Goal: Task Accomplishment & Management: Use online tool/utility

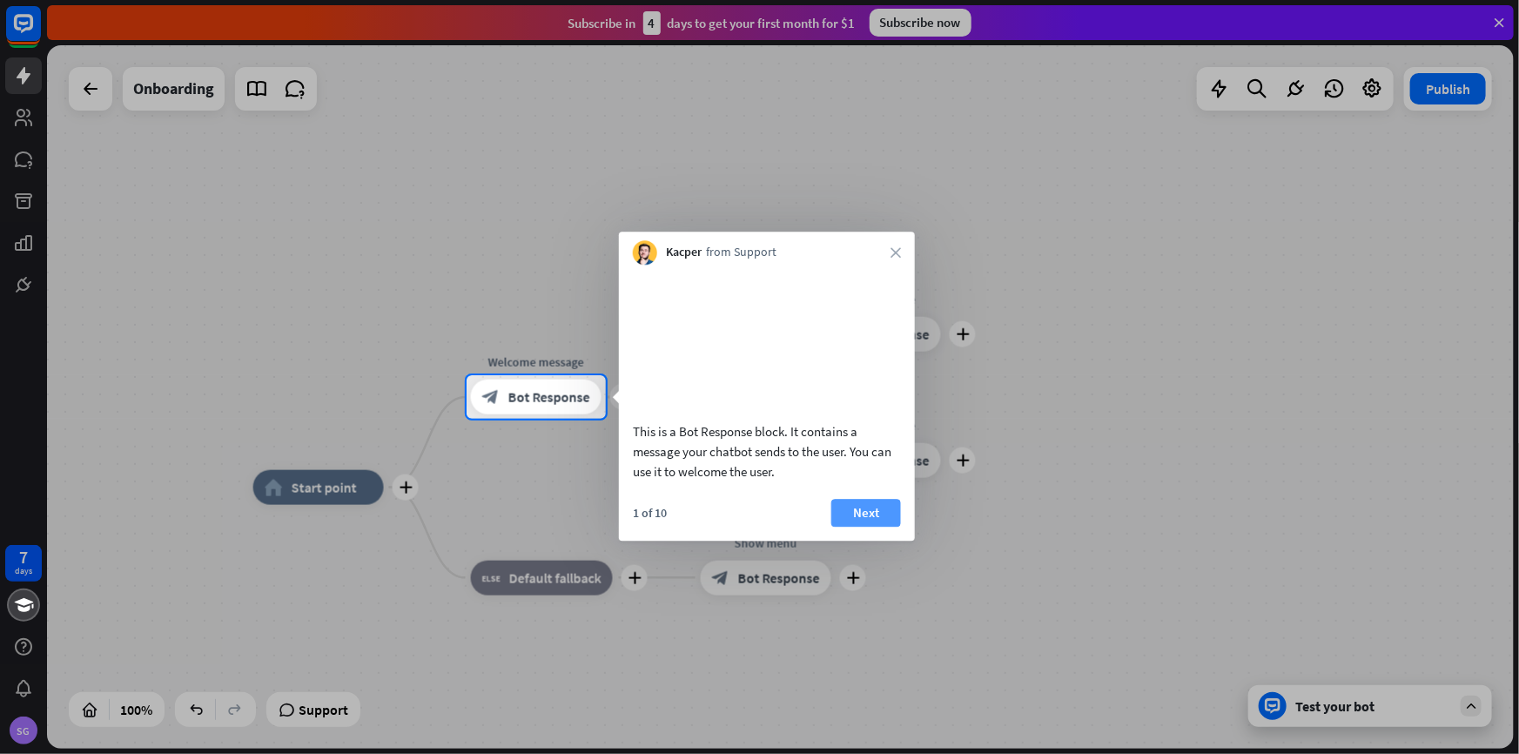
click at [862, 527] on button "Next" at bounding box center [866, 513] width 70 height 28
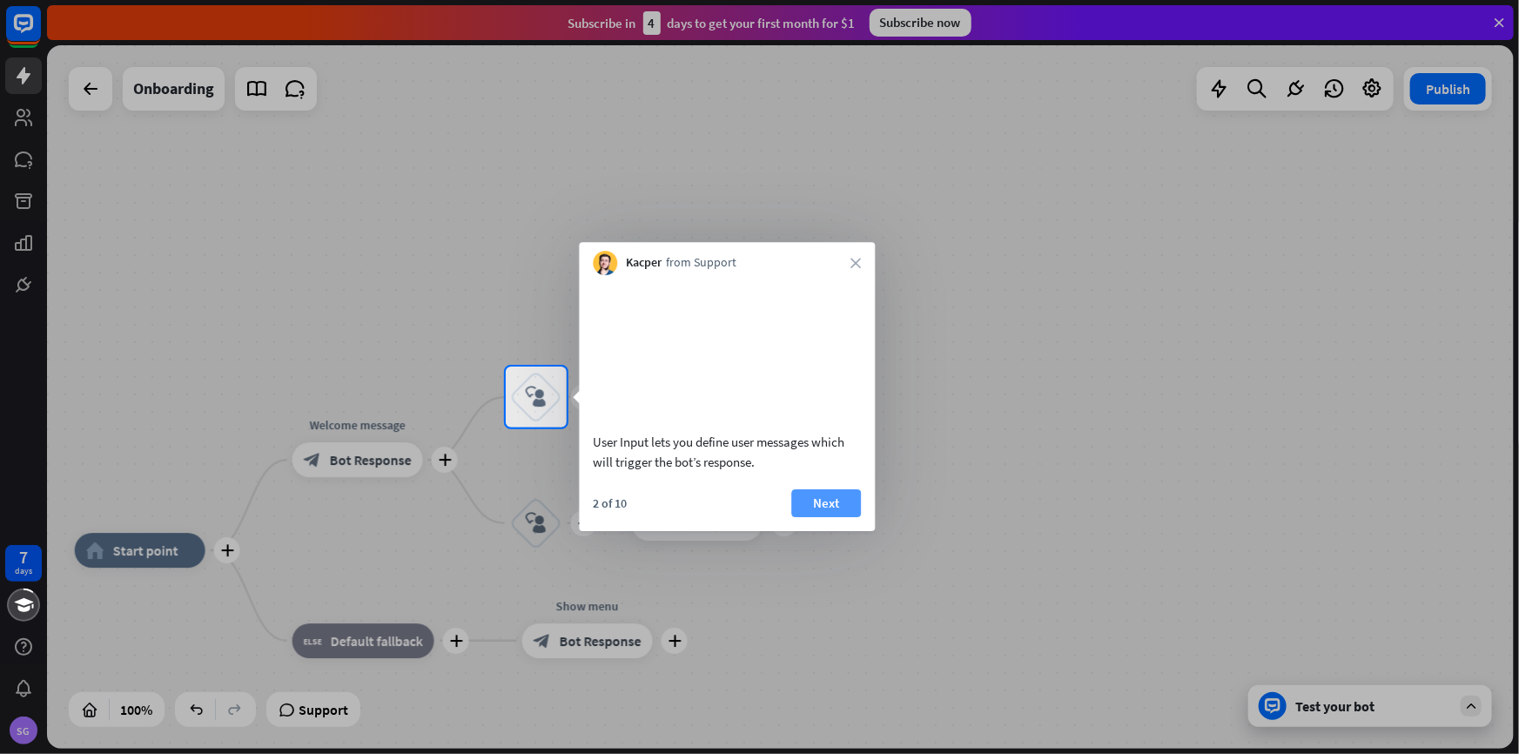
click at [842, 517] on button "Next" at bounding box center [826, 503] width 70 height 28
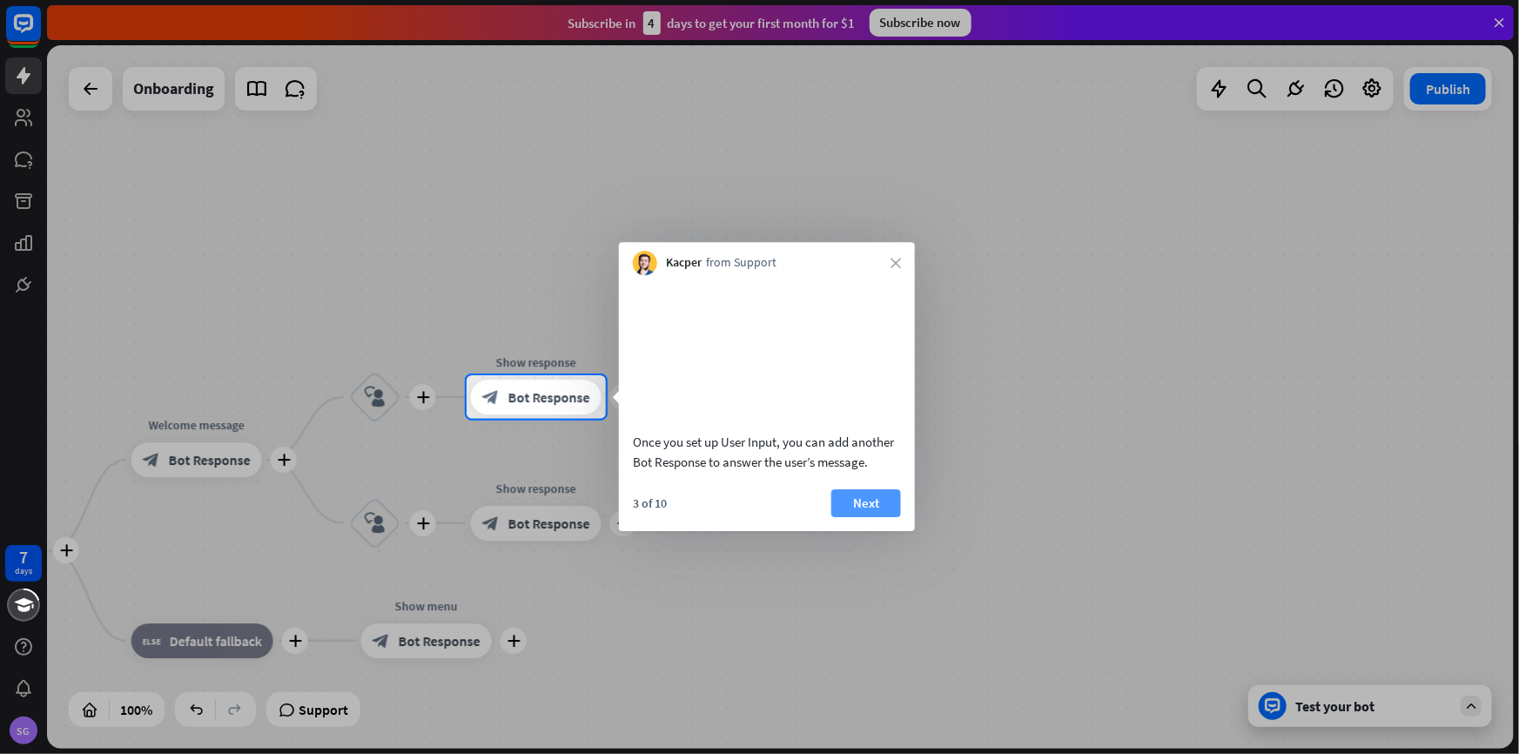
click at [861, 517] on button "Next" at bounding box center [866, 503] width 70 height 28
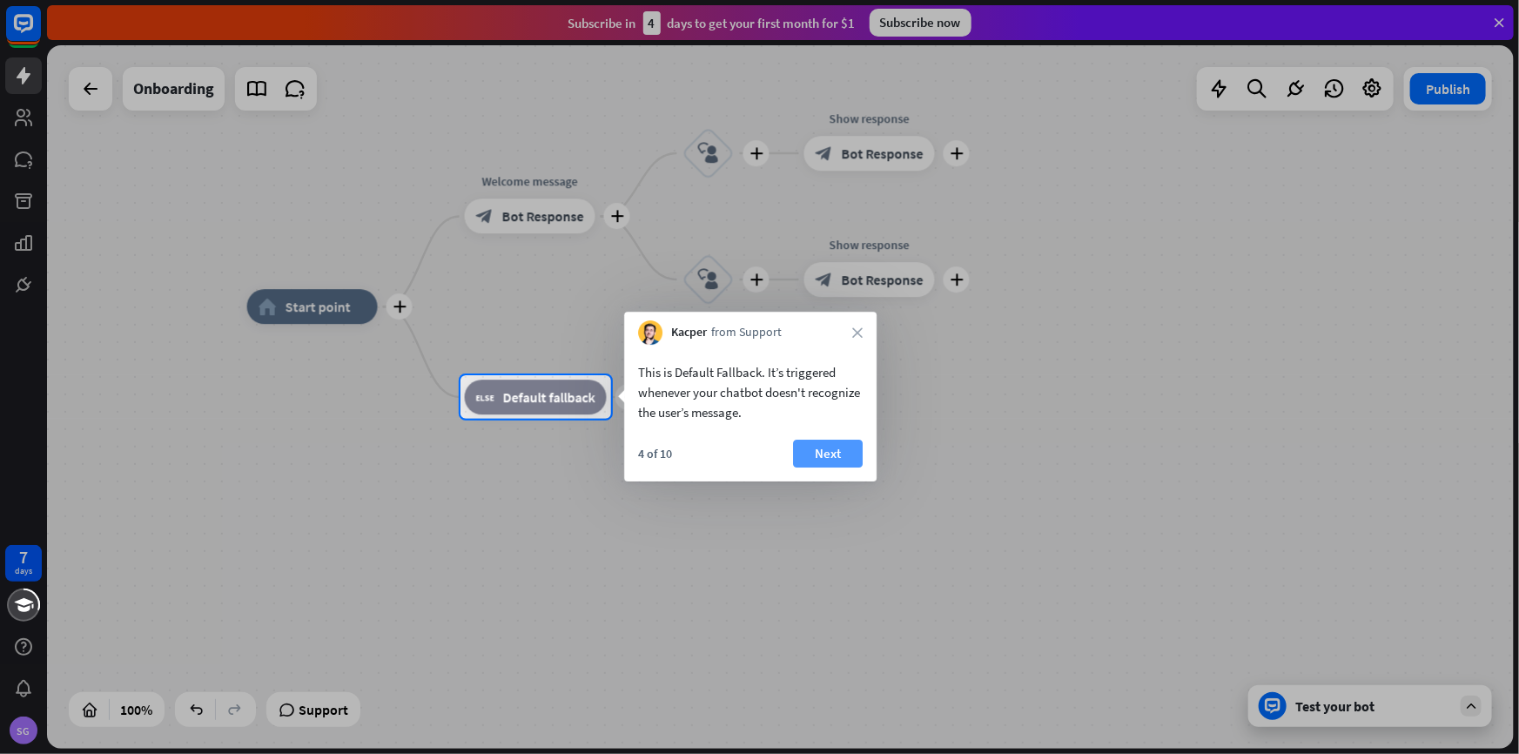
click at [837, 453] on button "Next" at bounding box center [828, 454] width 70 height 28
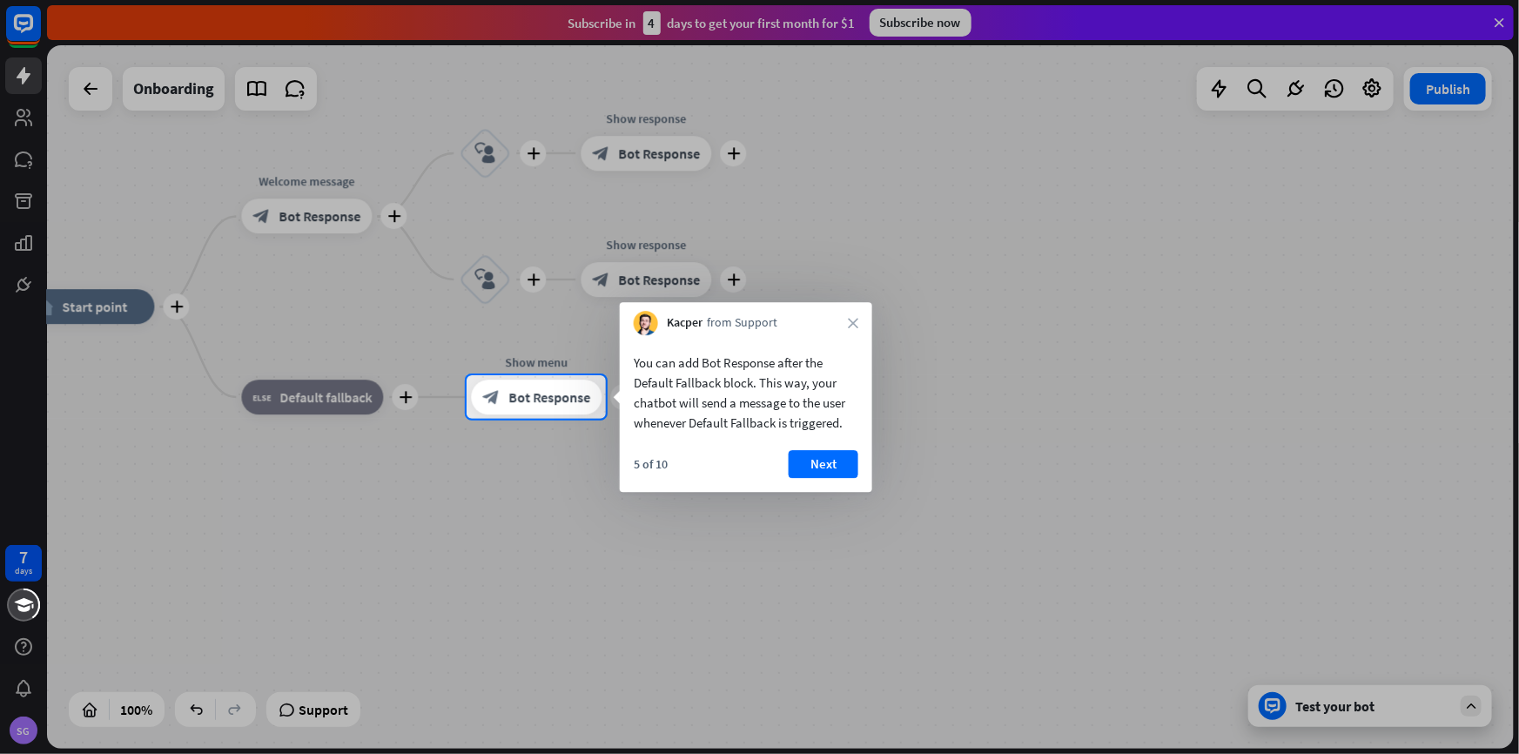
click at [865, 450] on div "5 of 10 Next" at bounding box center [746, 471] width 252 height 42
click at [853, 458] on button "Next" at bounding box center [823, 464] width 70 height 28
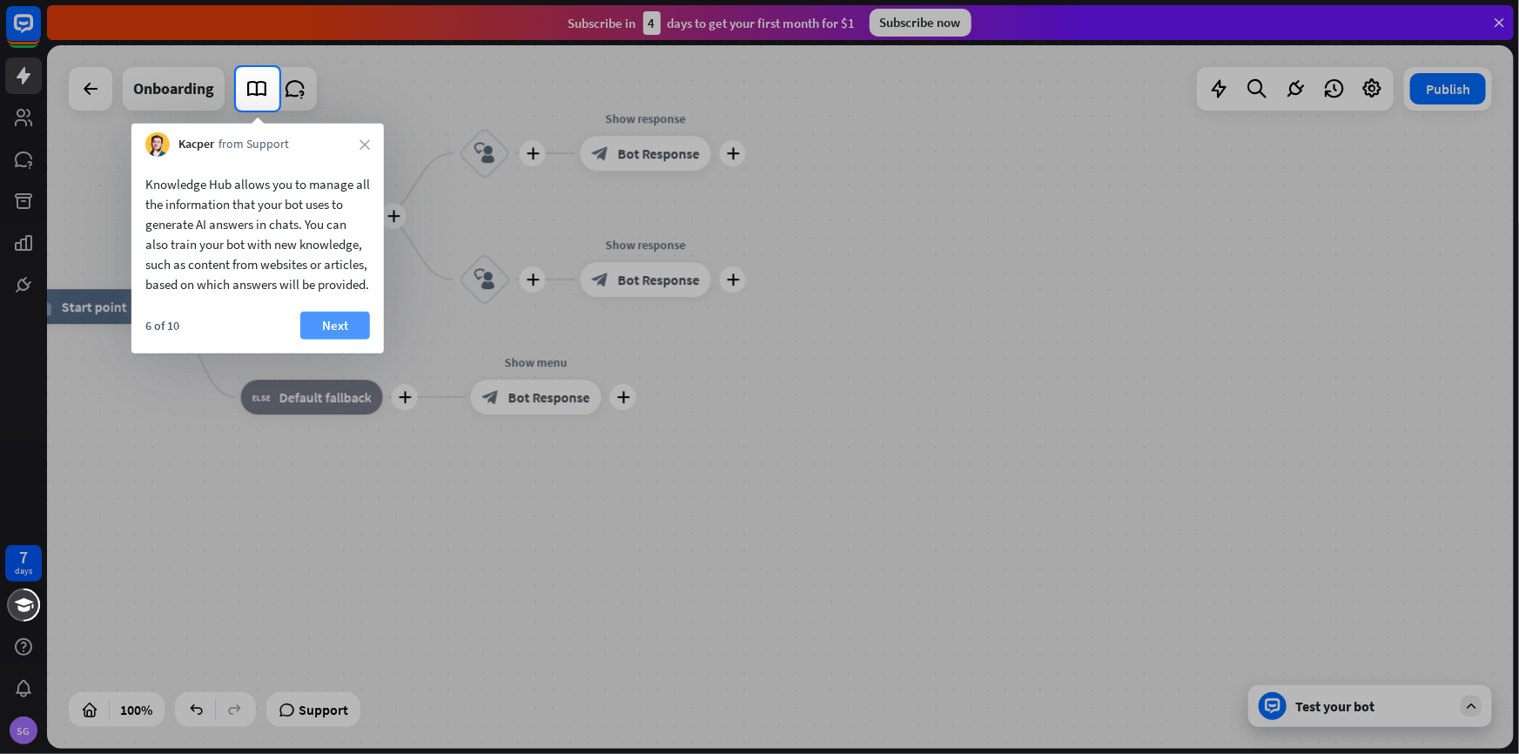
click at [330, 335] on button "Next" at bounding box center [335, 326] width 70 height 28
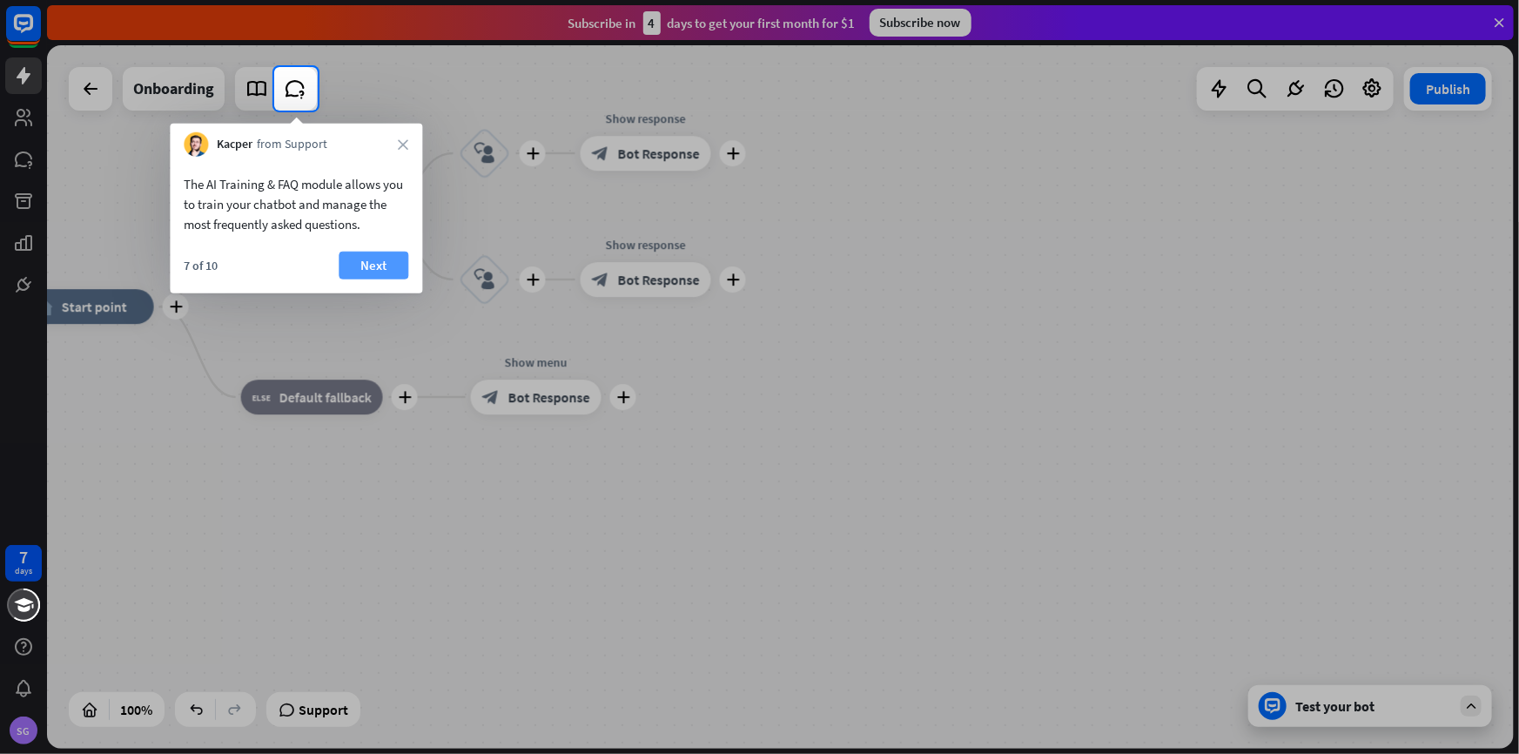
click at [366, 277] on button "Next" at bounding box center [374, 266] width 70 height 28
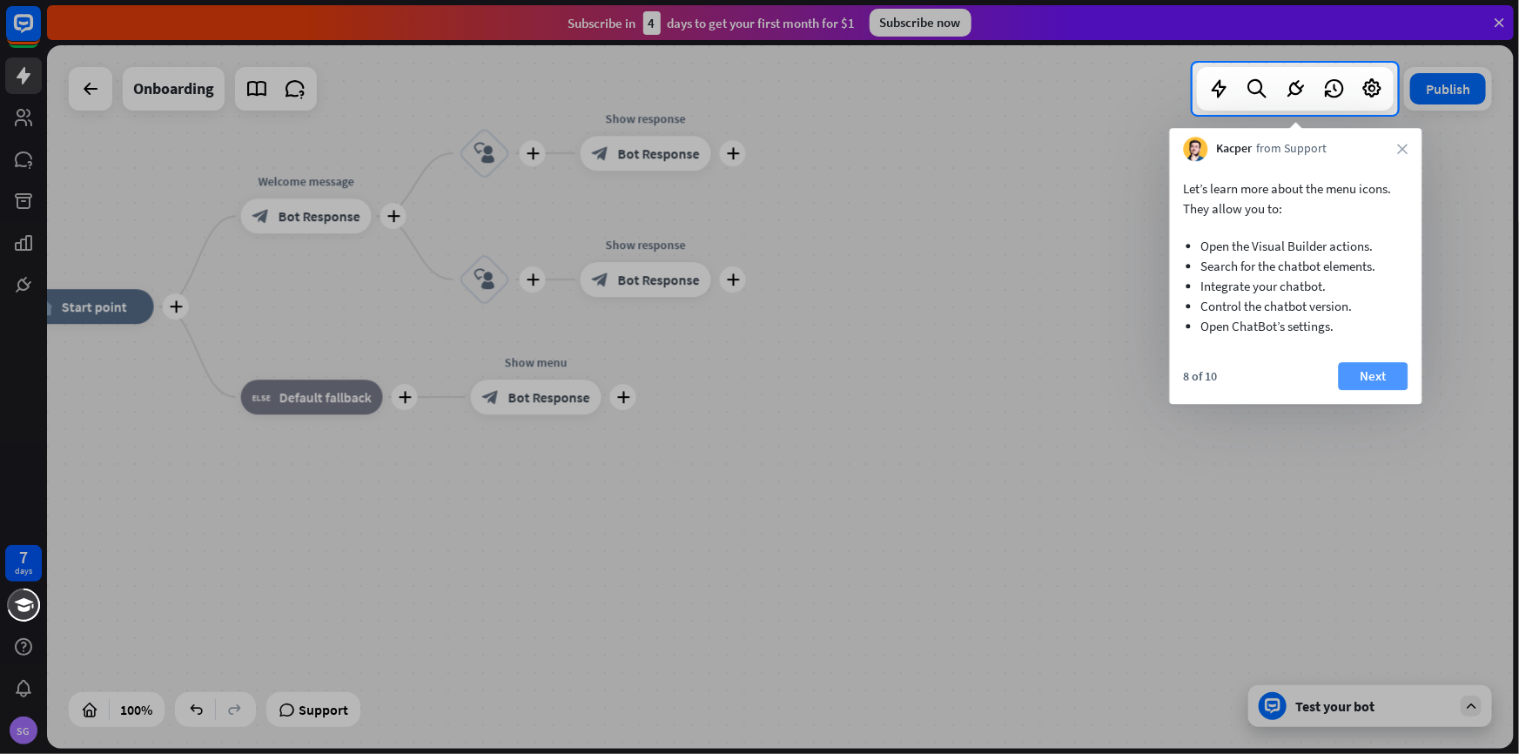
click at [1375, 373] on button "Next" at bounding box center [1374, 376] width 70 height 28
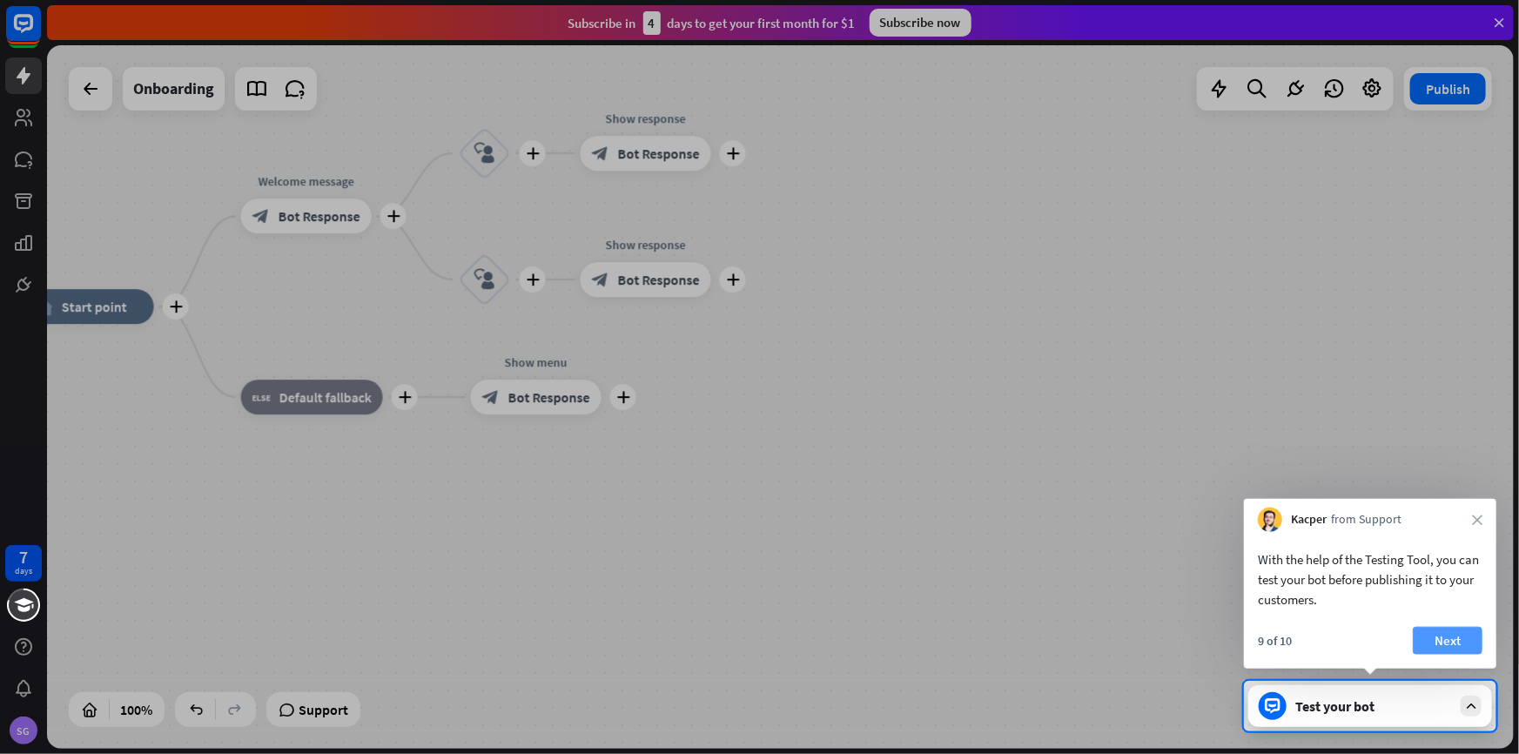
click at [1443, 643] on button "Next" at bounding box center [1448, 641] width 70 height 28
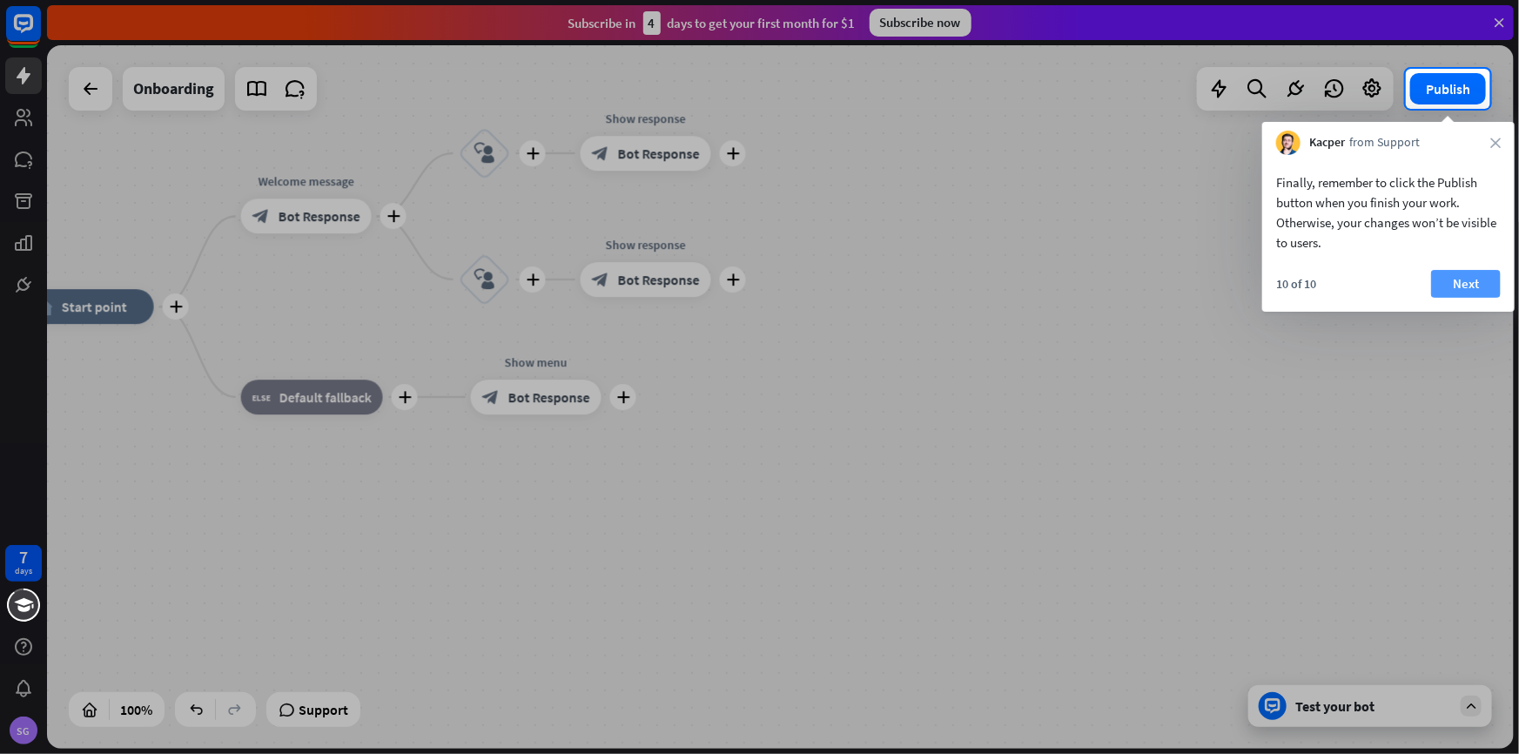
click at [1440, 281] on button "Next" at bounding box center [1466, 284] width 70 height 28
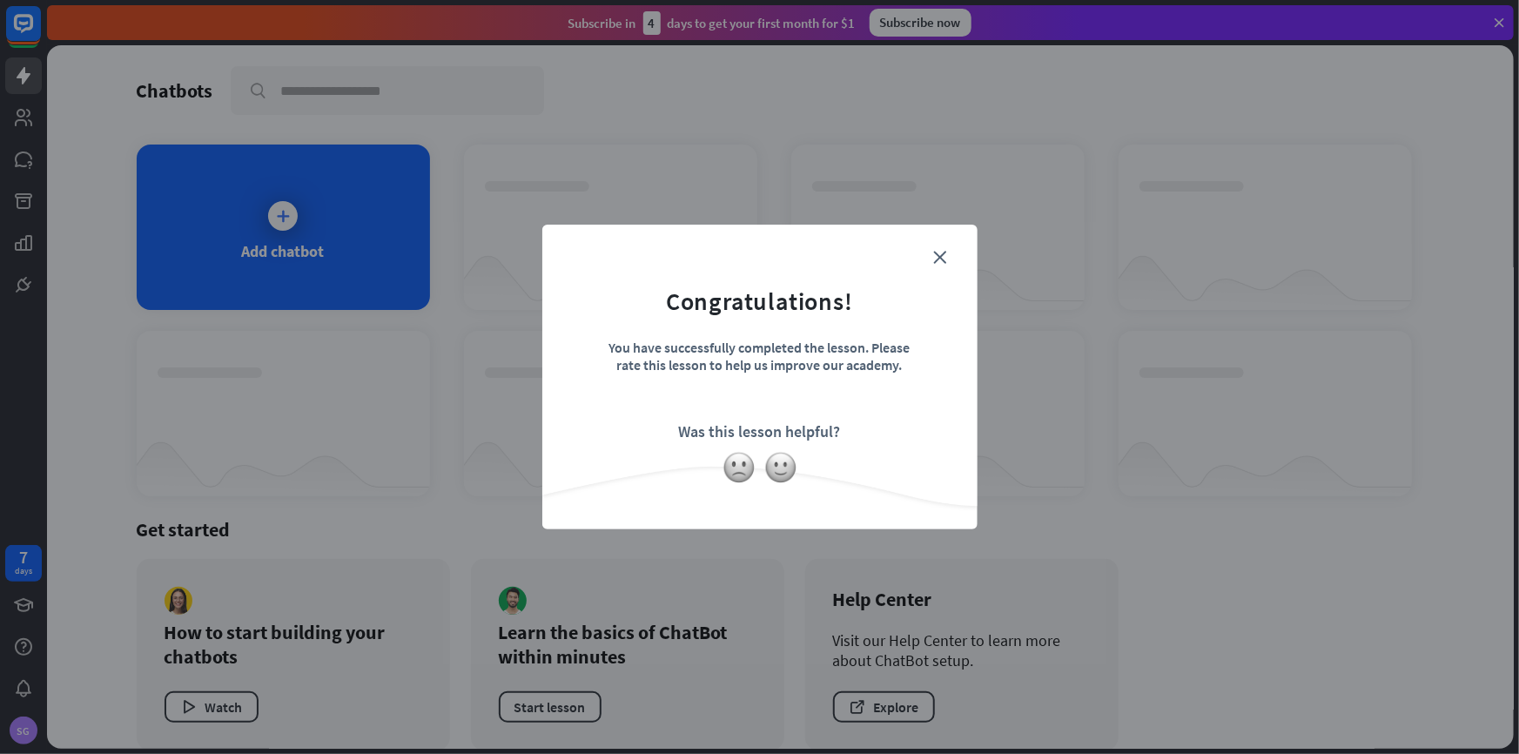
click at [924, 250] on form "Congratulations! You have successfully completed the lesson. Please rate this l…" at bounding box center [760, 350] width 392 height 208
click at [940, 257] on icon "close" at bounding box center [940, 257] width 13 height 13
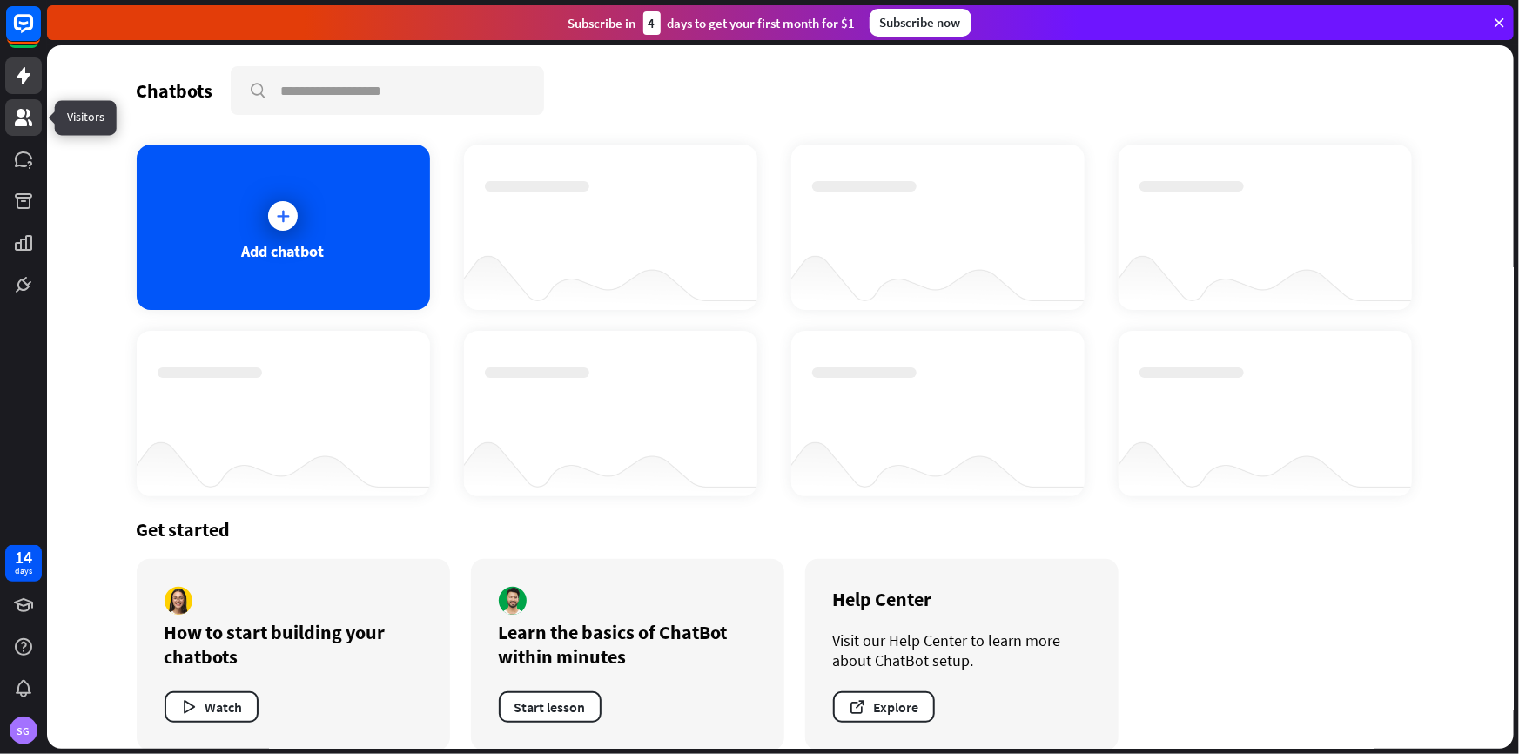
click at [17, 124] on icon at bounding box center [23, 117] width 17 height 17
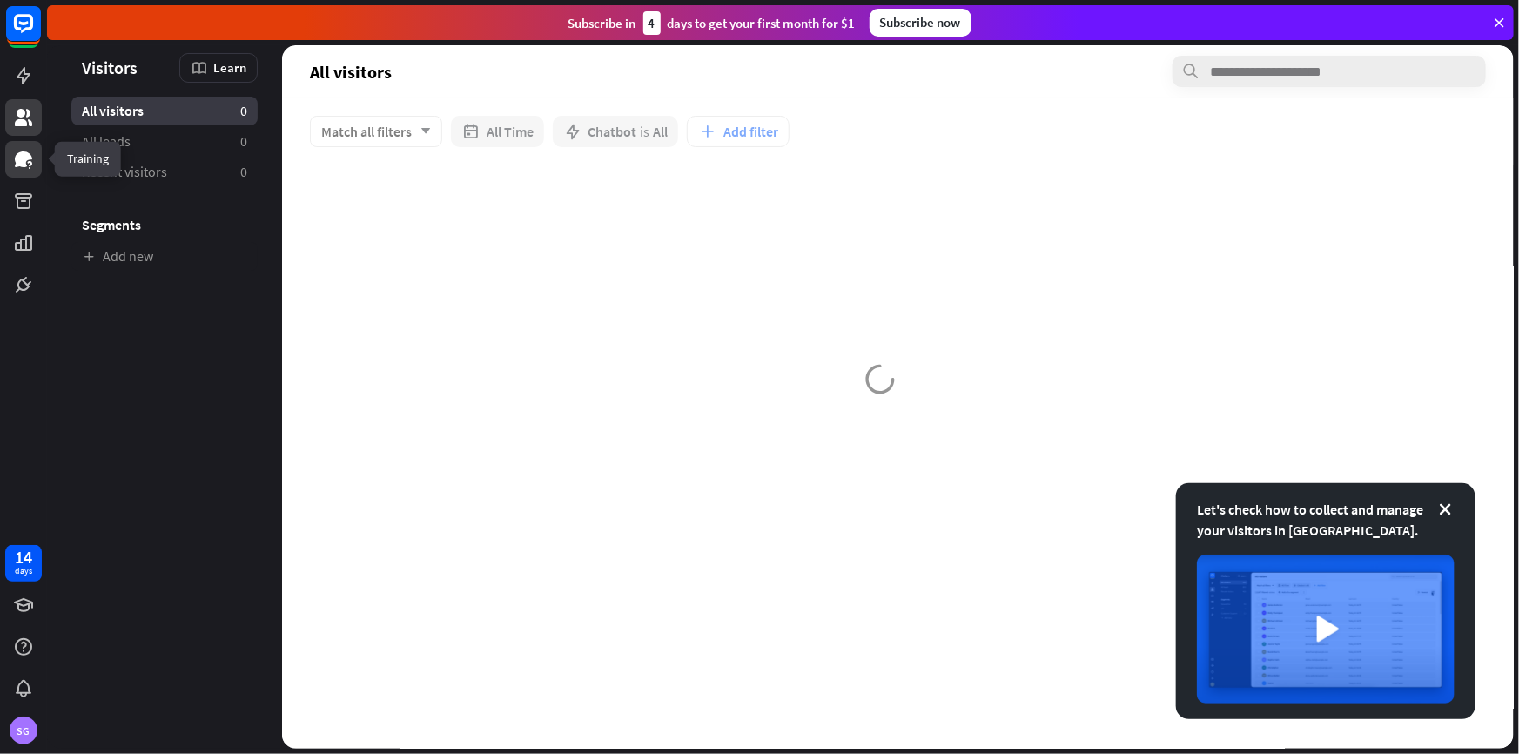
click at [27, 154] on icon at bounding box center [23, 159] width 17 height 16
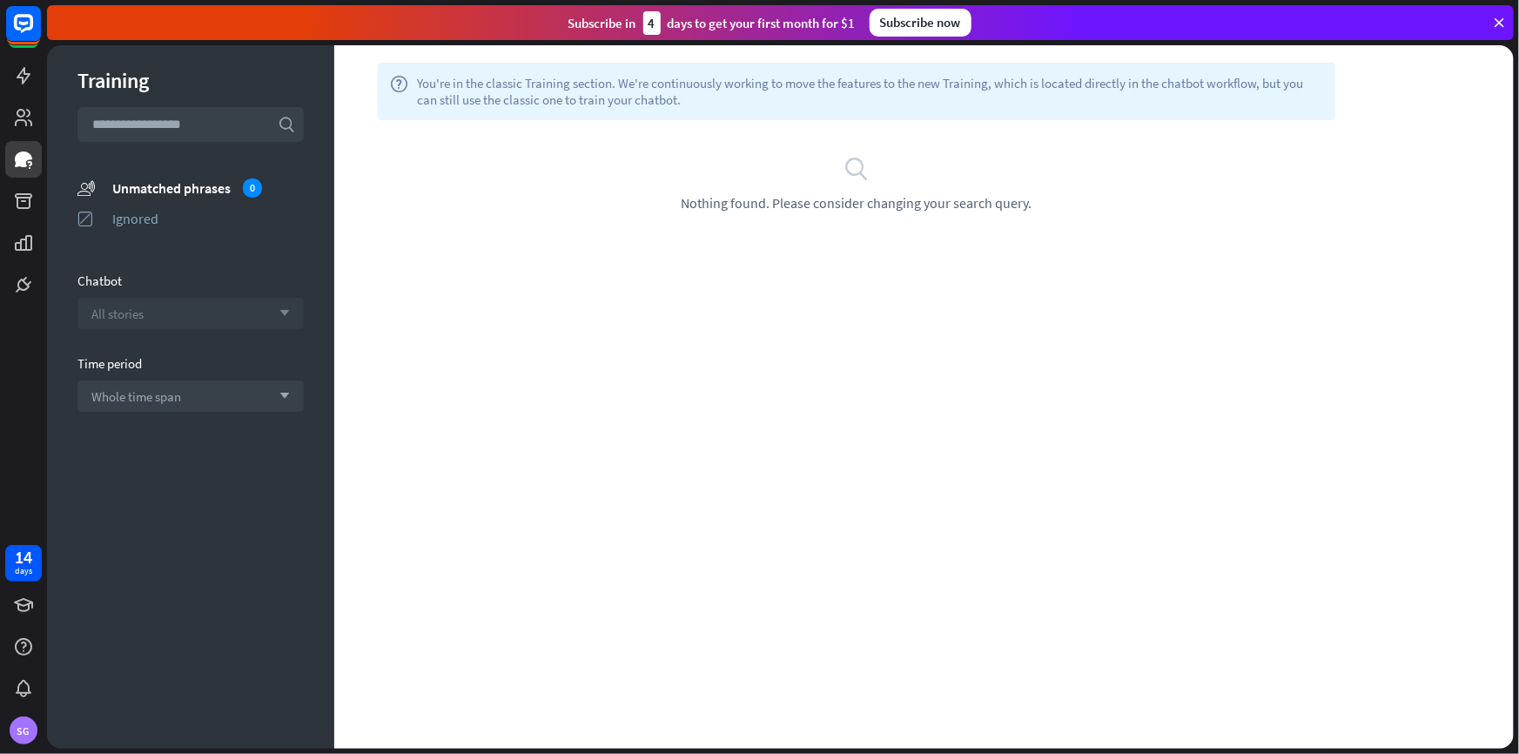
click at [182, 307] on div "All stories arrow_down" at bounding box center [190, 313] width 226 height 31
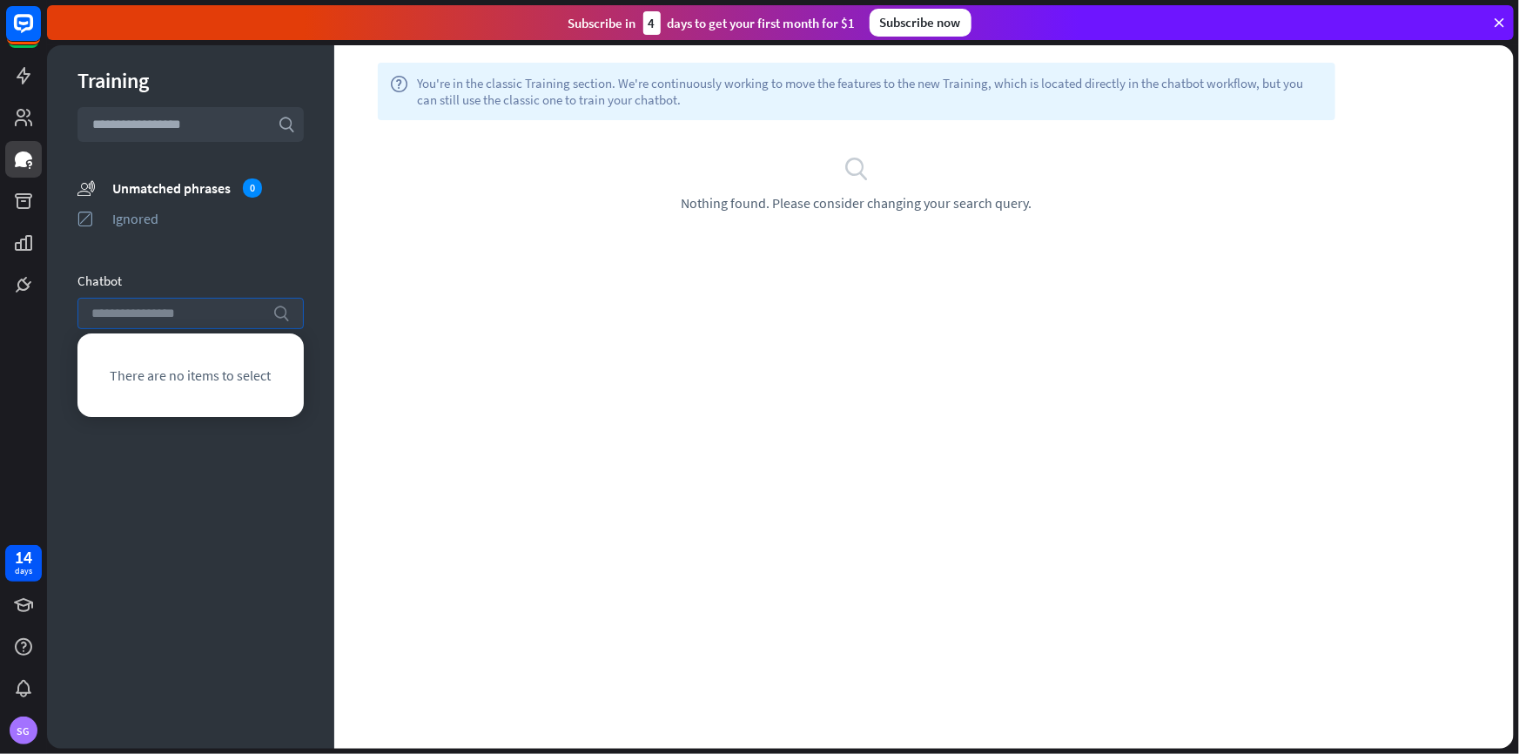
click at [182, 307] on input "search" at bounding box center [177, 314] width 172 height 30
click at [104, 487] on div "Training search unmatched_phrases Unmatched phrases 0 ignored Ignored Chatbot s…" at bounding box center [190, 396] width 287 height 703
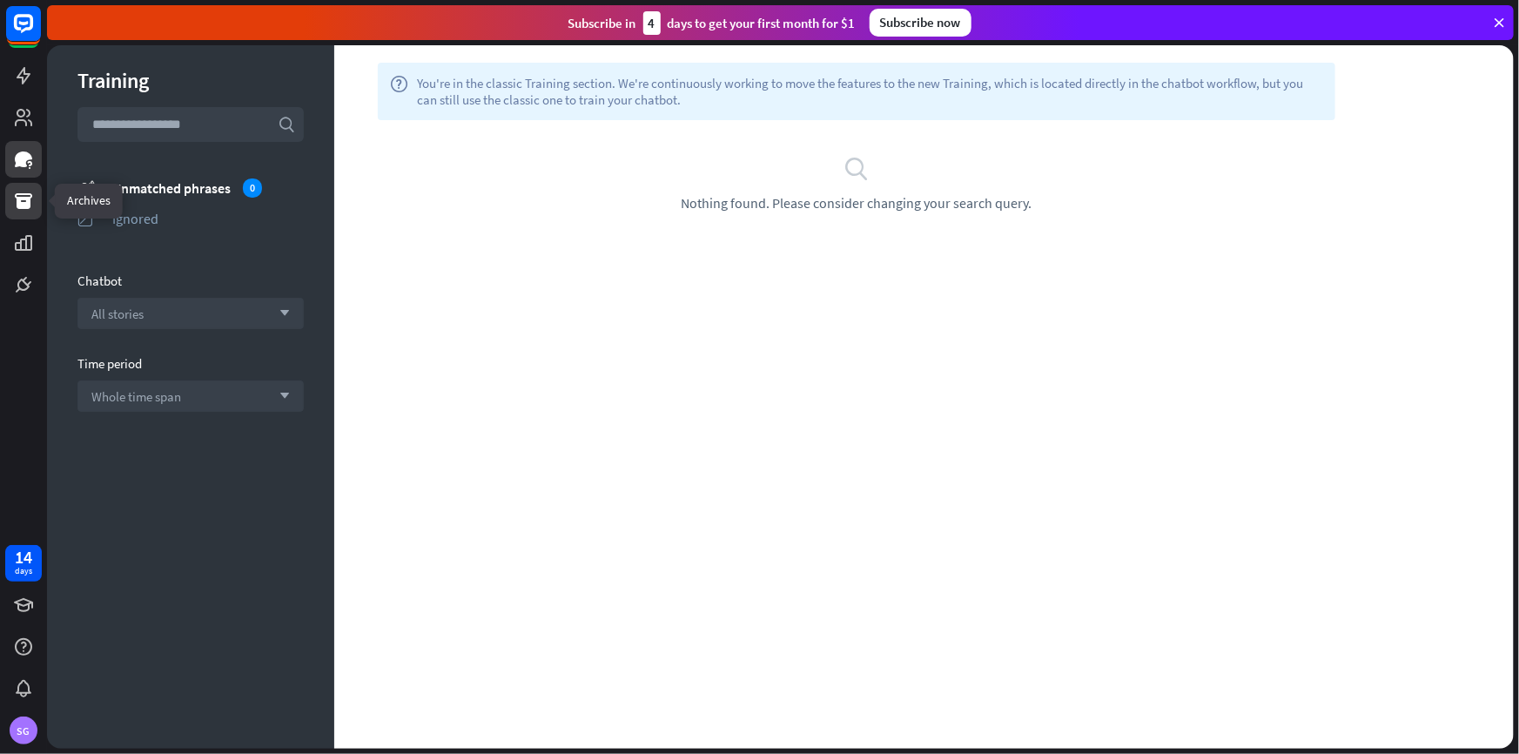
click at [26, 201] on icon at bounding box center [23, 201] width 17 height 16
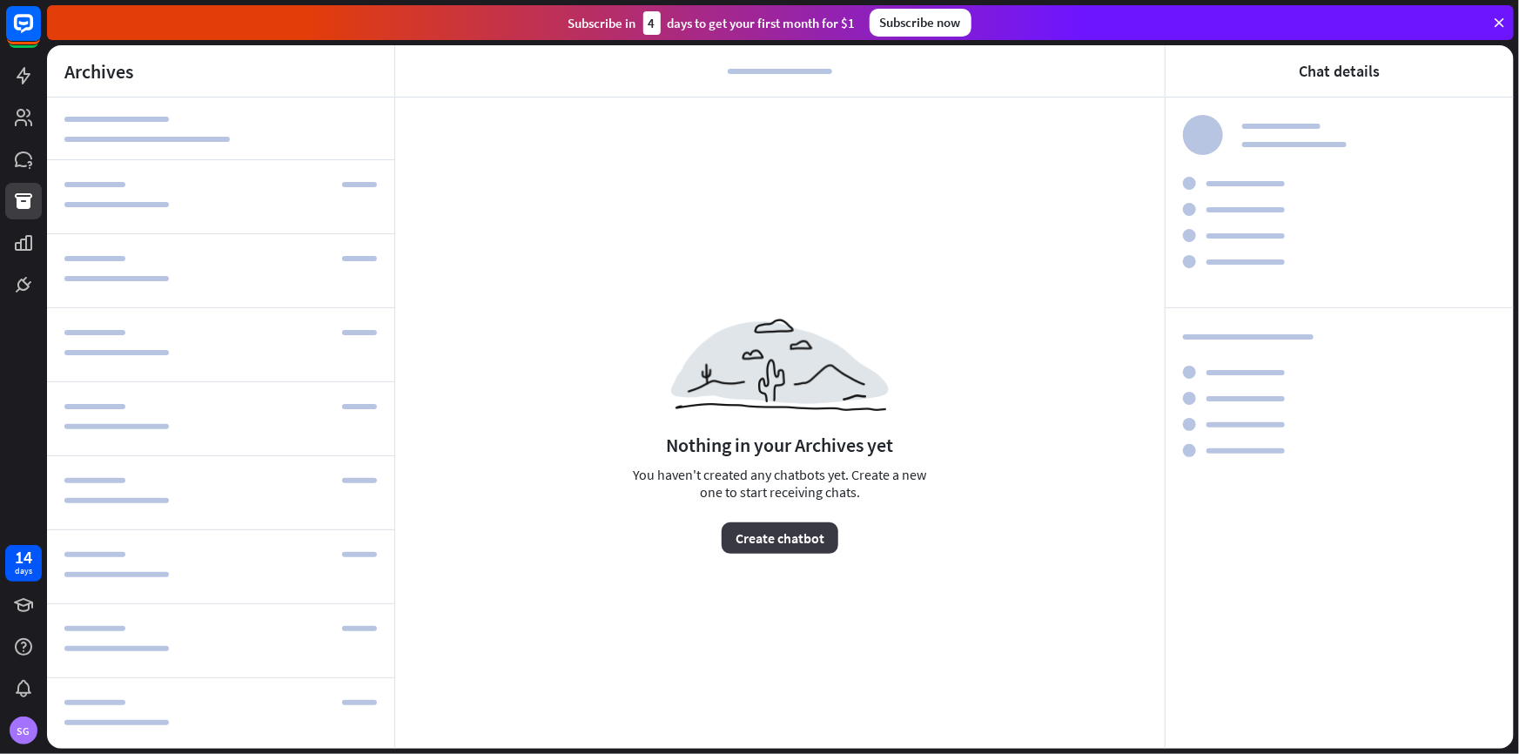
click at [764, 551] on button "Create chatbot" at bounding box center [780, 537] width 117 height 31
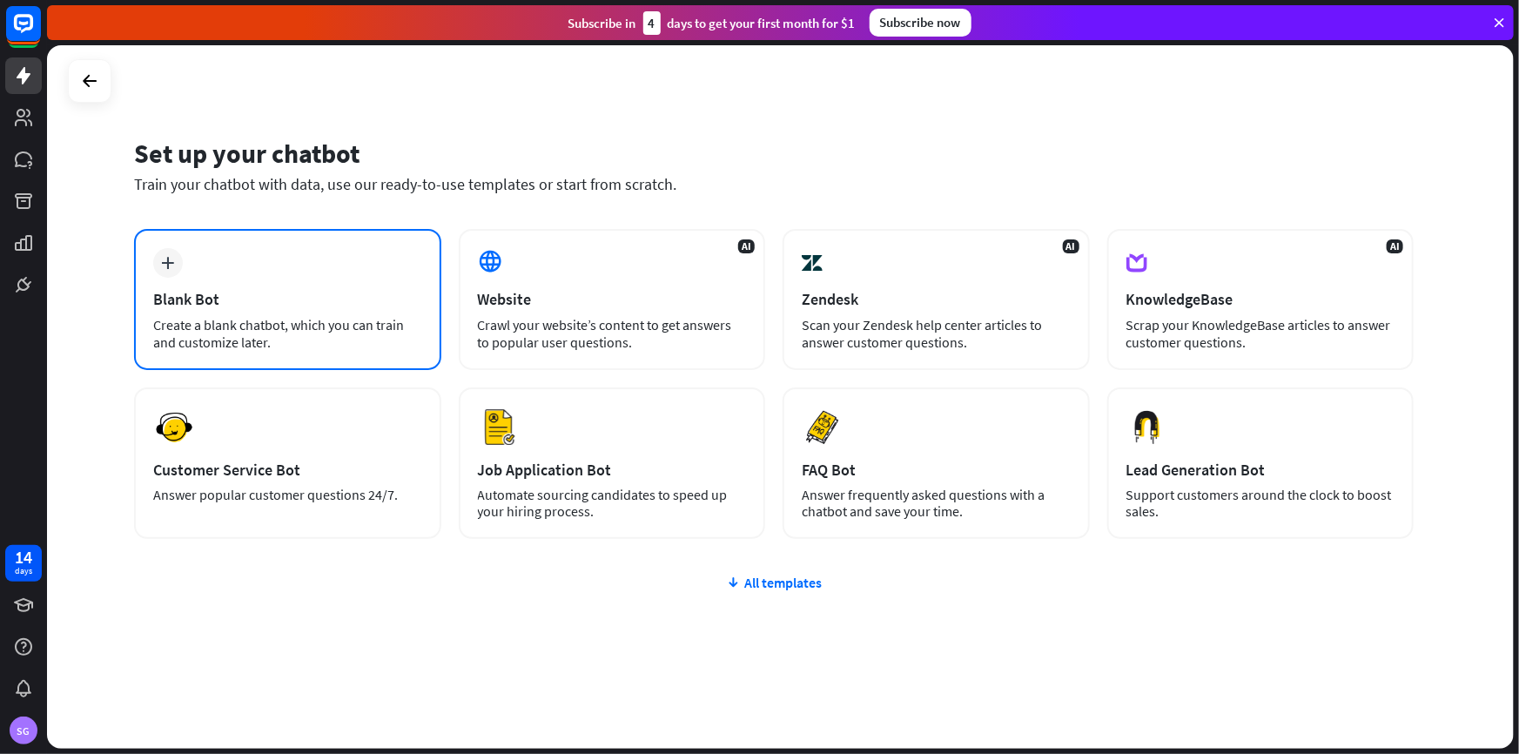
click at [378, 331] on div "Create a blank chatbot, which you can train and customize later." at bounding box center [287, 333] width 269 height 35
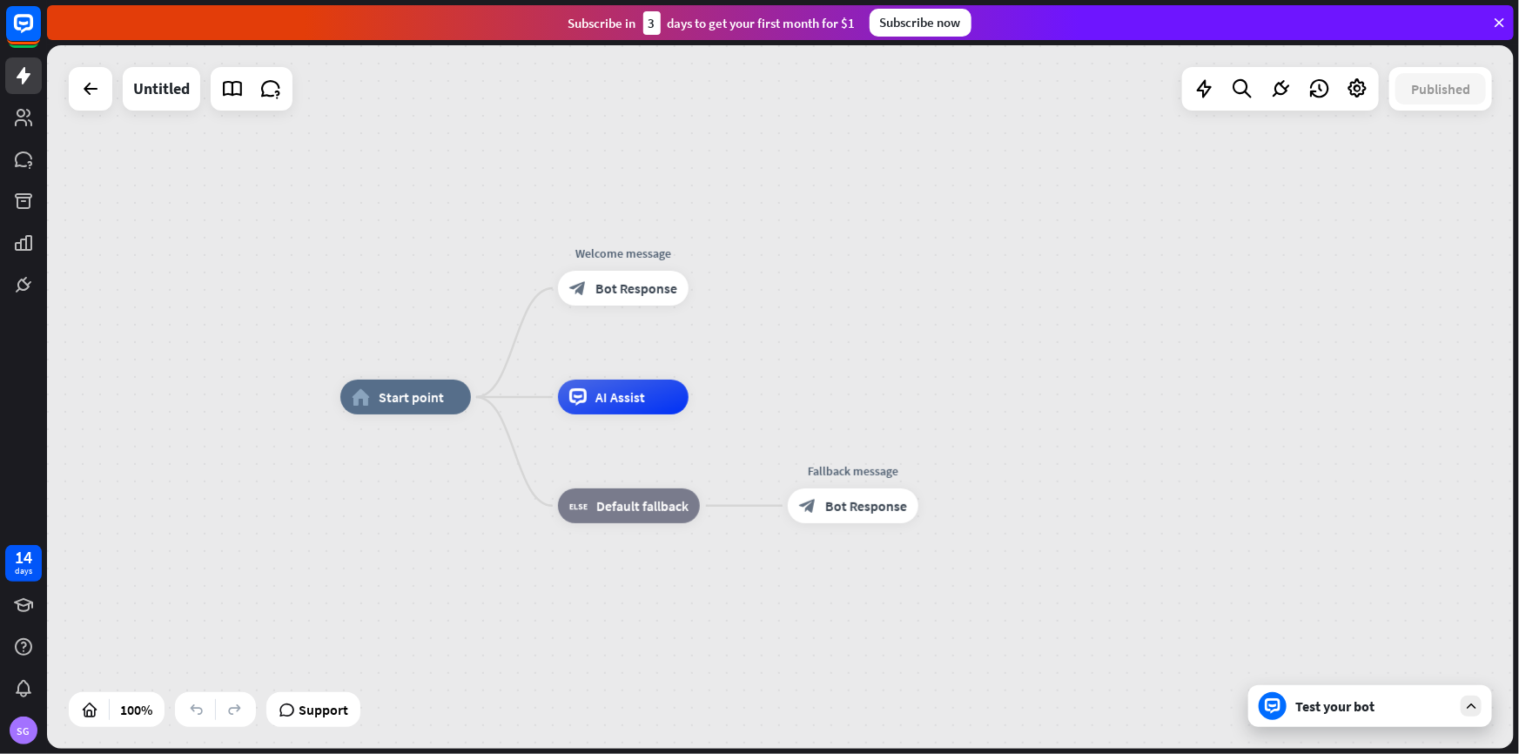
click at [1496, 23] on icon at bounding box center [1499, 23] width 16 height 16
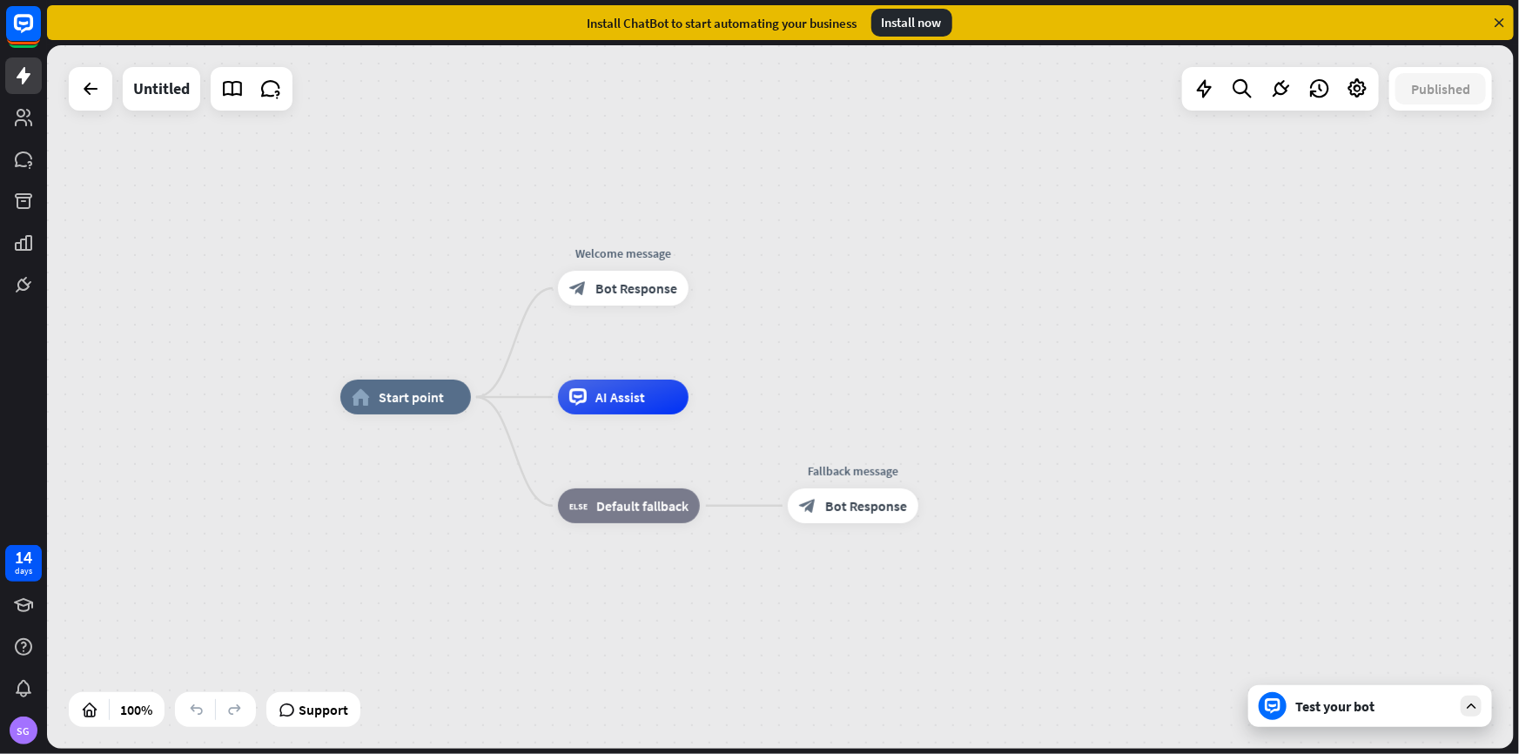
click at [1499, 20] on icon at bounding box center [1499, 23] width 16 height 16
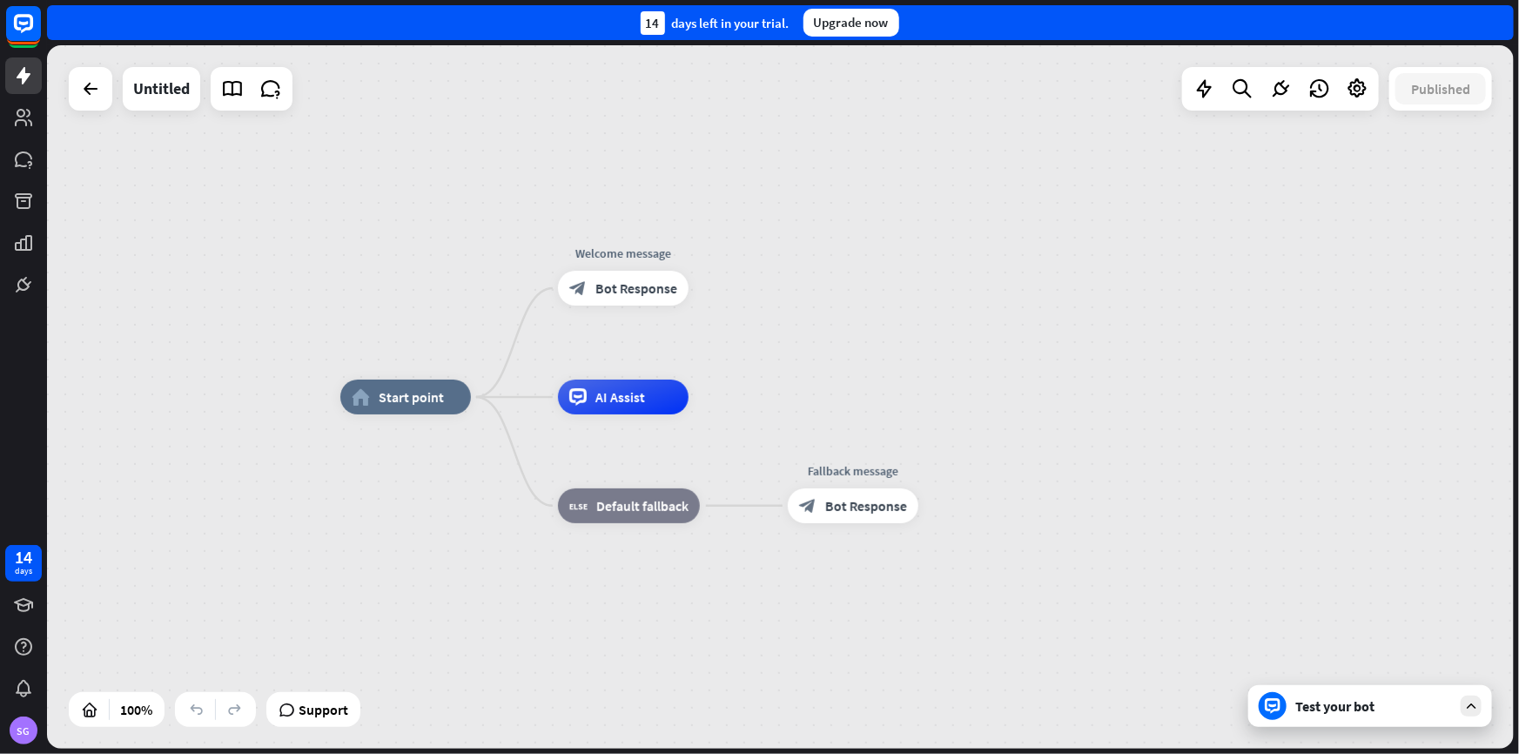
click at [826, 37] on div "14 days left in your trial. Upgrade now" at bounding box center [780, 22] width 1467 height 35
click at [835, 34] on div "Upgrade now" at bounding box center [851, 23] width 96 height 28
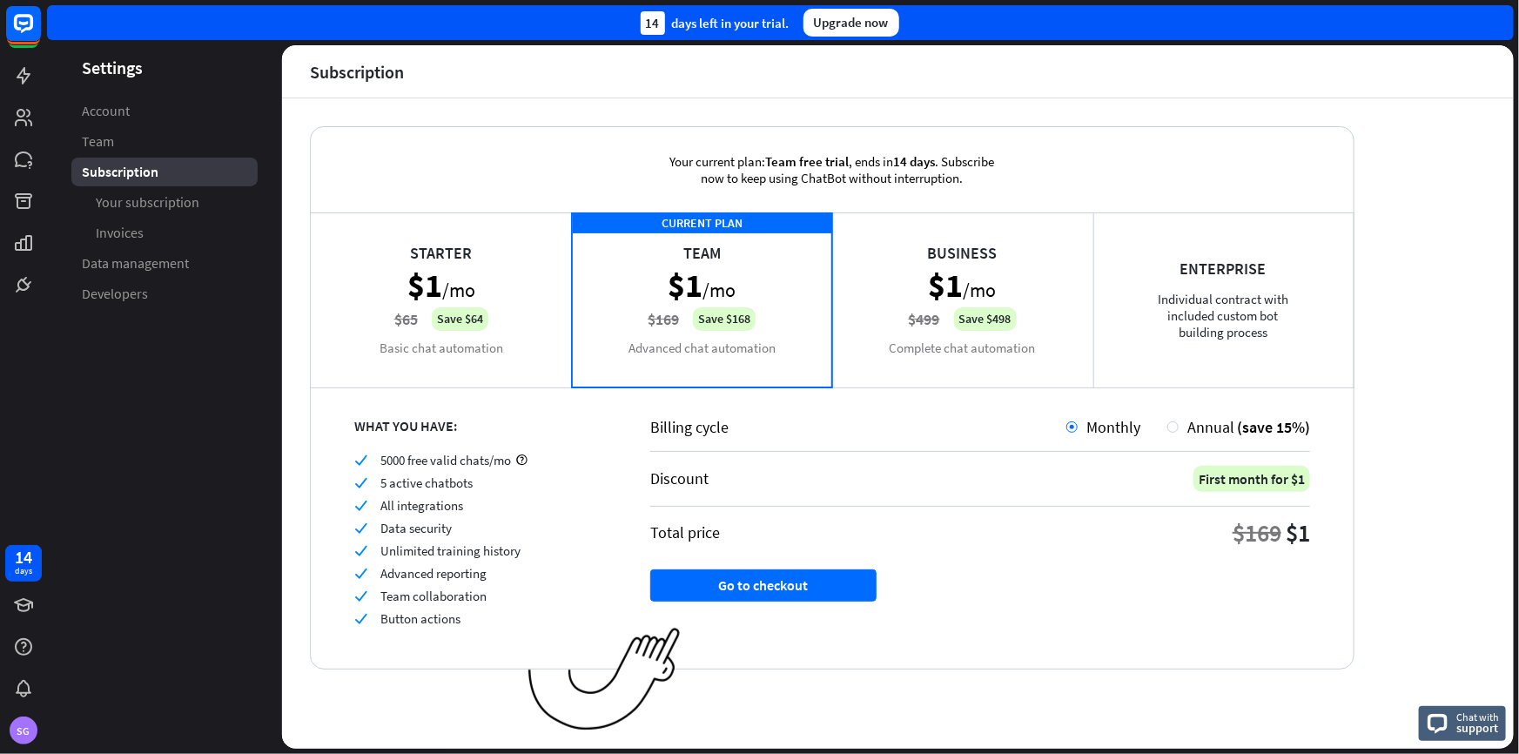
click at [1279, 305] on div "Enterprise Individual contract with included custom bot building process" at bounding box center [1223, 299] width 261 height 174
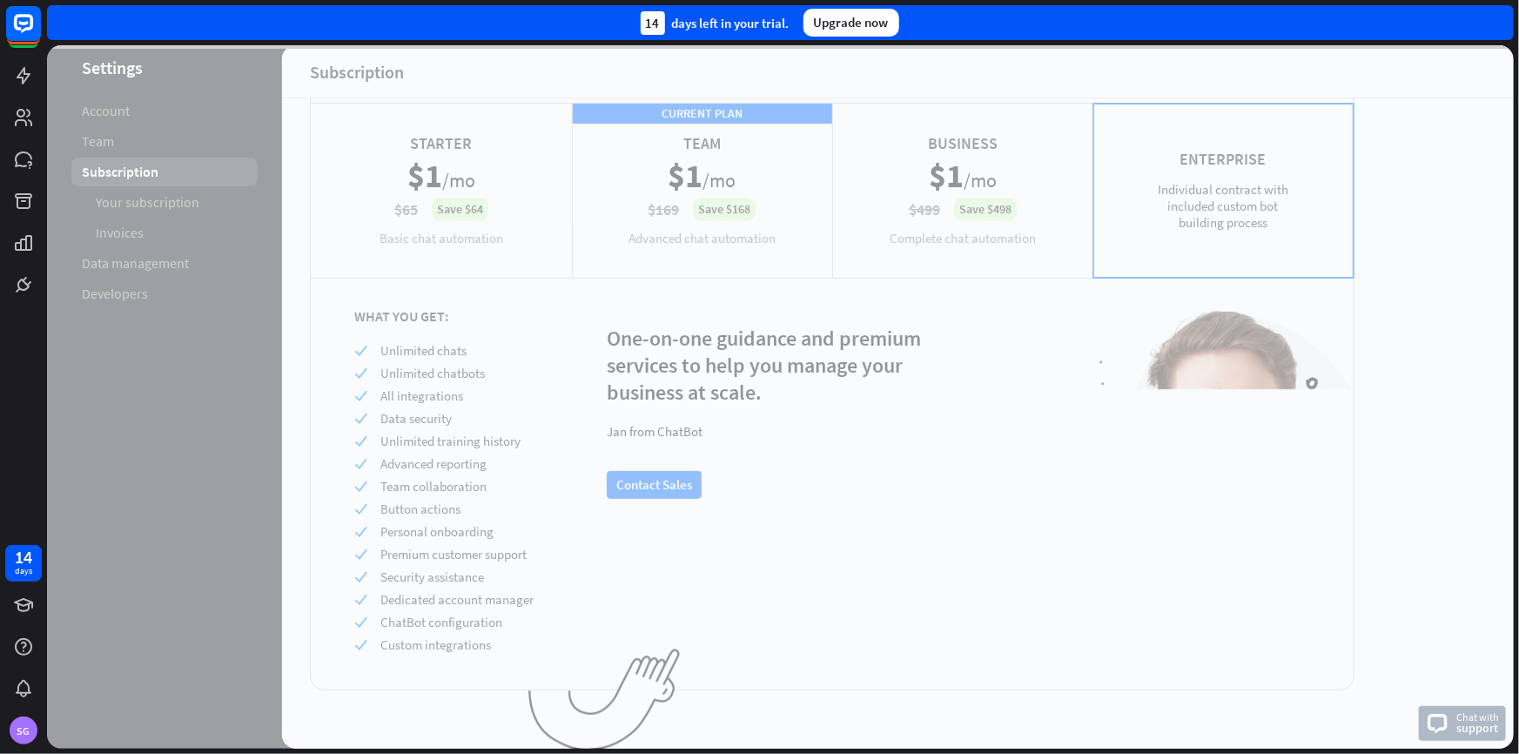
scroll to position [113, 0]
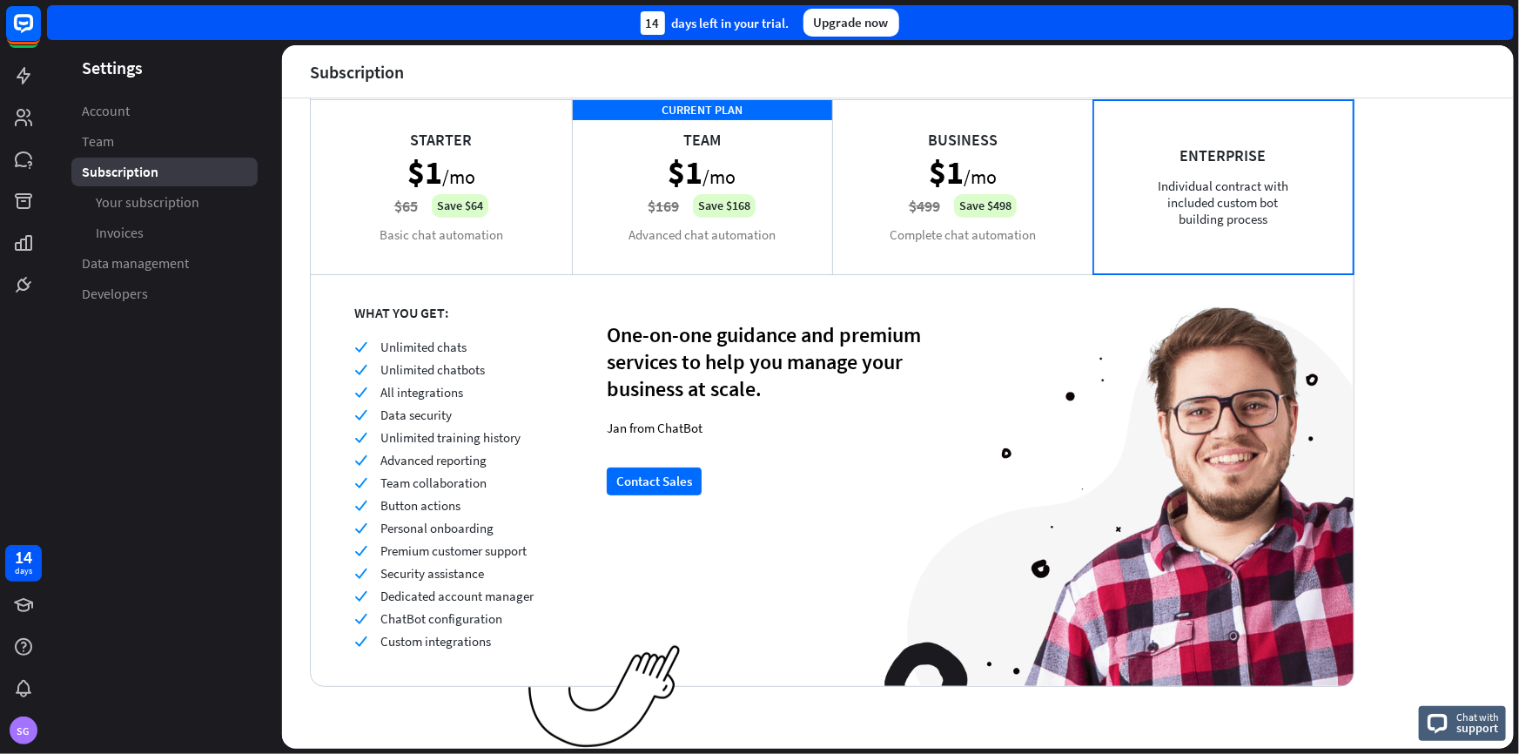
click at [1043, 148] on div "Business $1 /mo $499 Save $498 Complete chat automation" at bounding box center [962, 186] width 261 height 174
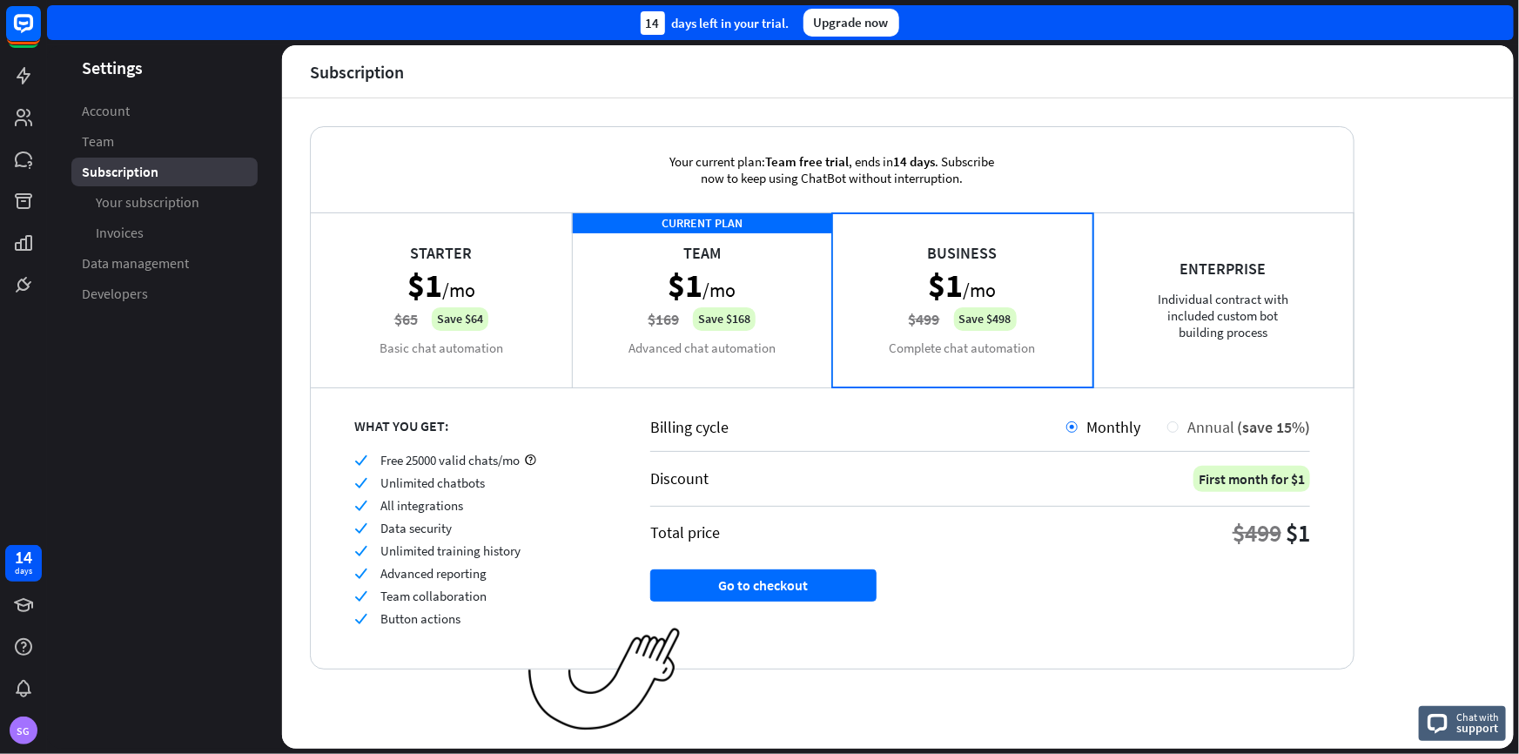
click at [1197, 424] on span "Annual" at bounding box center [1210, 427] width 47 height 20
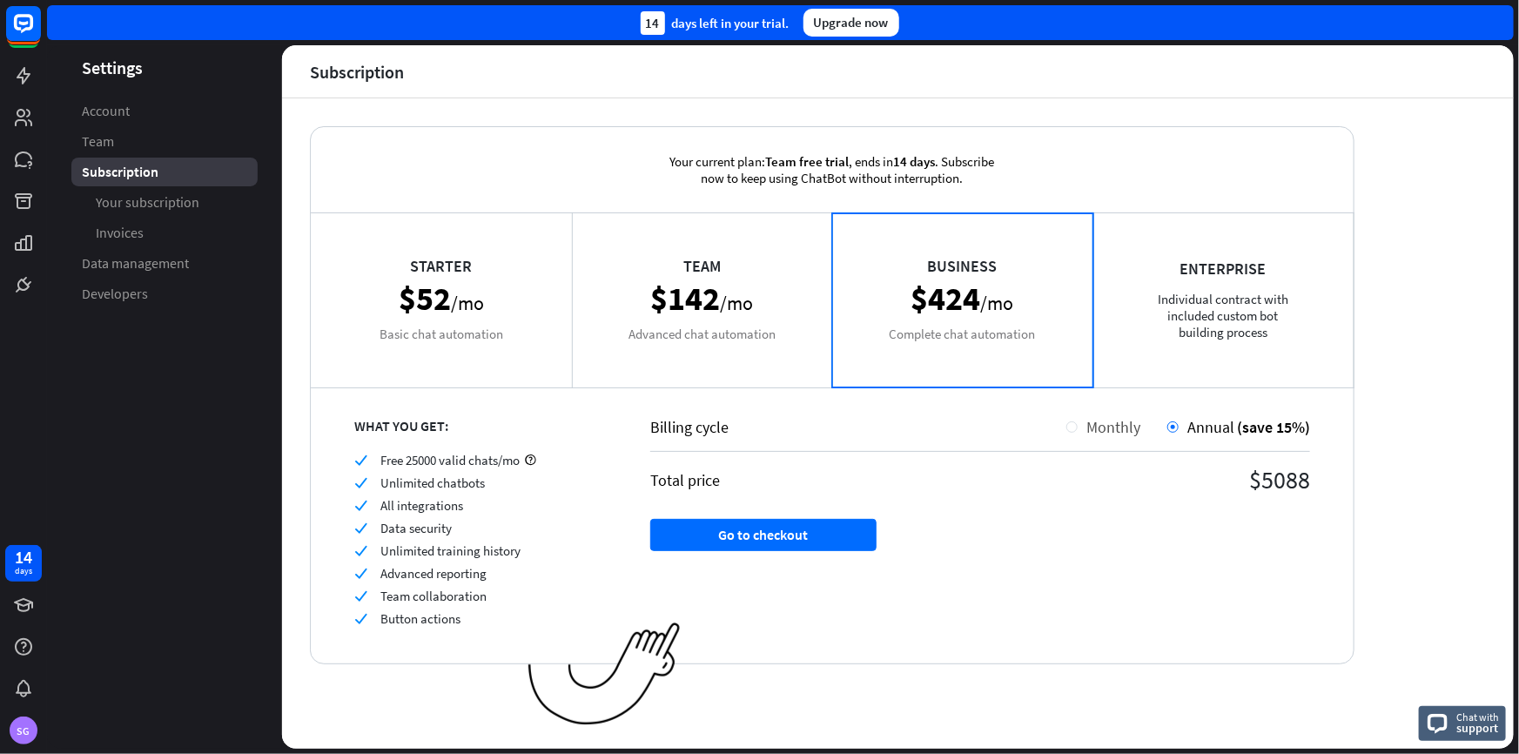
click at [1121, 426] on span "Monthly" at bounding box center [1113, 427] width 54 height 20
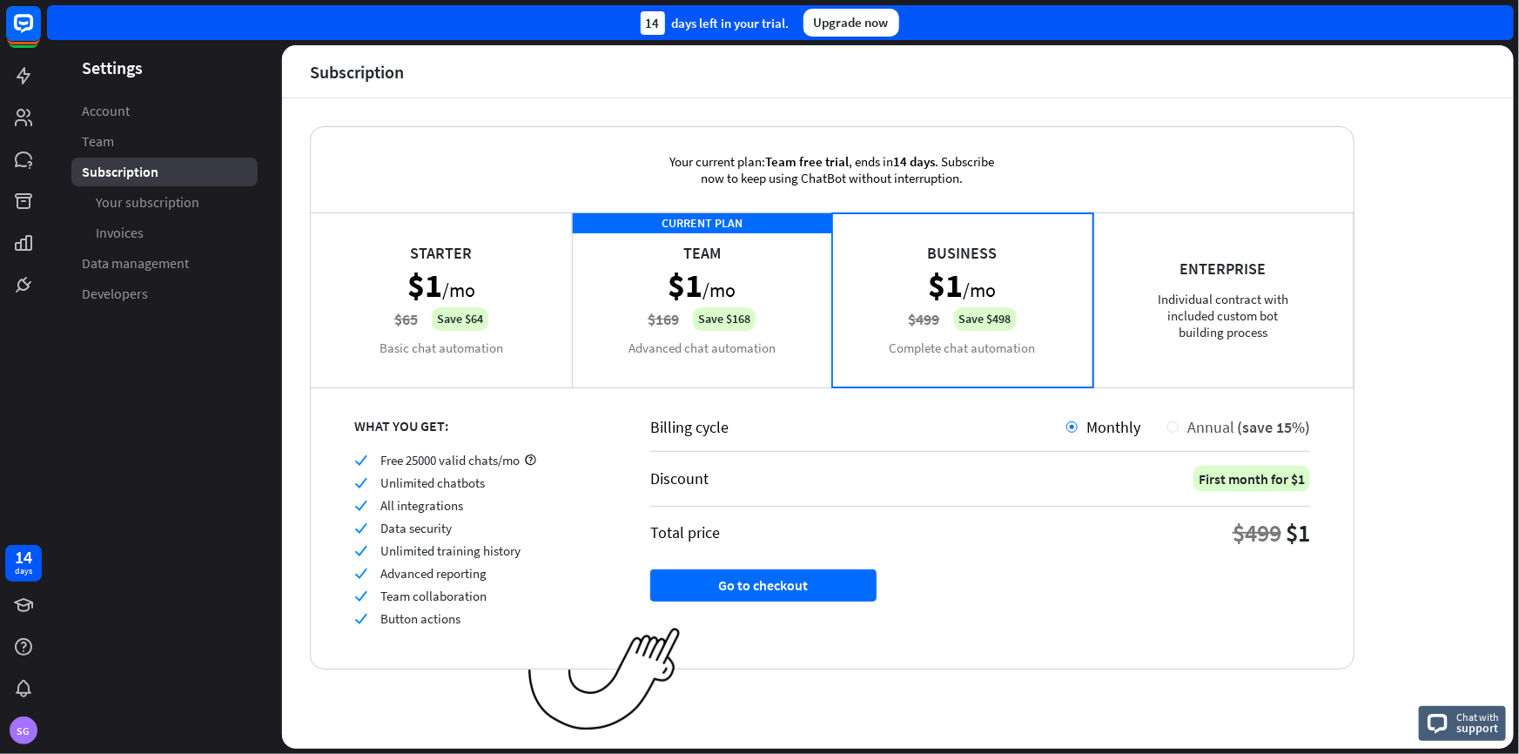
click at [1236, 429] on div "Annual (save 15%)" at bounding box center [1243, 427] width 131 height 20
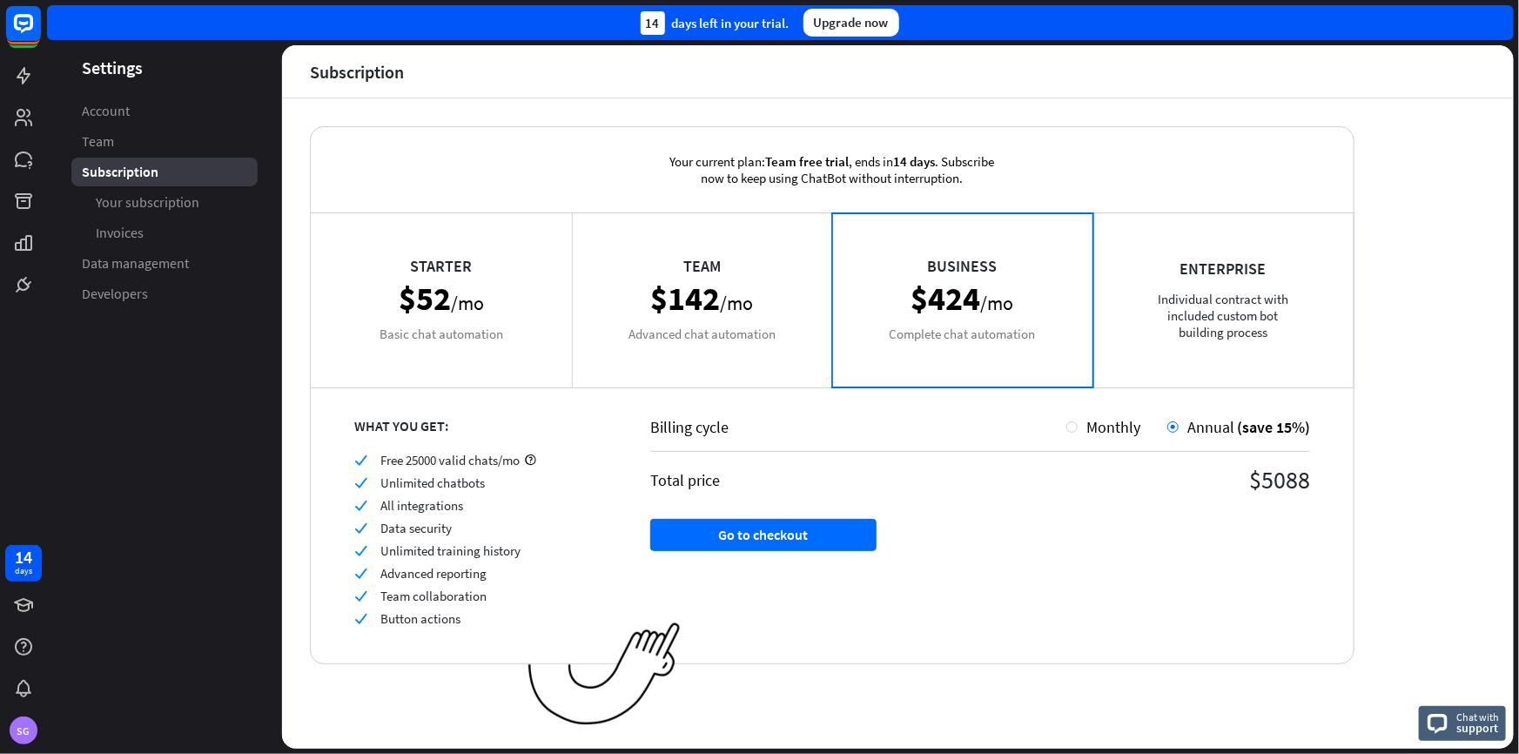
click at [1272, 320] on div "Enterprise Individual contract with included custom bot building process" at bounding box center [1223, 299] width 261 height 174
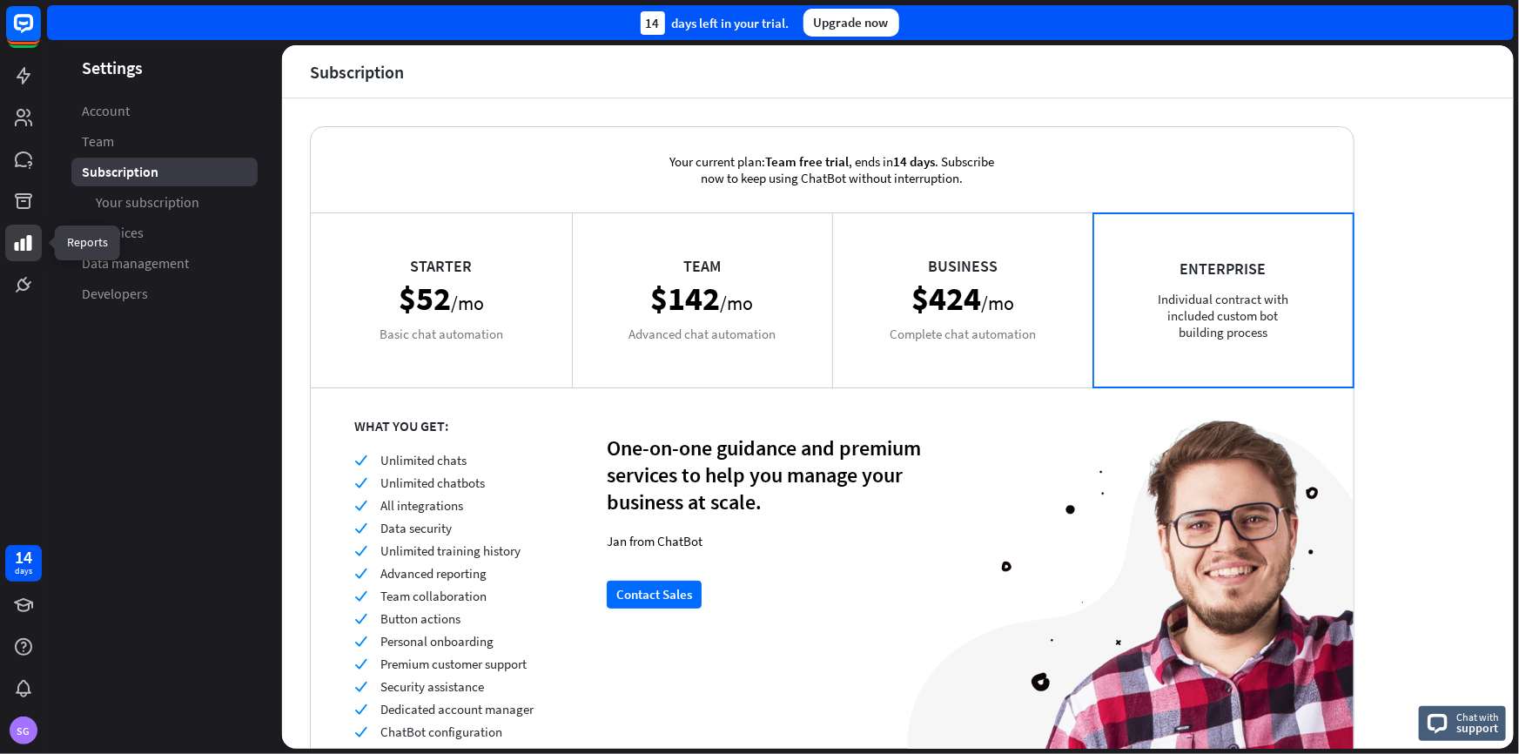
click at [22, 240] on icon at bounding box center [23, 243] width 17 height 16
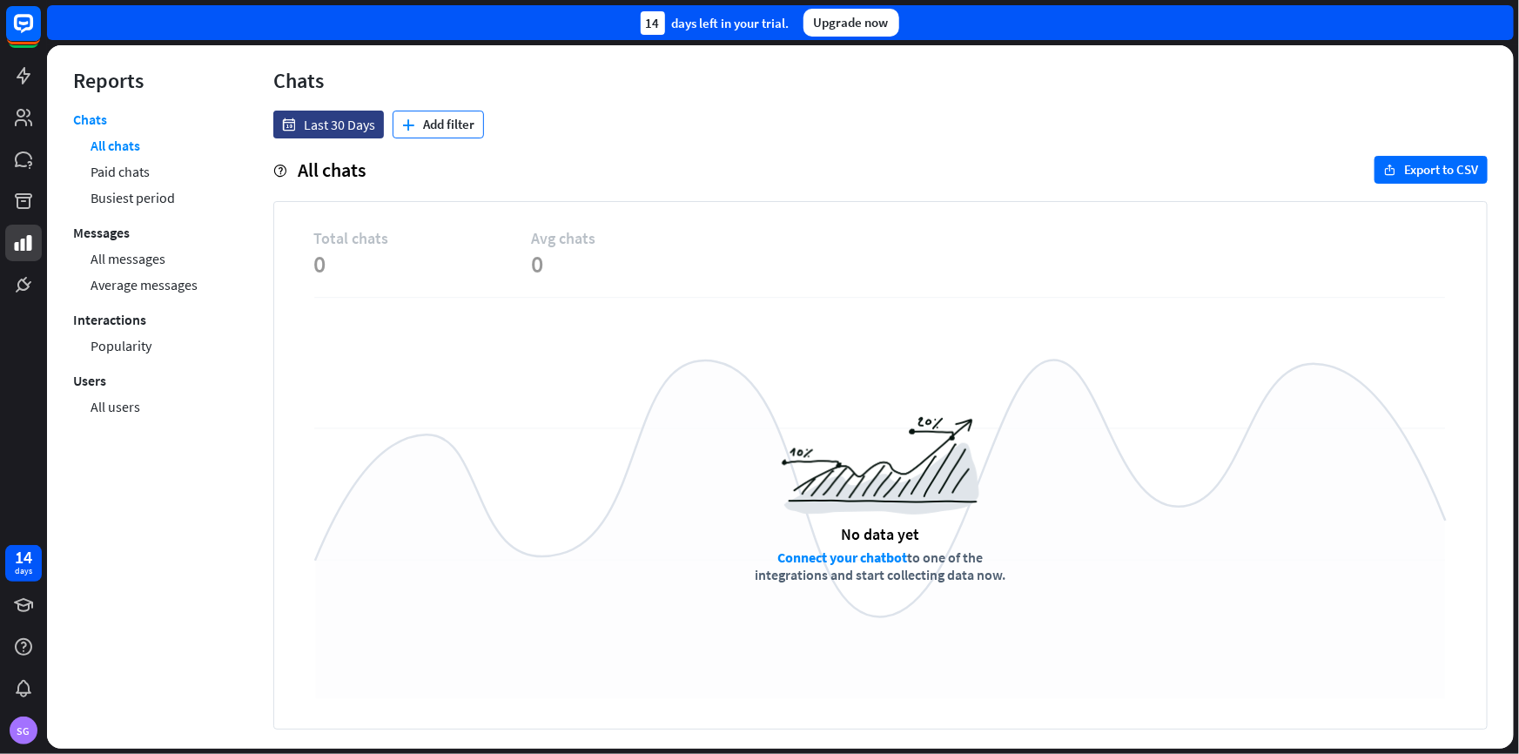
click at [459, 124] on button "plus Add filter" at bounding box center [438, 125] width 91 height 28
click at [354, 116] on span "Last 30 Days" at bounding box center [339, 124] width 71 height 17
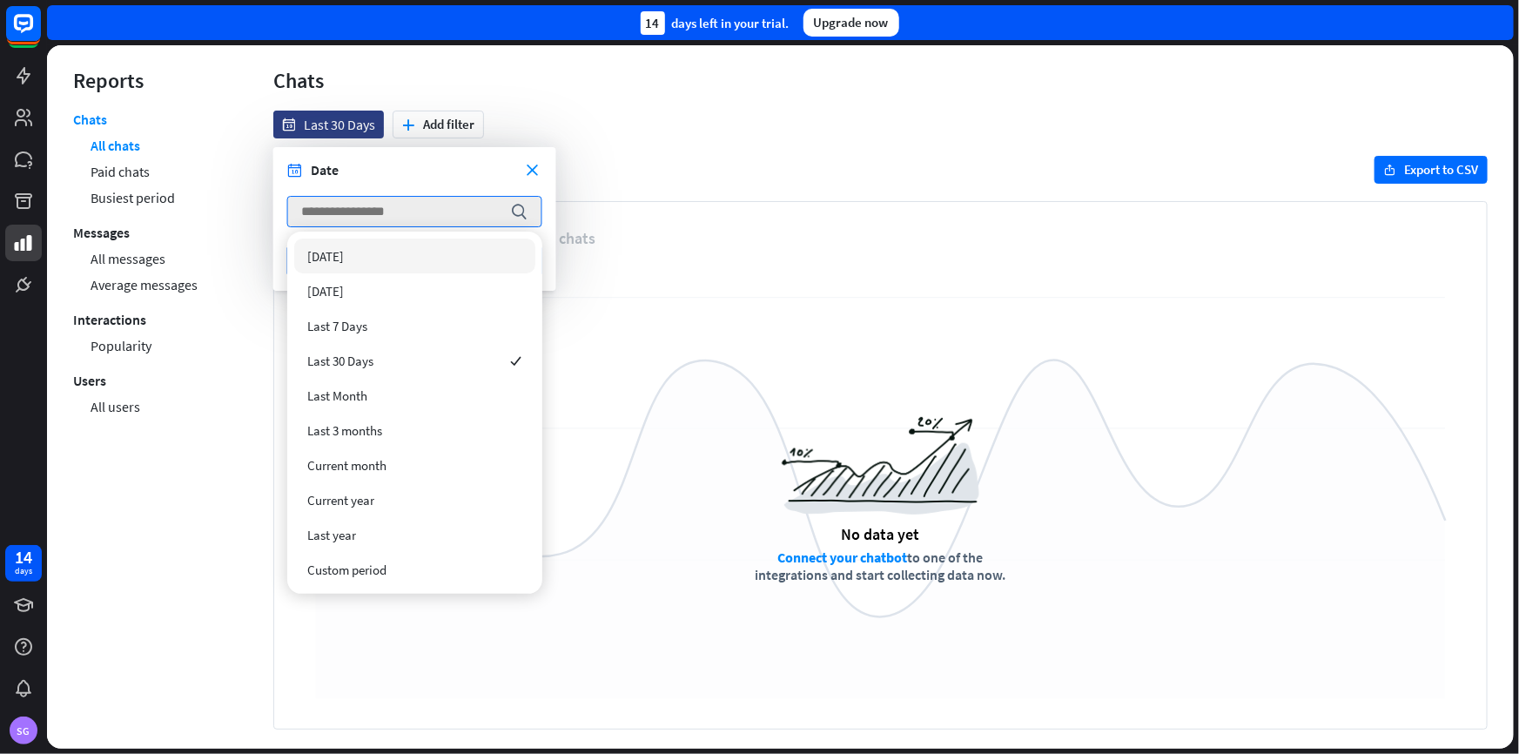
click at [684, 100] on div "menu Chats" at bounding box center [880, 87] width 1214 height 48
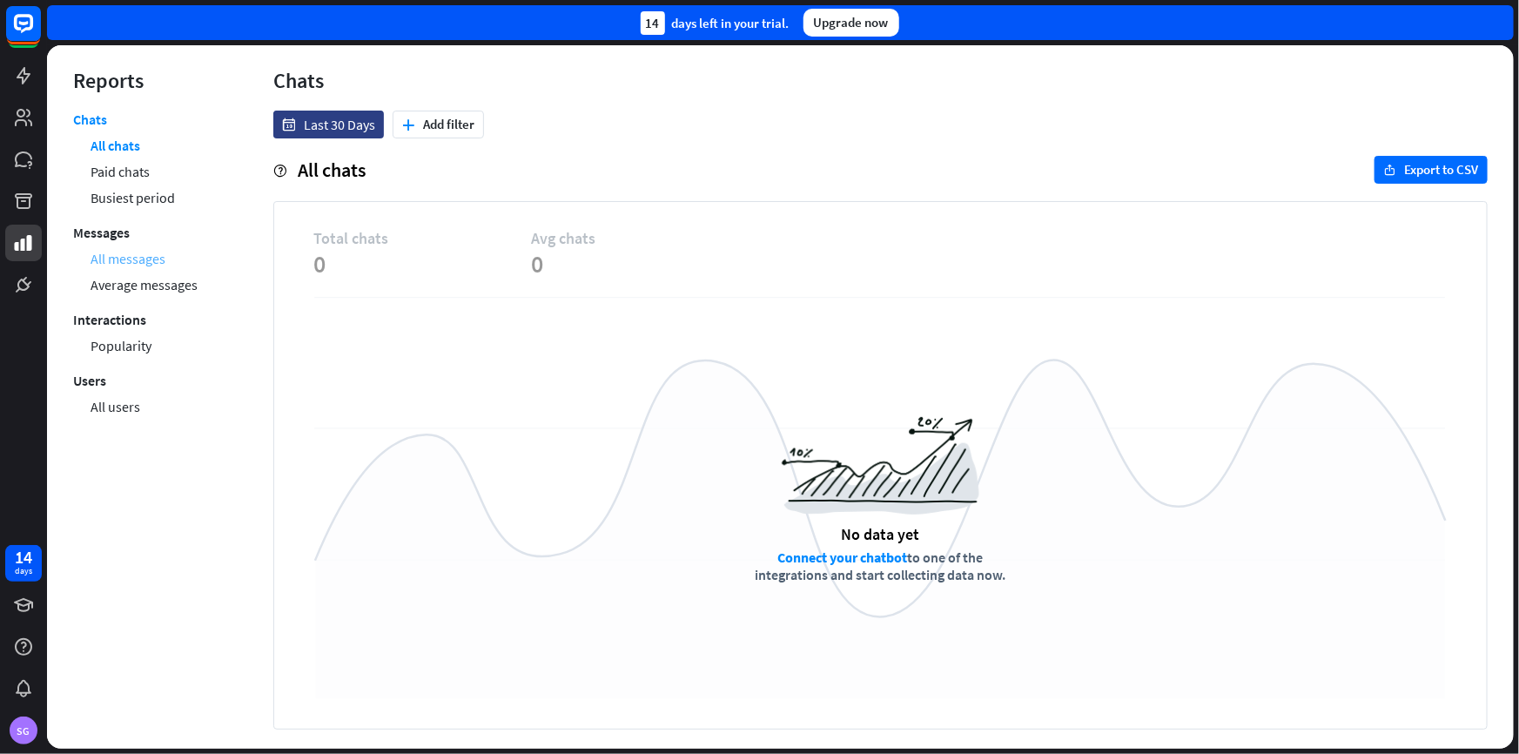
click at [160, 261] on link "All messages" at bounding box center [128, 258] width 75 height 26
click at [1412, 174] on button "export Export to CSV" at bounding box center [1430, 170] width 113 height 28
click at [17, 199] on icon at bounding box center [23, 201] width 17 height 16
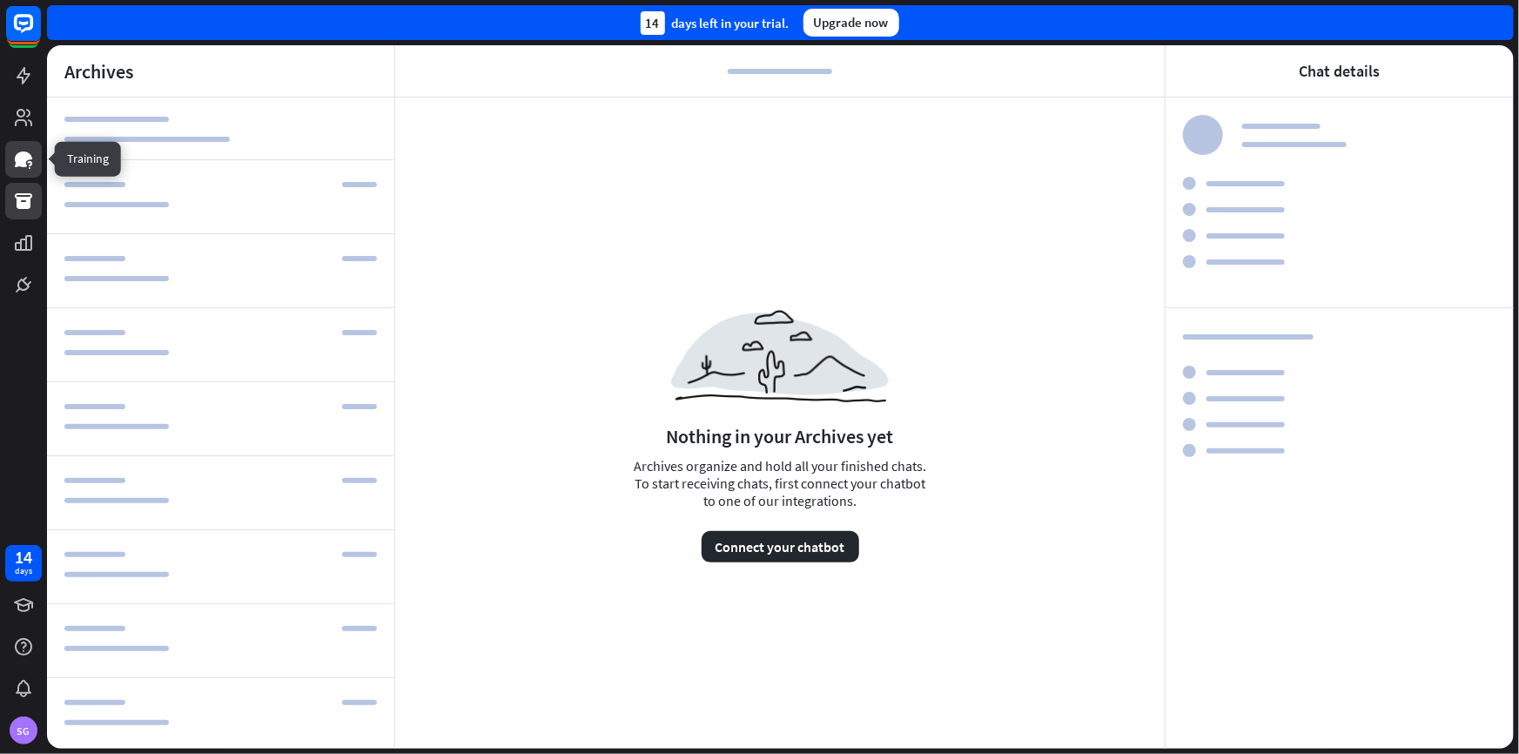
click at [23, 166] on icon at bounding box center [23, 159] width 17 height 16
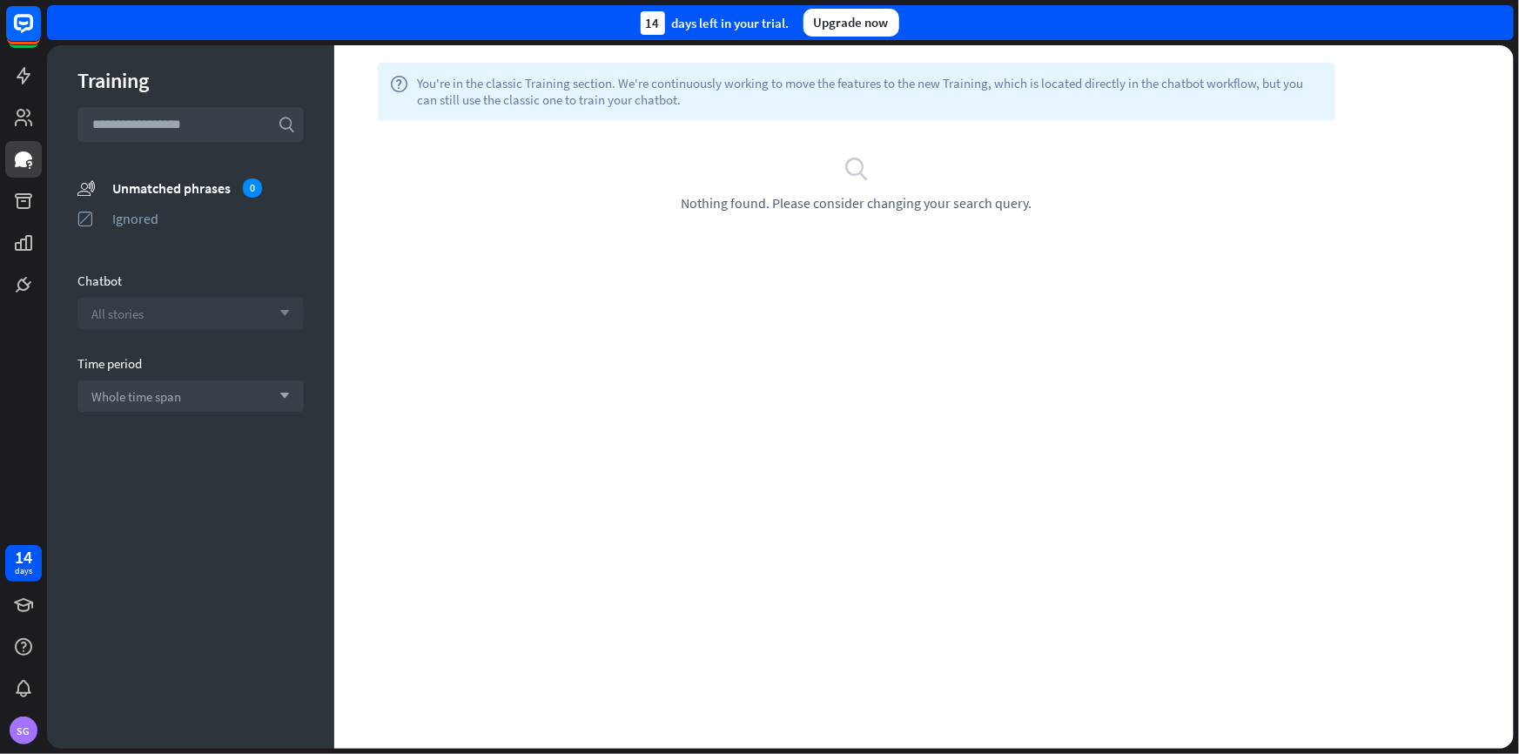
click at [206, 306] on div "All stories arrow_down" at bounding box center [190, 313] width 226 height 31
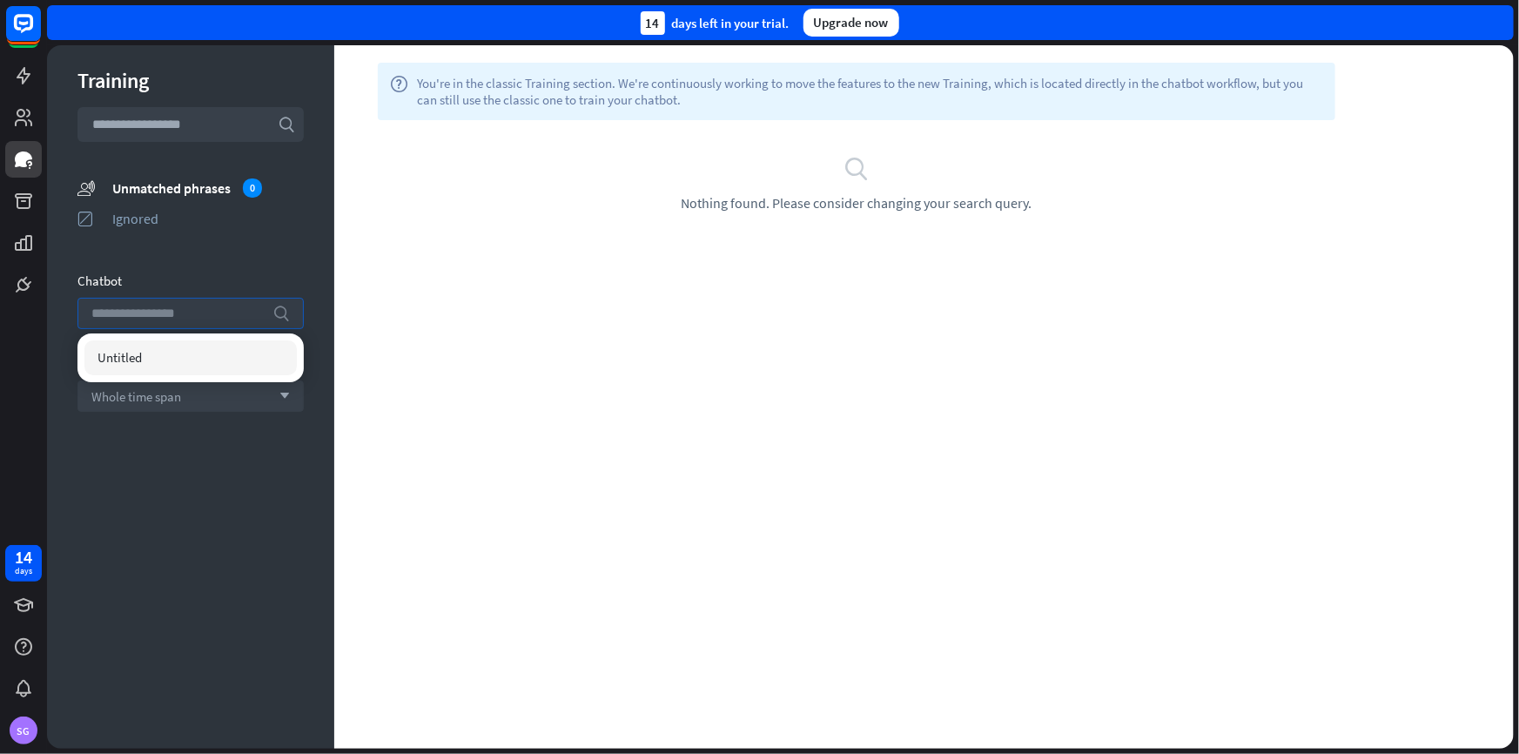
click at [206, 306] on input "search" at bounding box center [177, 314] width 172 height 30
click at [37, 128] on link at bounding box center [23, 117] width 37 height 37
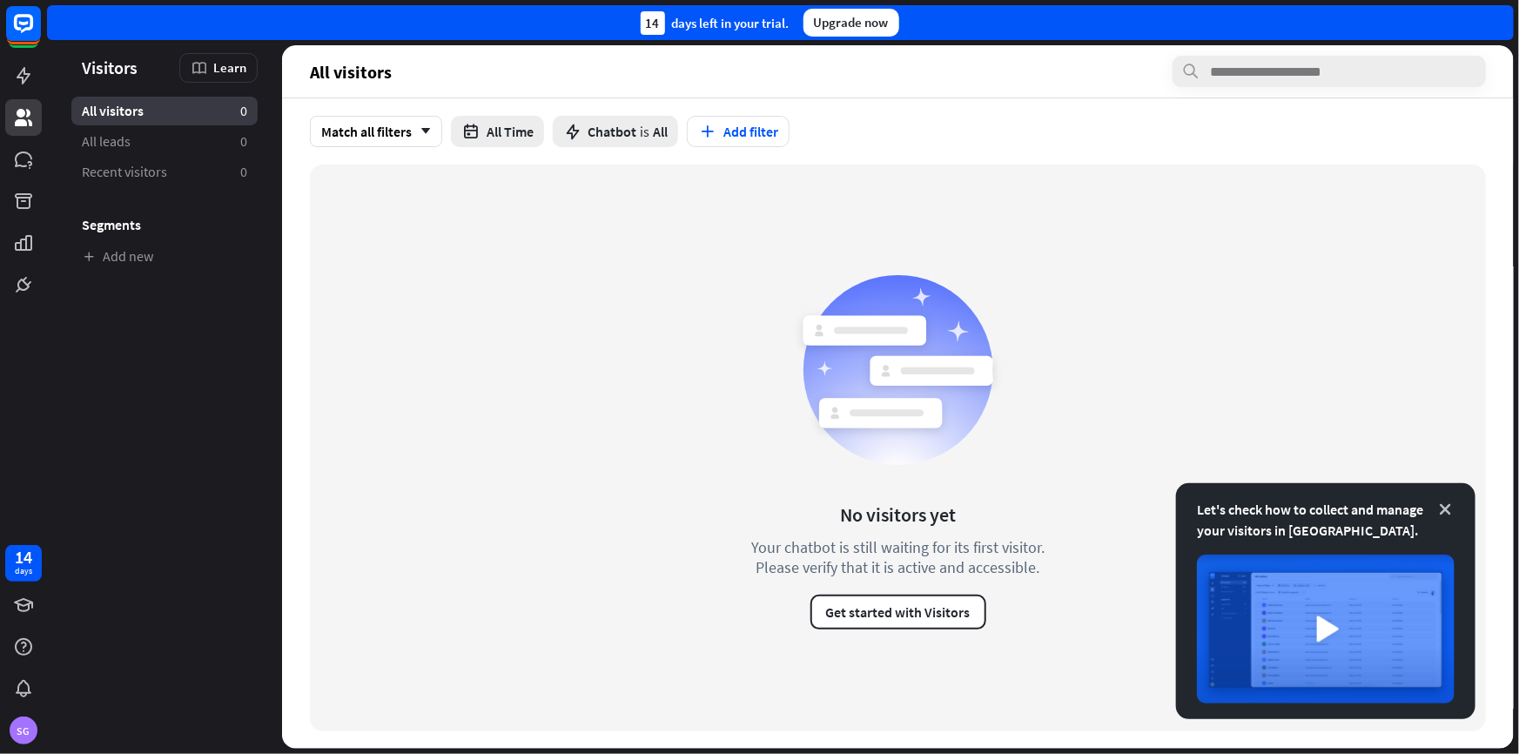
click at [1444, 510] on icon at bounding box center [1444, 508] width 17 height 17
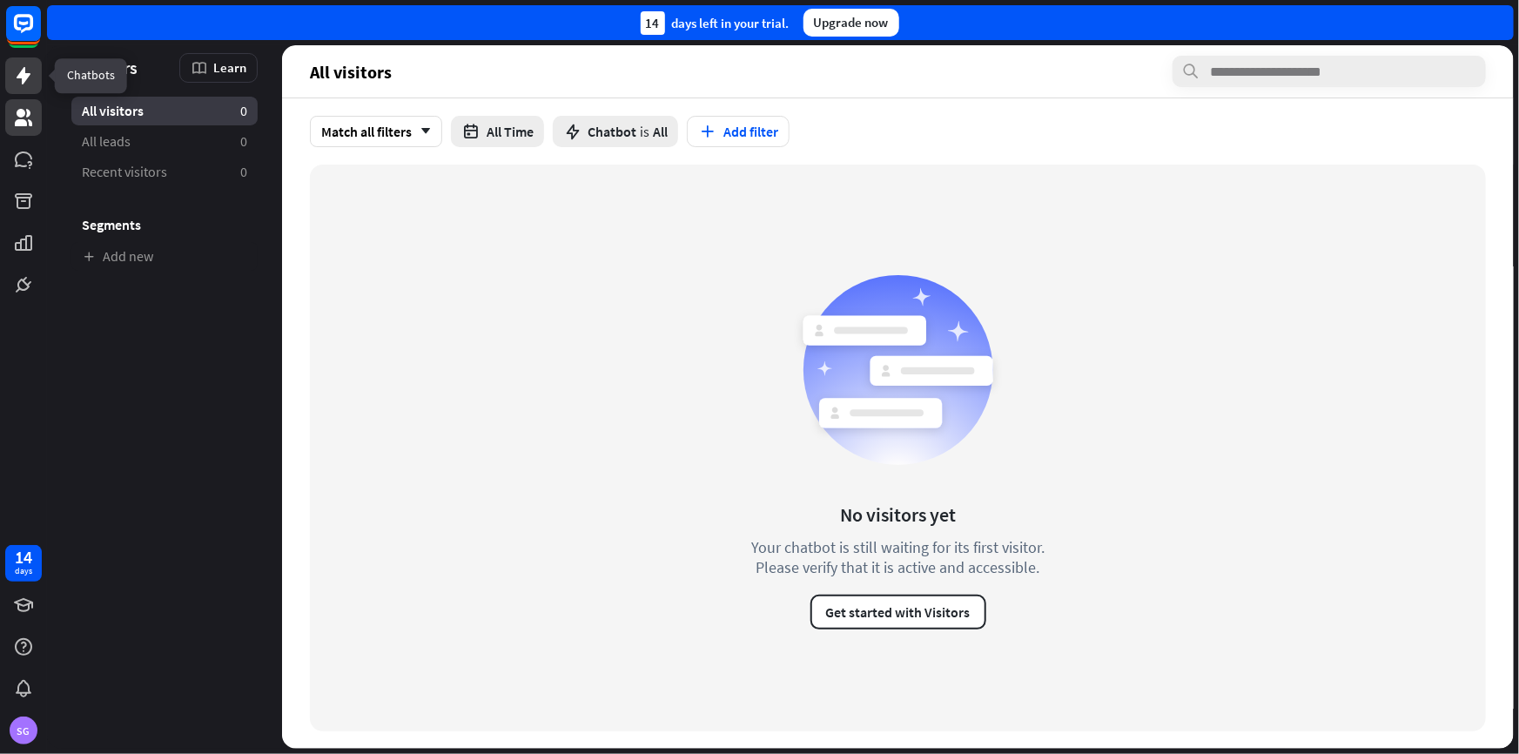
click at [20, 82] on icon at bounding box center [23, 75] width 21 height 21
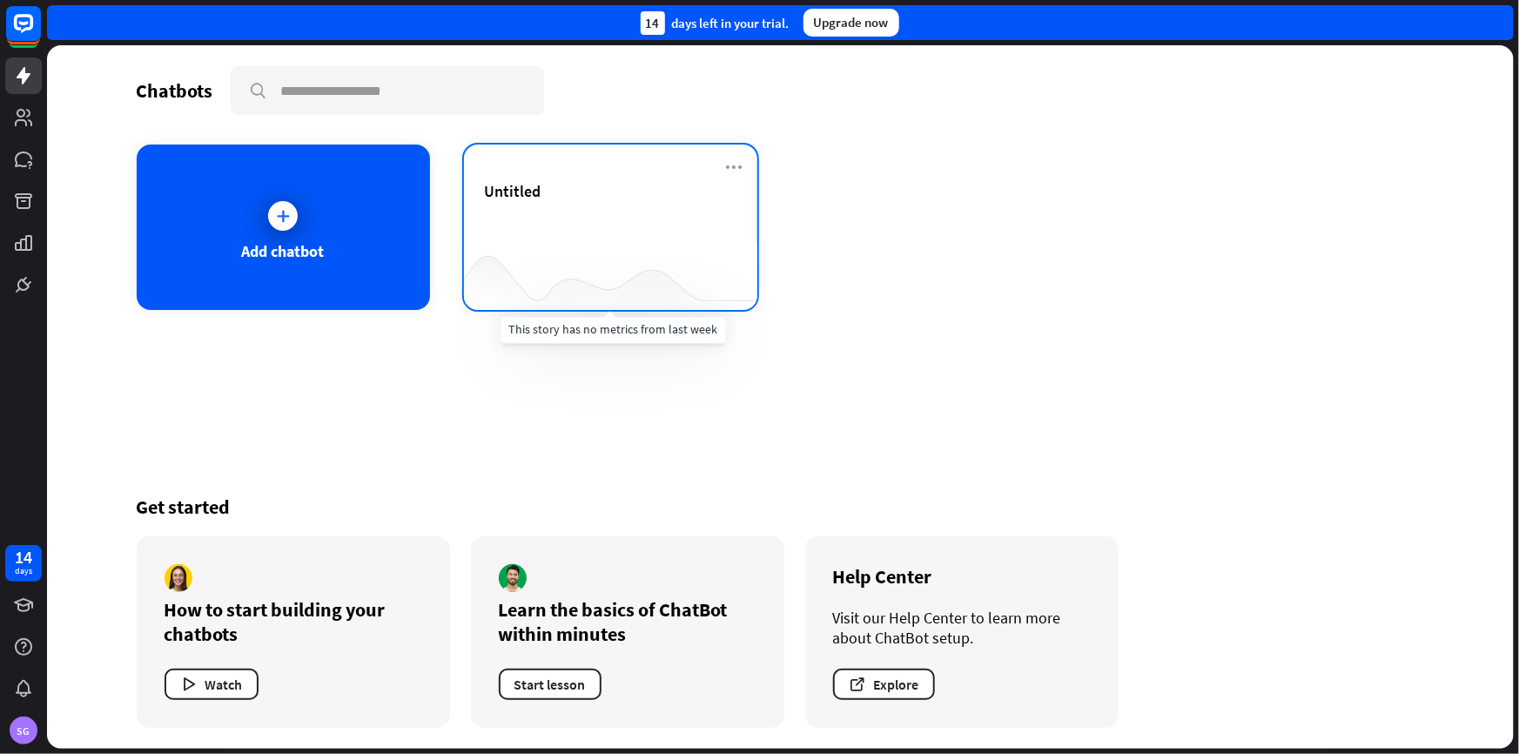
click at [489, 259] on div at bounding box center [610, 275] width 293 height 67
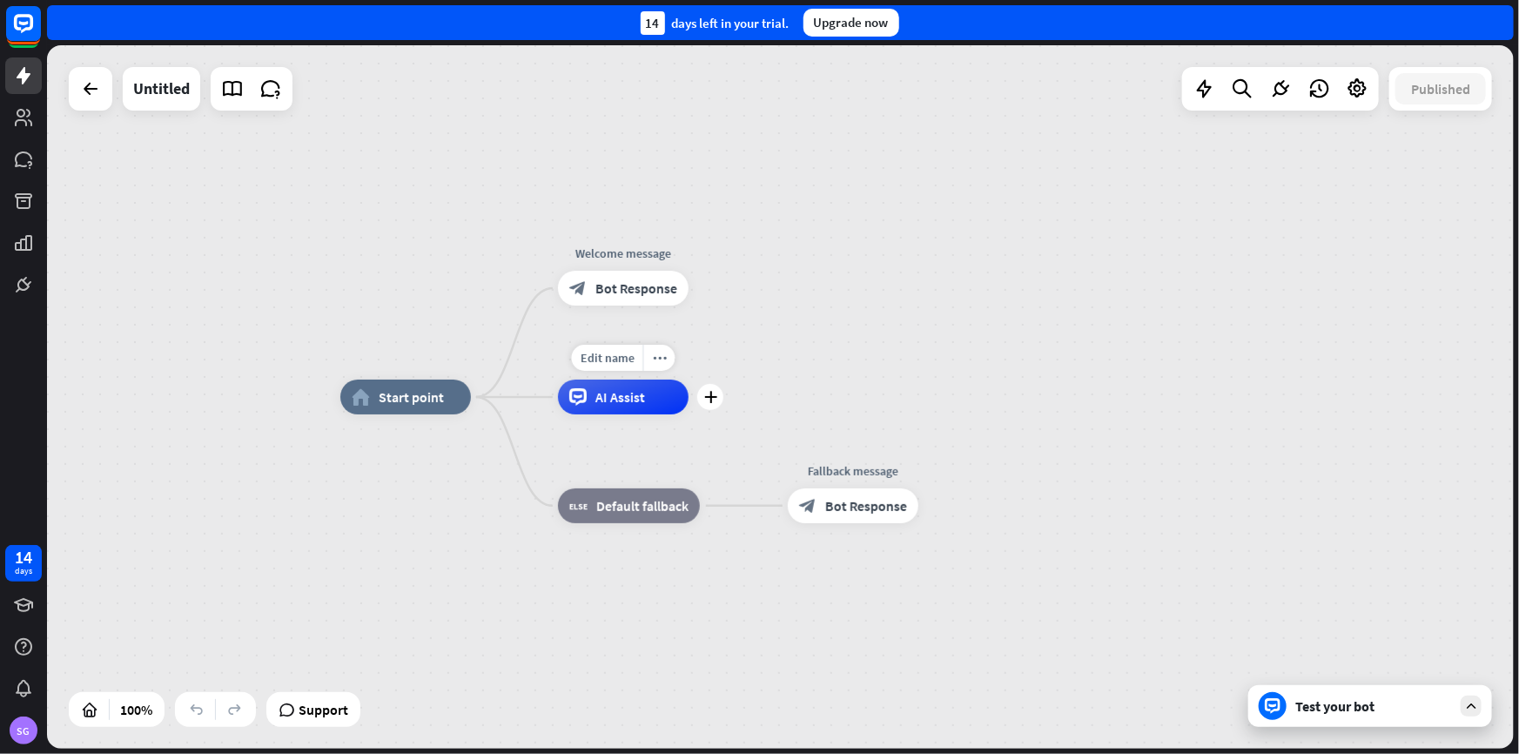
click at [670, 409] on div "AI Assist" at bounding box center [623, 396] width 131 height 35
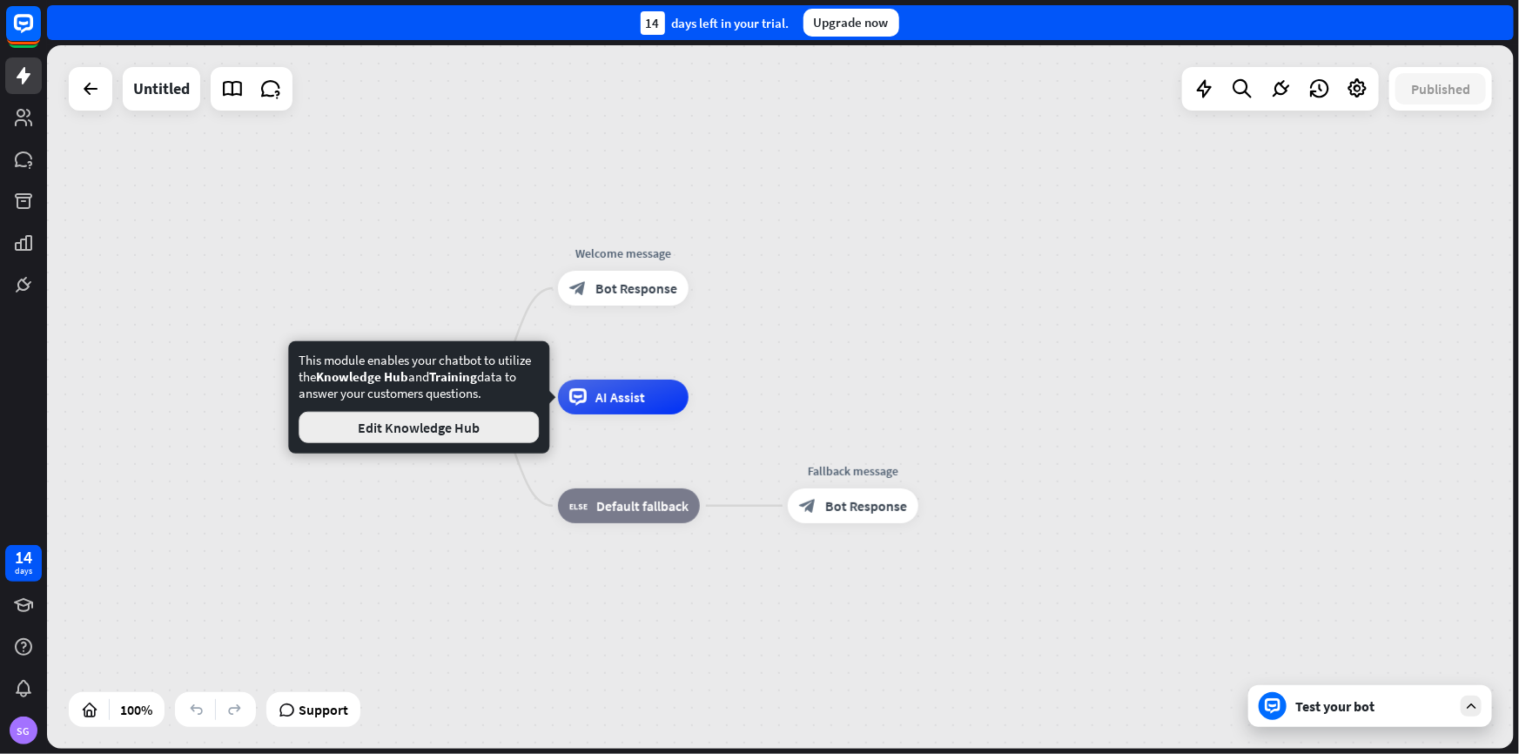
click at [467, 440] on button "Edit Knowledge Hub" at bounding box center [419, 427] width 240 height 31
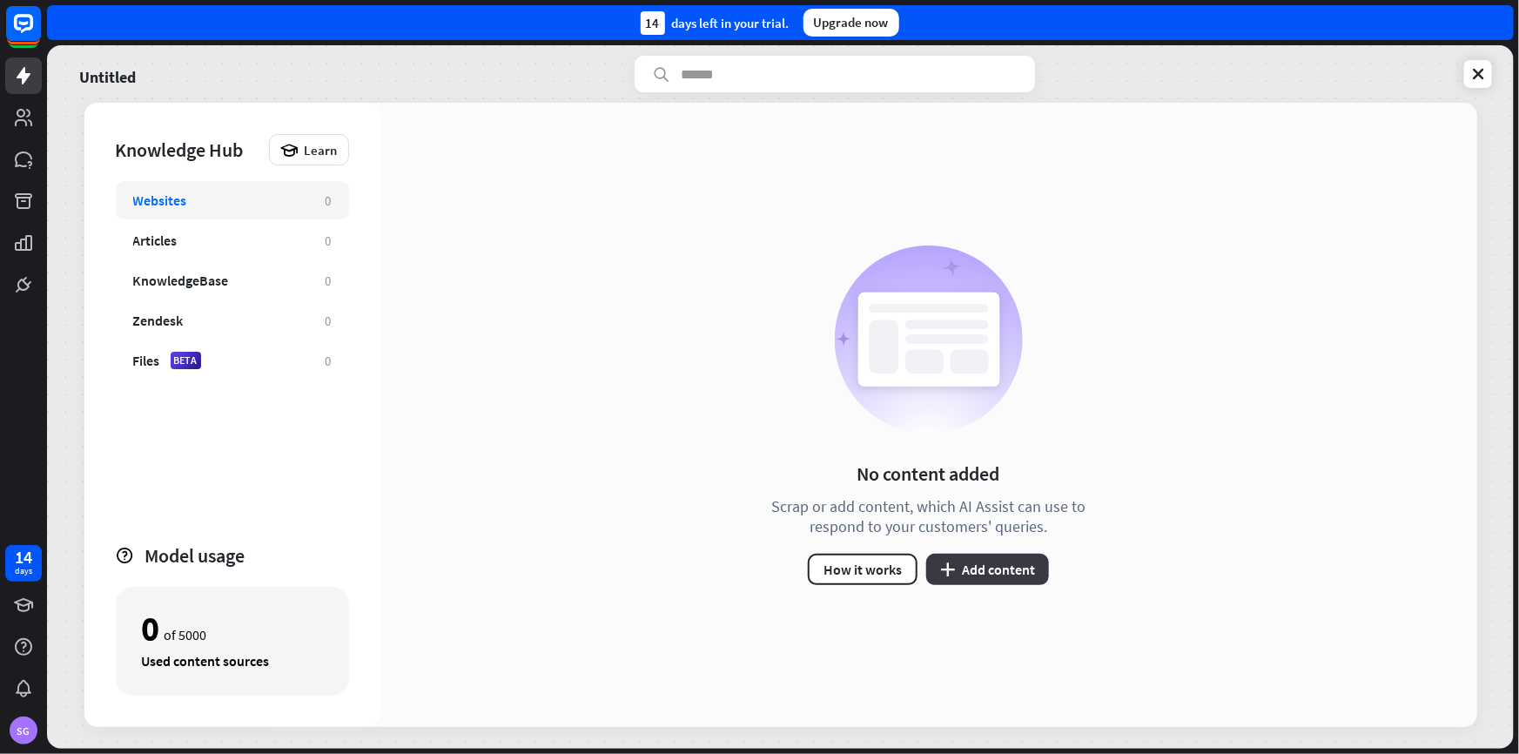
click at [1004, 580] on button "plus Add content" at bounding box center [987, 569] width 123 height 31
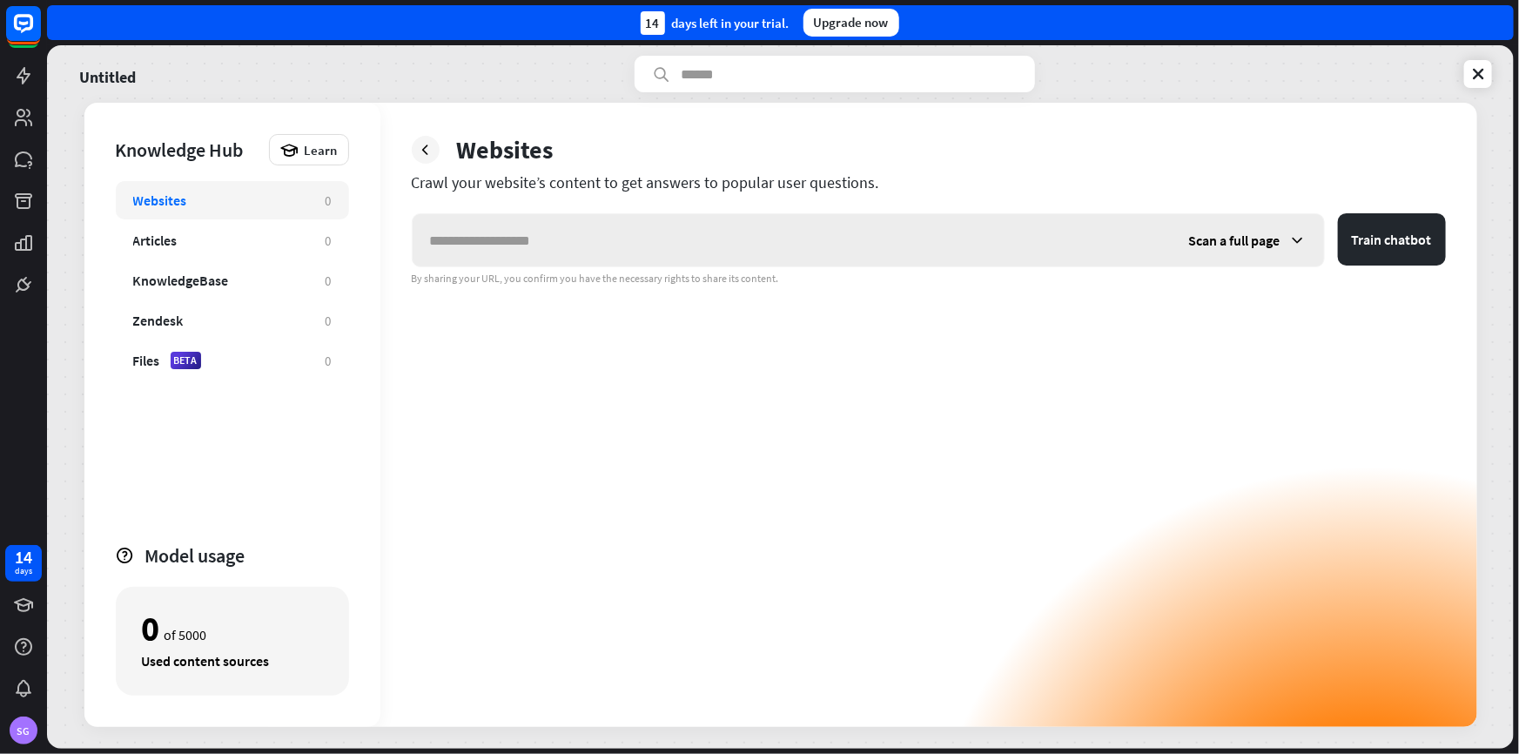
click at [524, 237] on input "text" at bounding box center [792, 240] width 759 height 52
click at [194, 235] on div "Articles" at bounding box center [220, 240] width 175 height 17
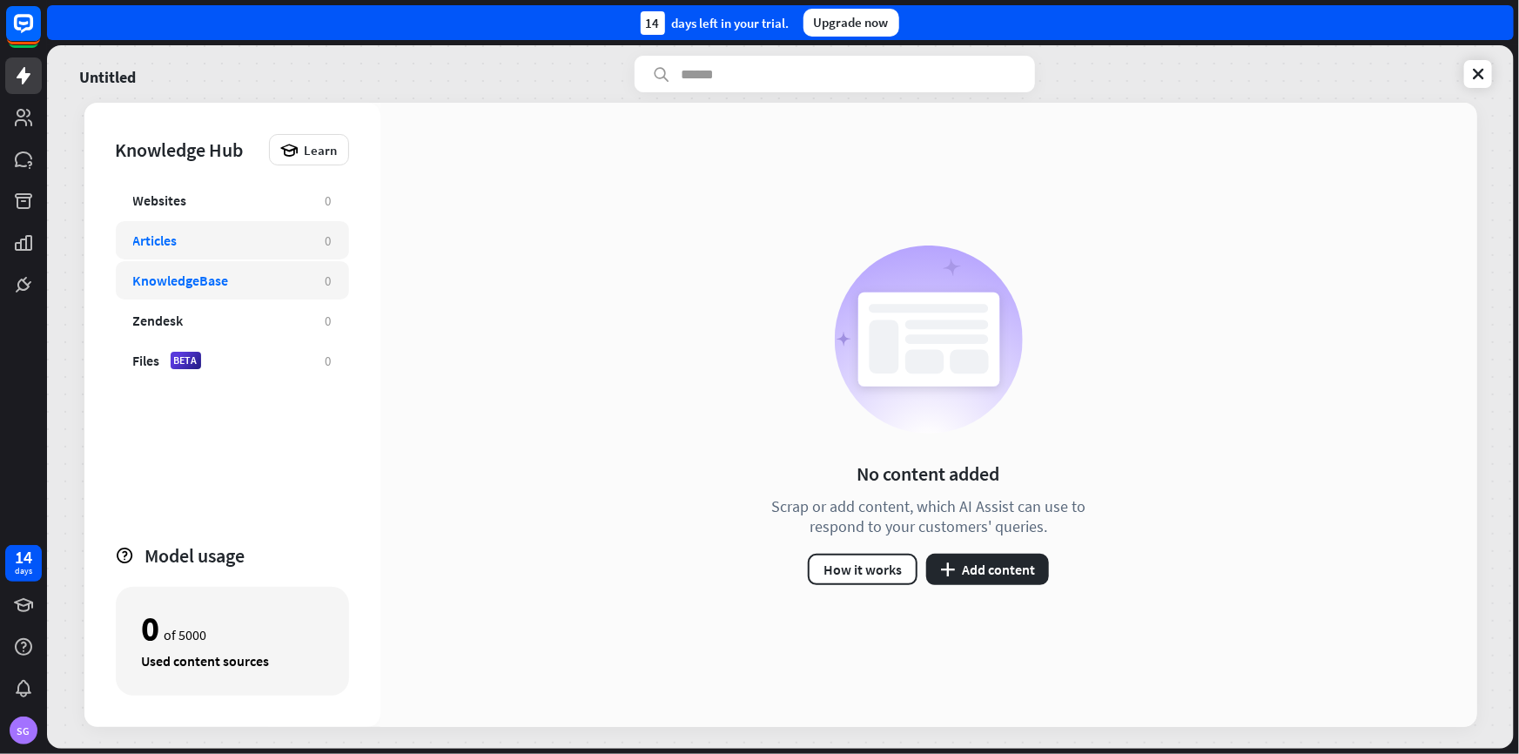
click at [206, 289] on div "KnowledgeBase 0" at bounding box center [232, 280] width 233 height 38
click at [9, 286] on link at bounding box center [23, 284] width 37 height 37
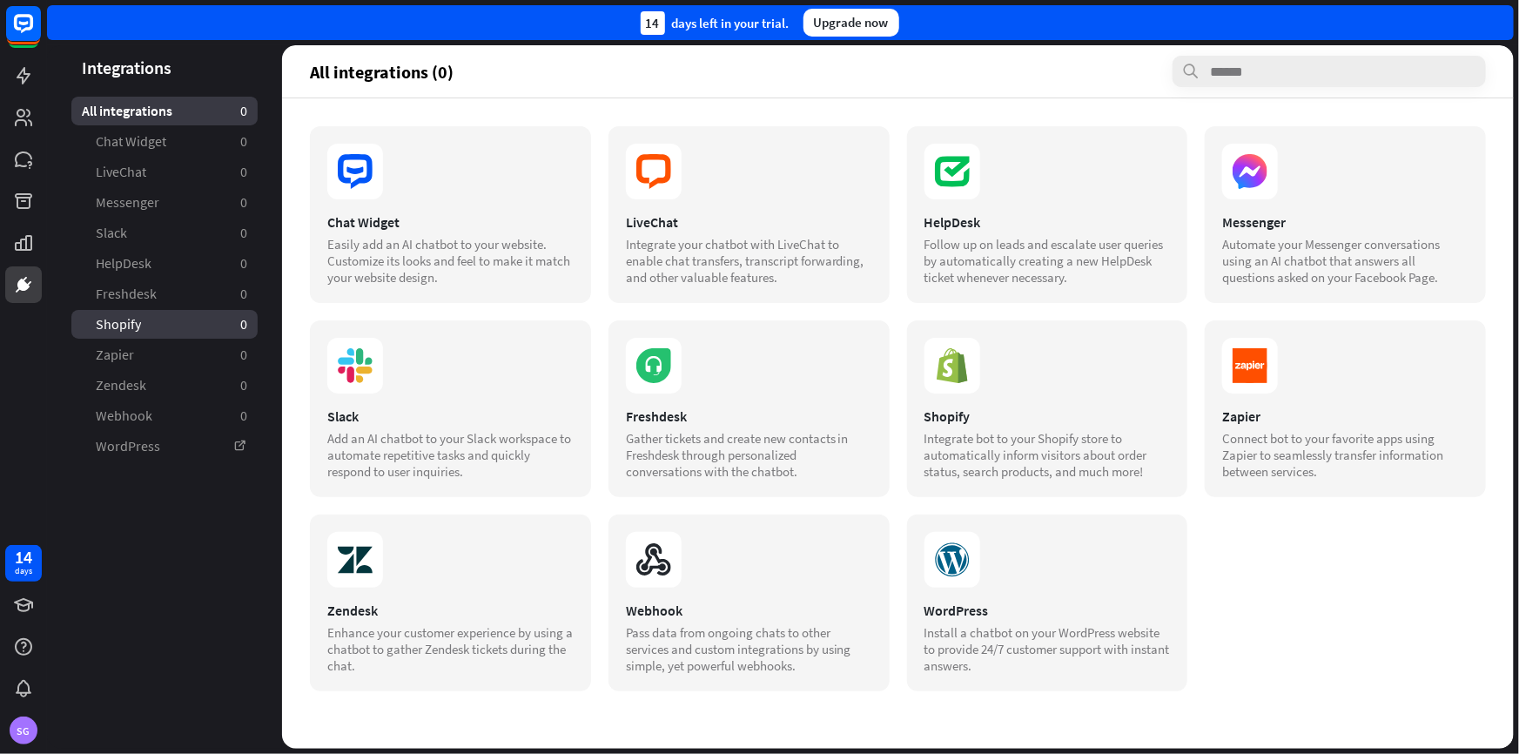
click at [136, 326] on span "Shopify" at bounding box center [118, 324] width 45 height 18
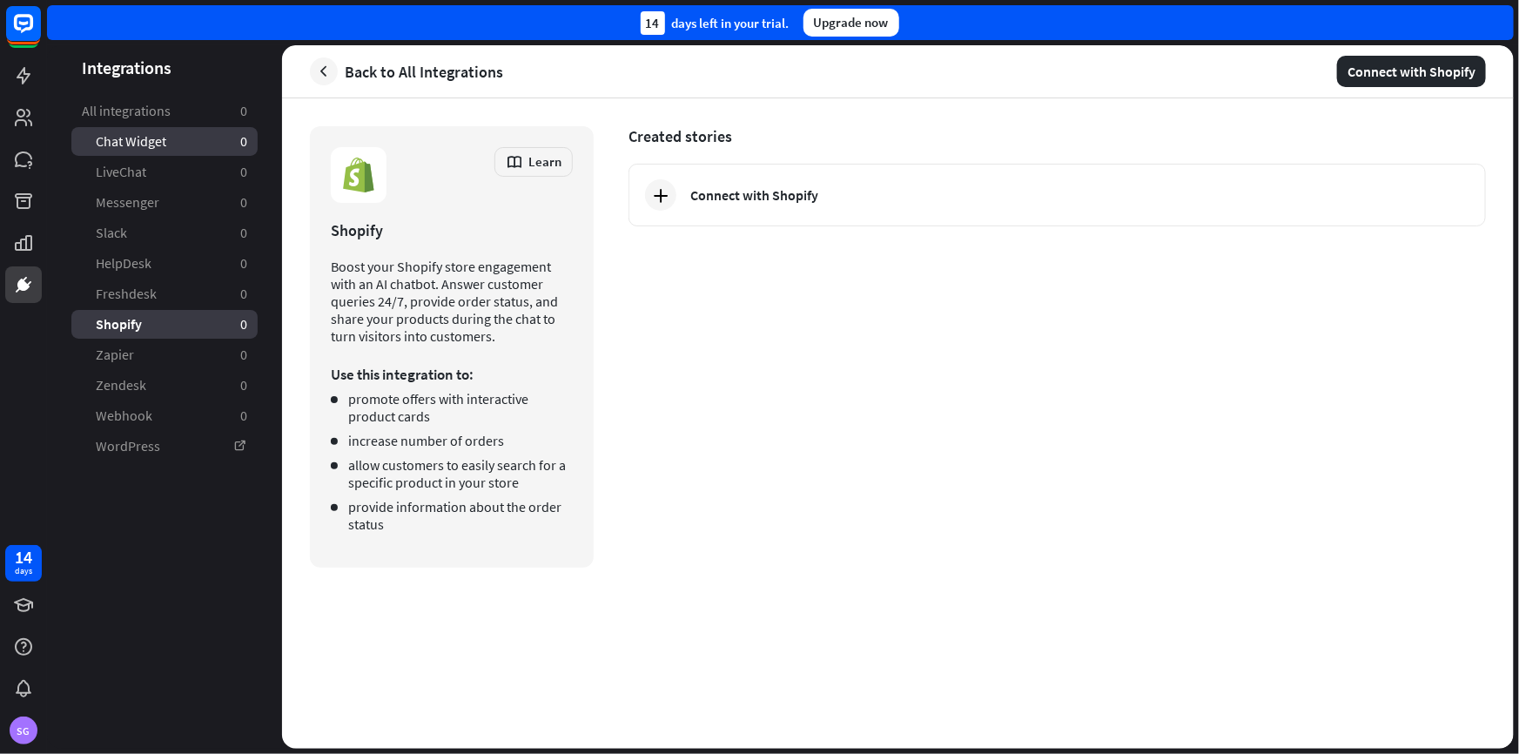
click at [178, 141] on link "Chat Widget 0" at bounding box center [164, 141] width 186 height 29
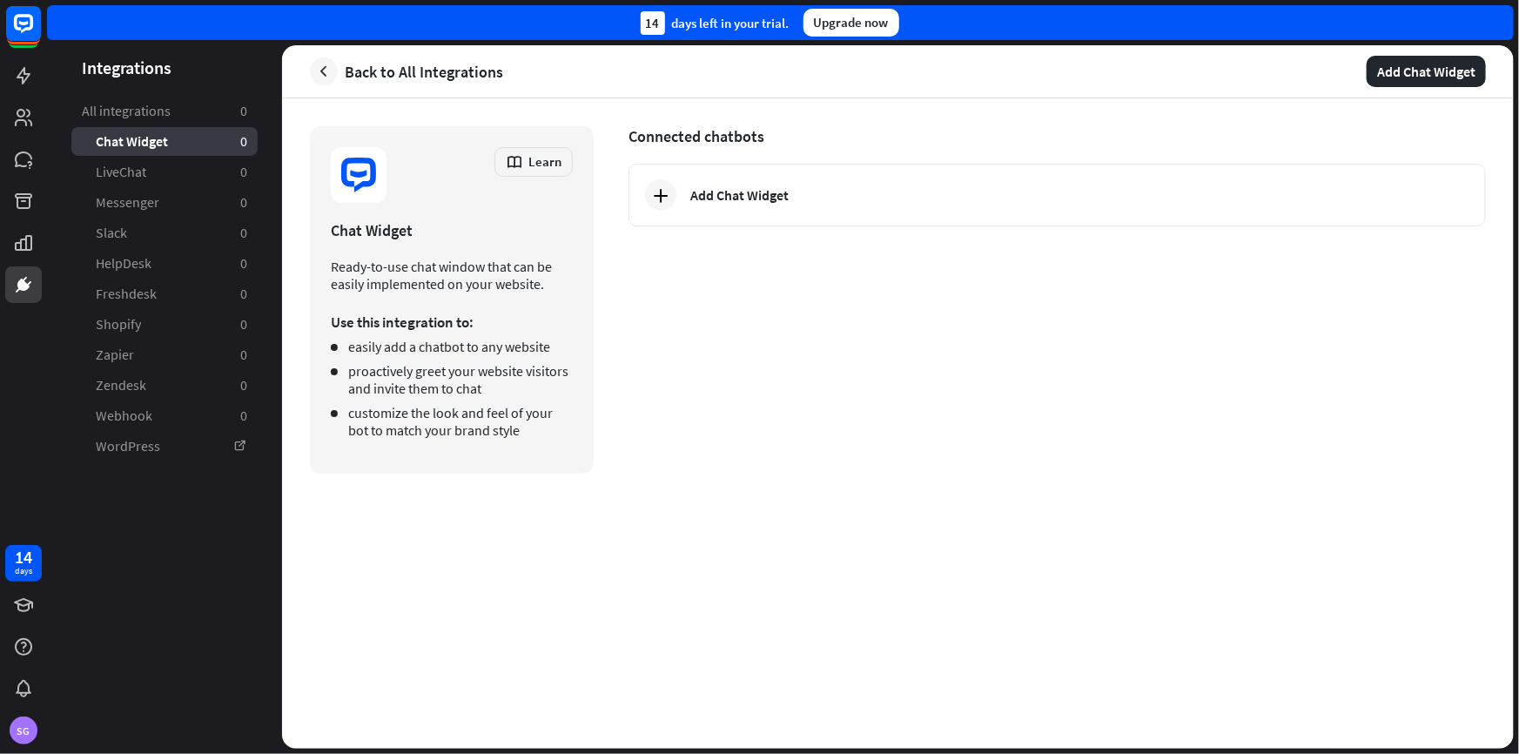
click at [189, 168] on link "LiveChat 0" at bounding box center [164, 172] width 186 height 29
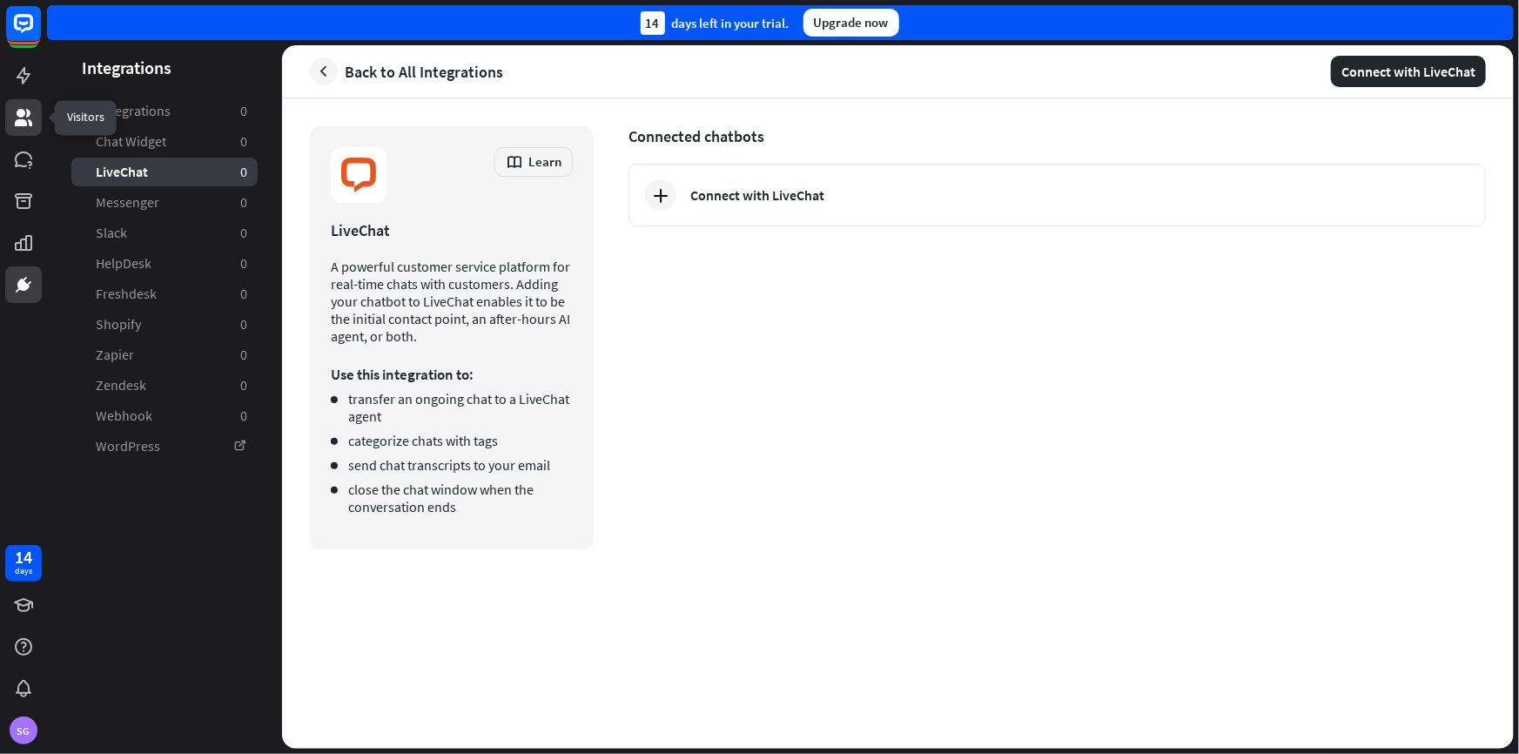
click at [24, 103] on link at bounding box center [23, 117] width 37 height 37
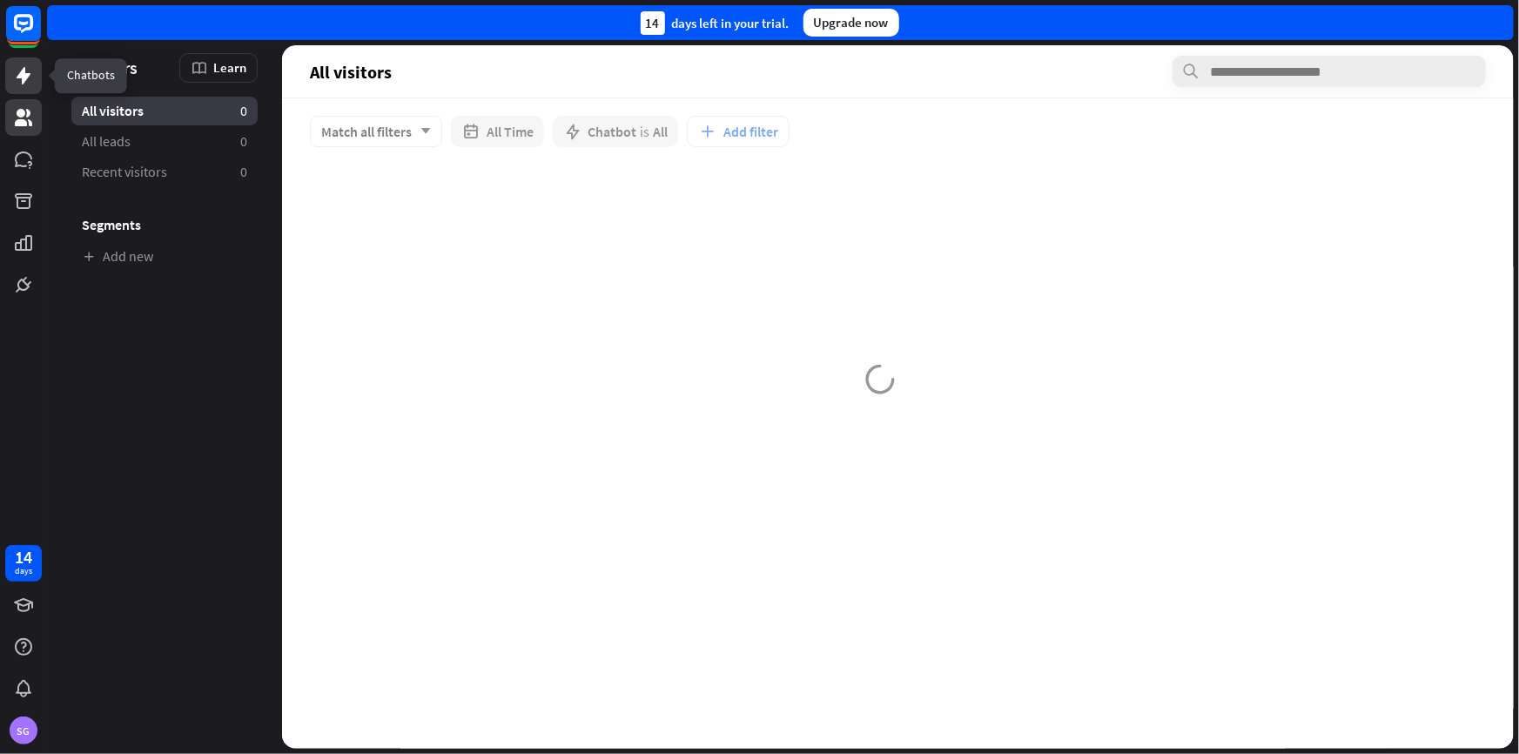
click at [26, 86] on link at bounding box center [23, 75] width 37 height 37
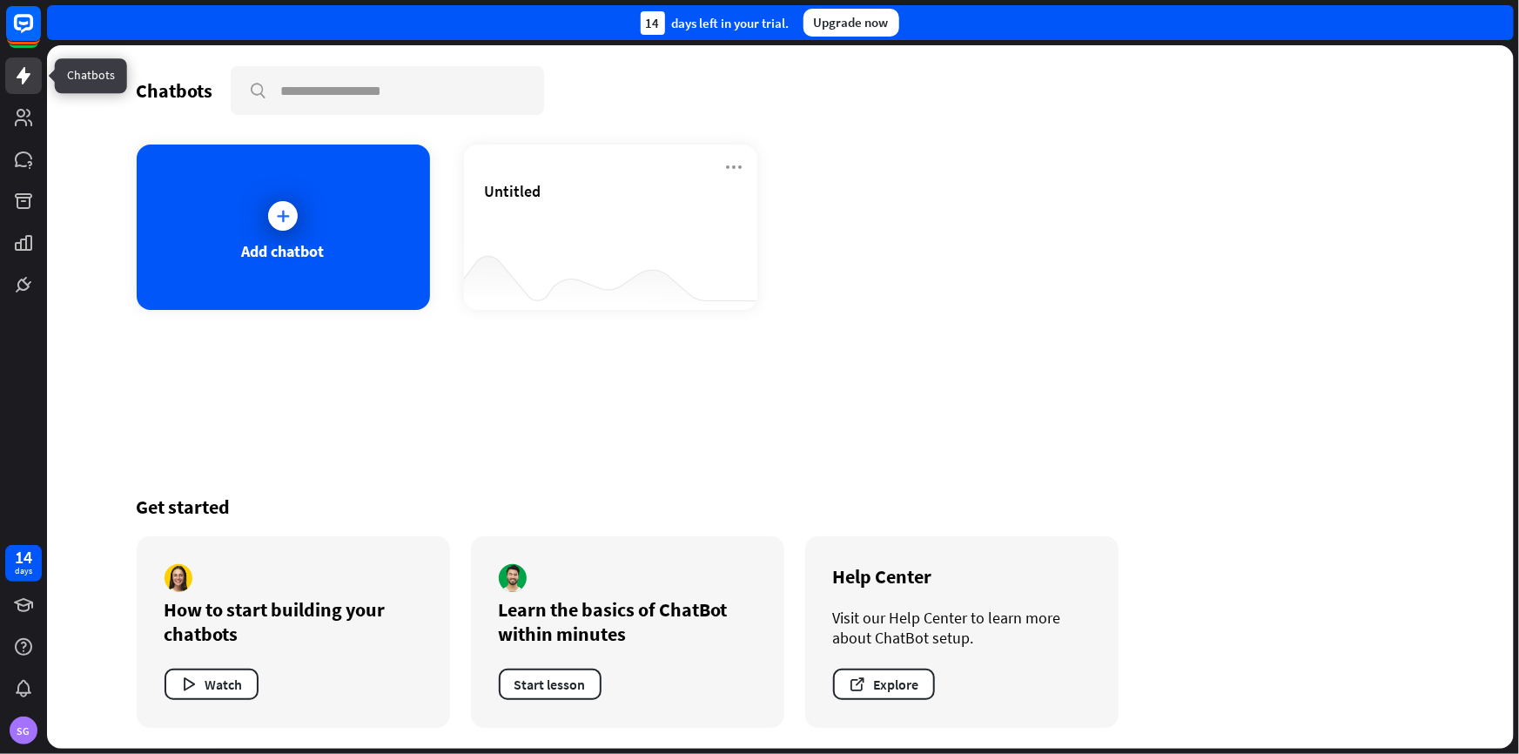
click at [15, 72] on icon at bounding box center [23, 75] width 21 height 21
click at [396, 296] on div "Add chatbot" at bounding box center [283, 226] width 293 height 165
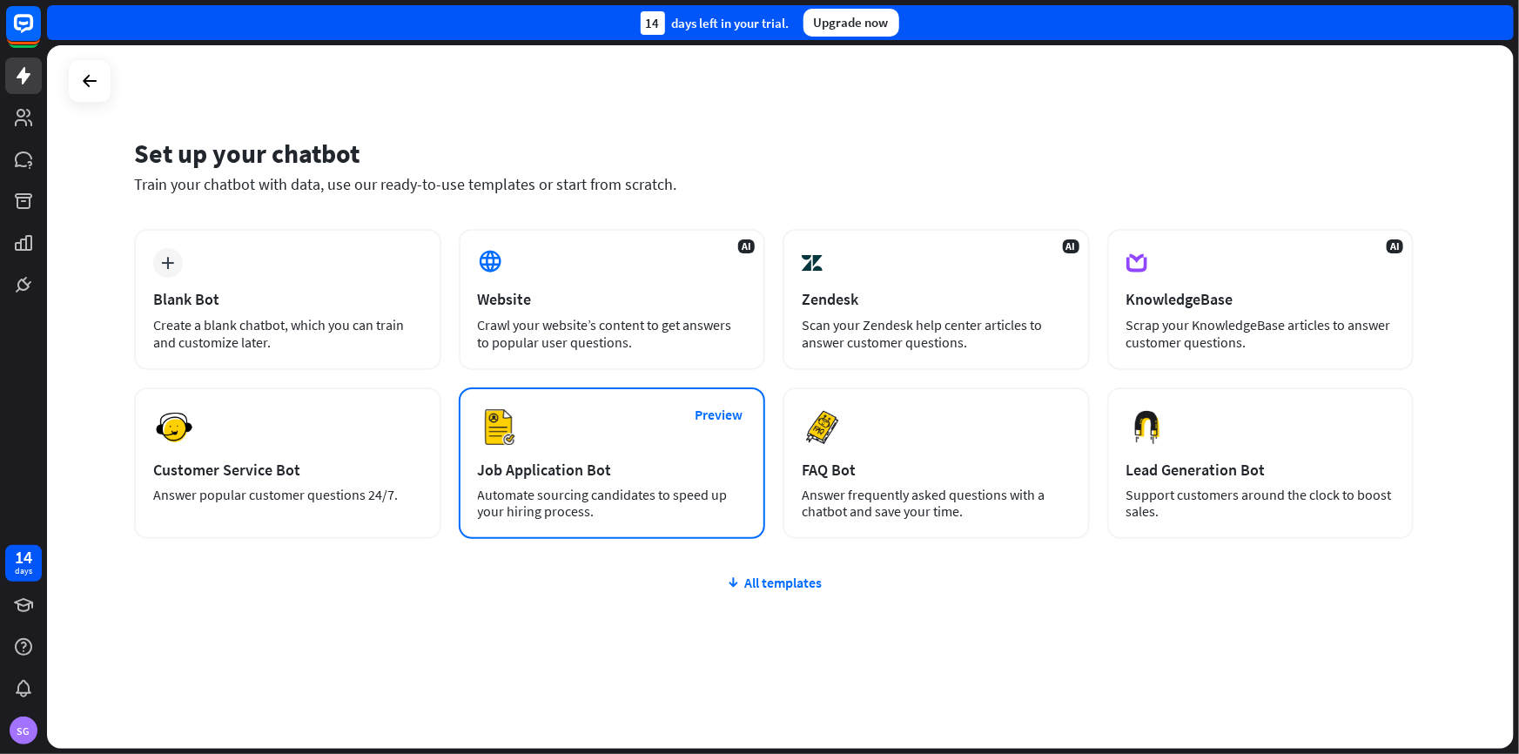
click at [696, 500] on div "Automate sourcing candidates to speed up your hiring process." at bounding box center [612, 503] width 269 height 33
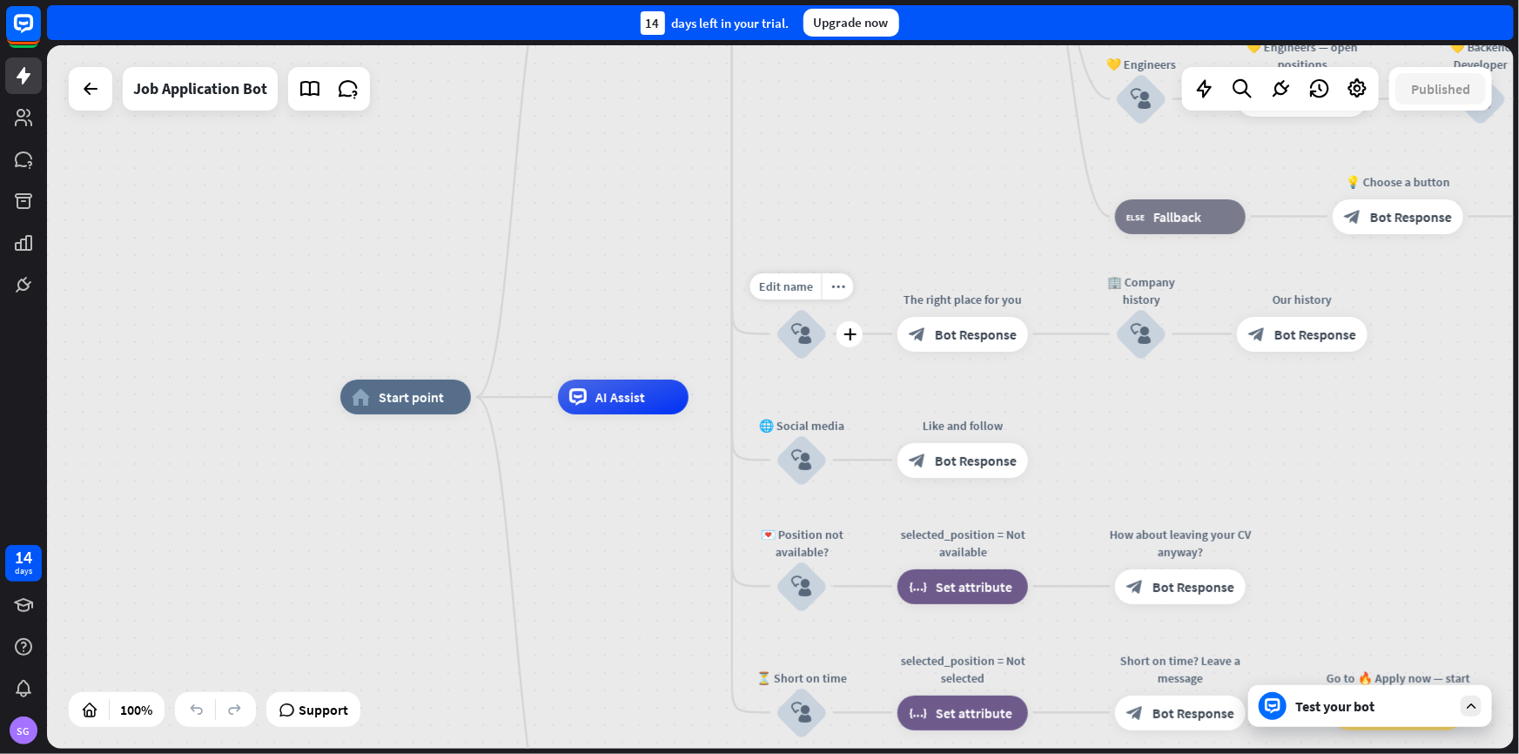
click at [813, 338] on div "block_user_input" at bounding box center [801, 334] width 52 height 52
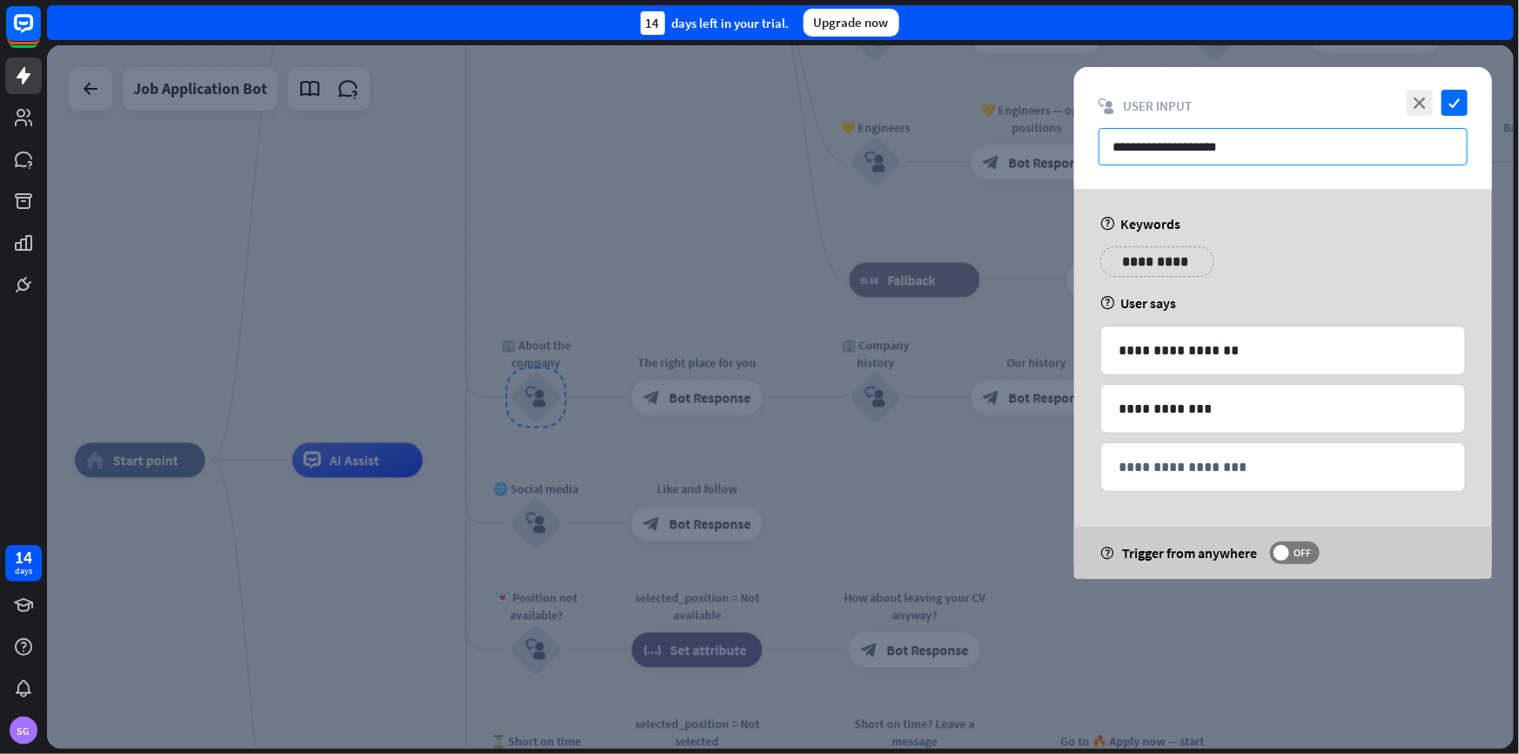
click at [1240, 141] on input "**********" at bounding box center [1282, 146] width 369 height 37
drag, startPoint x: 1262, startPoint y: 146, endPoint x: 522, endPoint y: 127, distance: 740.0
click at [550, 129] on div "**********" at bounding box center [780, 396] width 1467 height 703
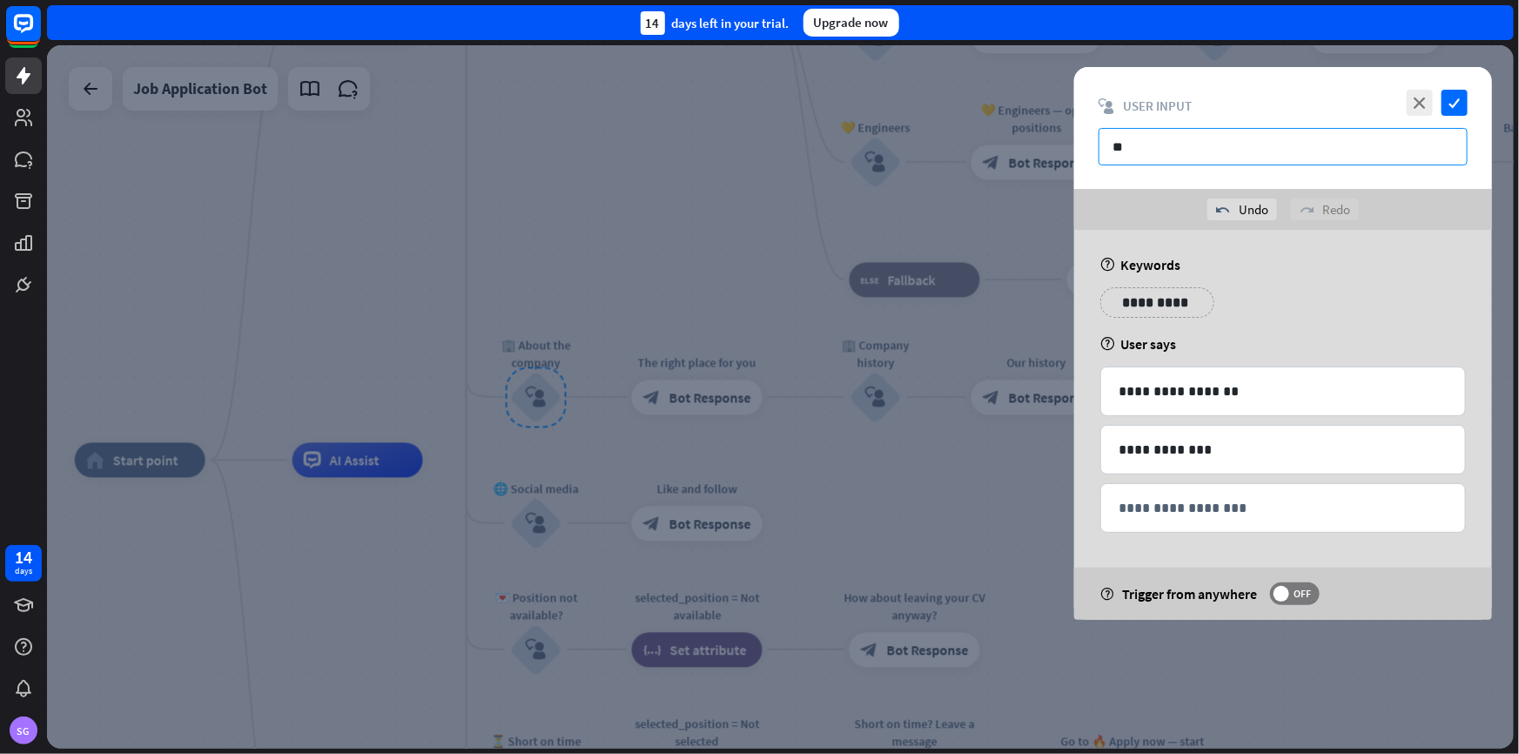
type input "*"
type input "******"
click at [1306, 590] on span "OFF" at bounding box center [1302, 594] width 27 height 14
click at [1462, 98] on icon "check" at bounding box center [1454, 103] width 26 height 26
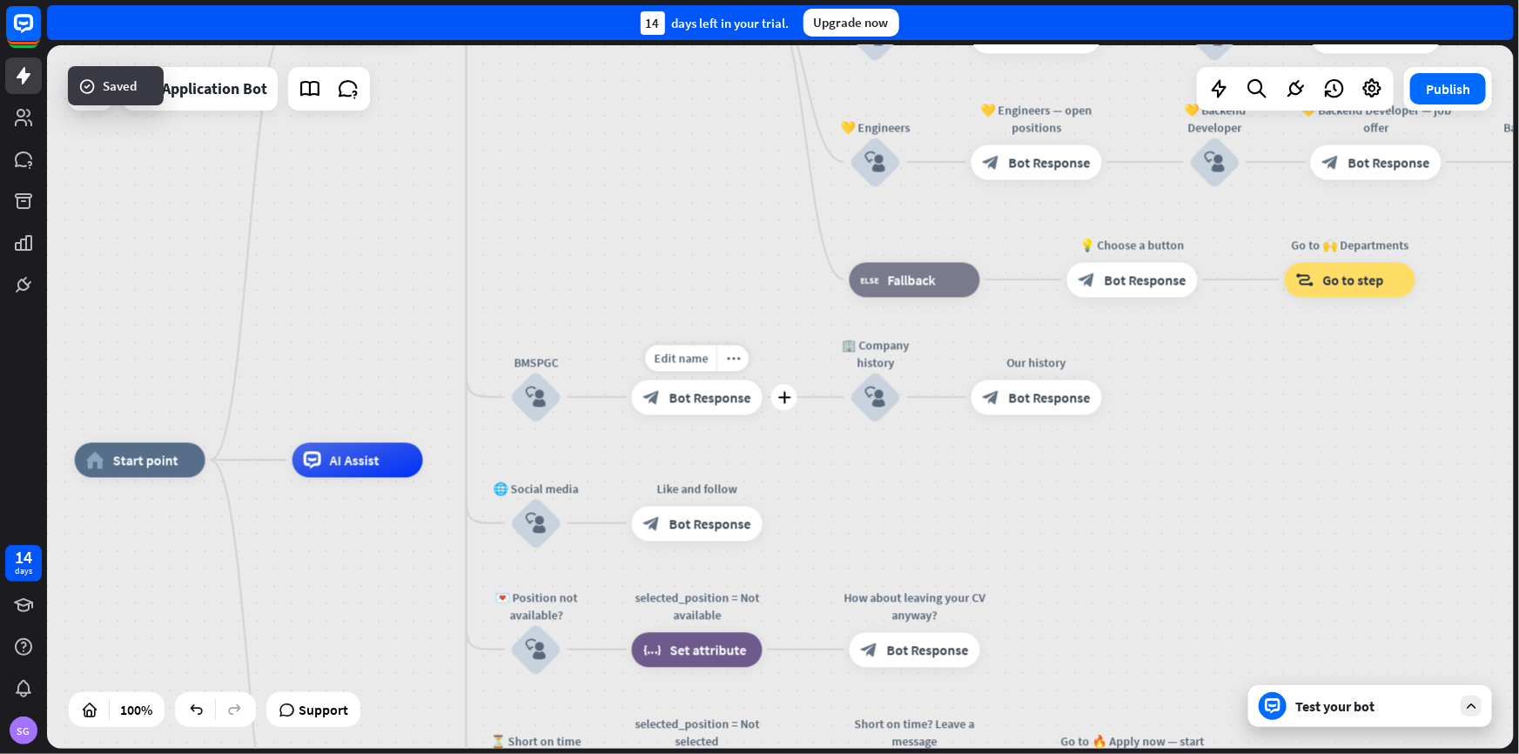
click at [708, 414] on div "Edit name more_horiz plus The right place for you block_bot_response Bot Respon…" at bounding box center [697, 396] width 131 height 35
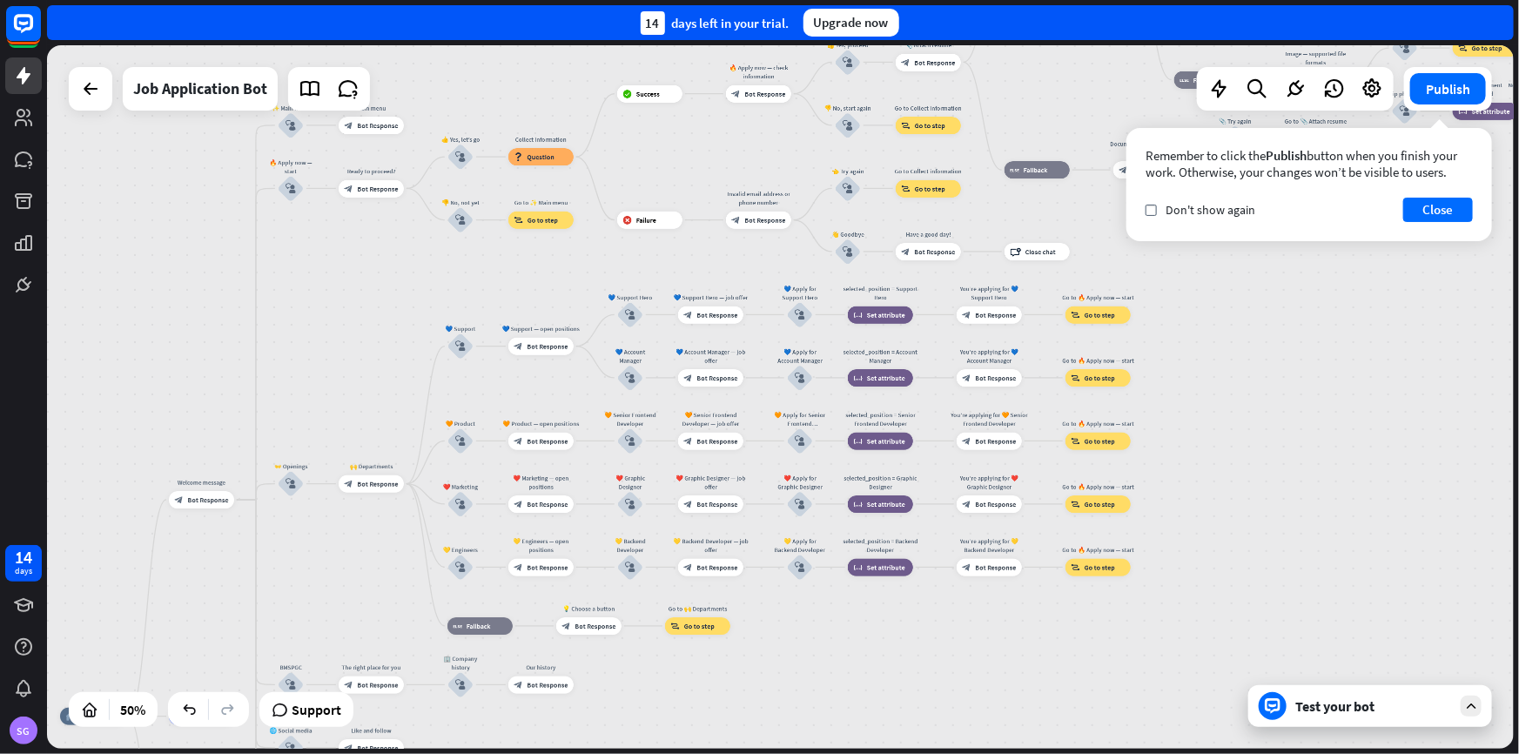
drag, startPoint x: 1239, startPoint y: 487, endPoint x: 748, endPoint y: 712, distance: 539.8
click at [748, 712] on div "home_2 Start point Welcome message block_bot_response Bot Response ✨ Main menu …" at bounding box center [780, 396] width 1467 height 703
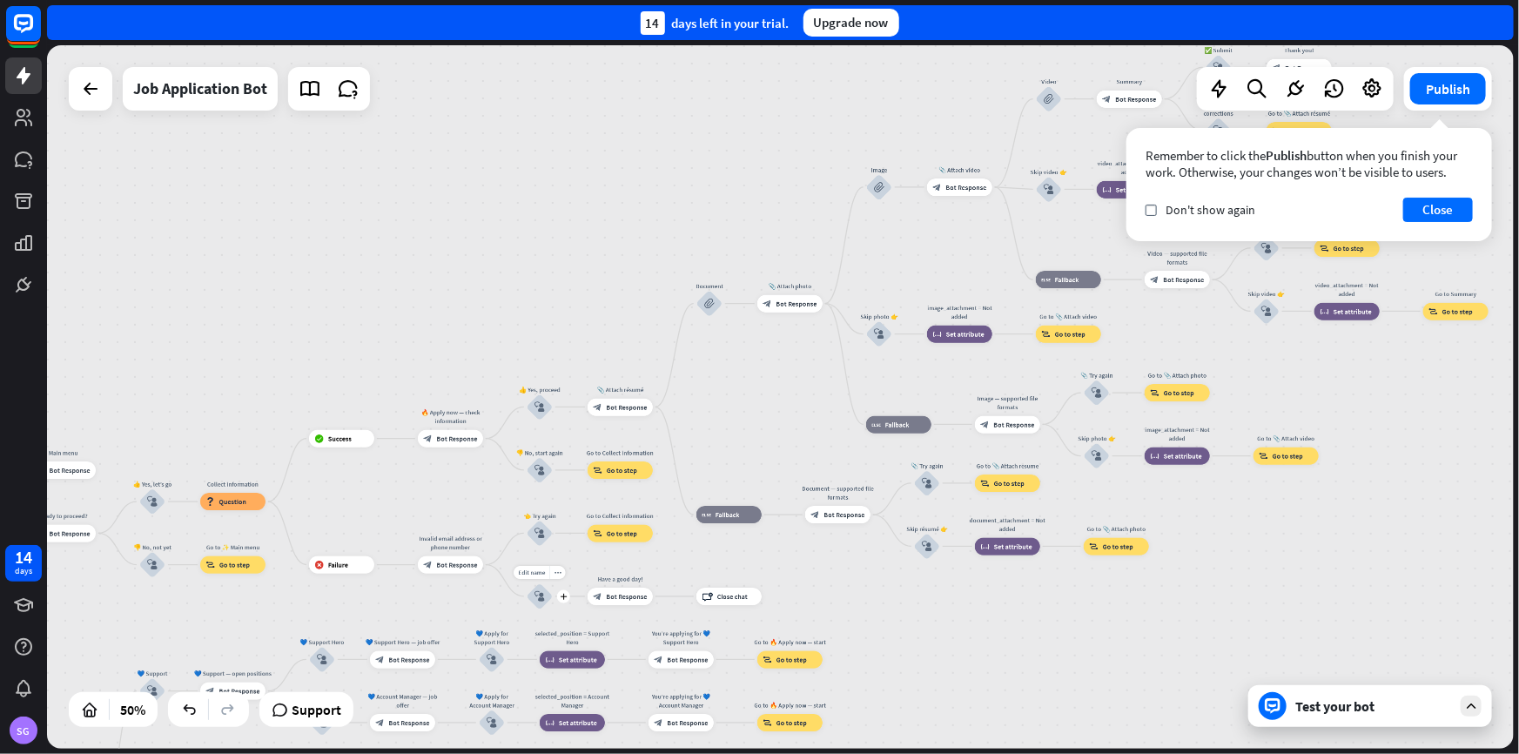
drag, startPoint x: 975, startPoint y: 460, endPoint x: 614, endPoint y: 495, distance: 362.1
click at [587, 592] on div "Edit name more_horiz Have a good day! block_bot_response Bot Response" at bounding box center [619, 595] width 65 height 17
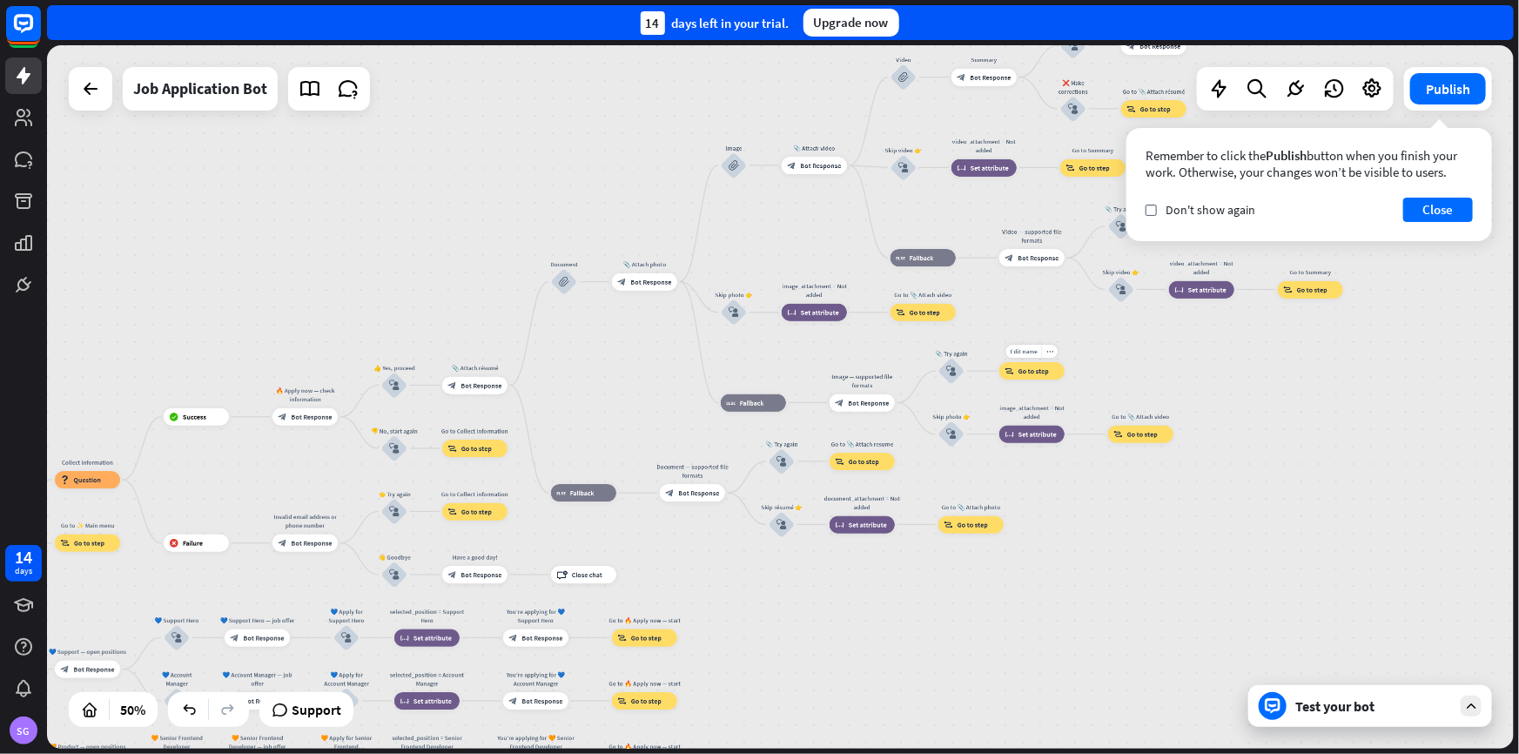
drag, startPoint x: 1045, startPoint y: 379, endPoint x: 887, endPoint y: 729, distance: 384.9
click at [999, 379] on div "Edit name more_horiz Go to 📎 Attach photo block_goto Go to step" at bounding box center [1031, 370] width 65 height 17
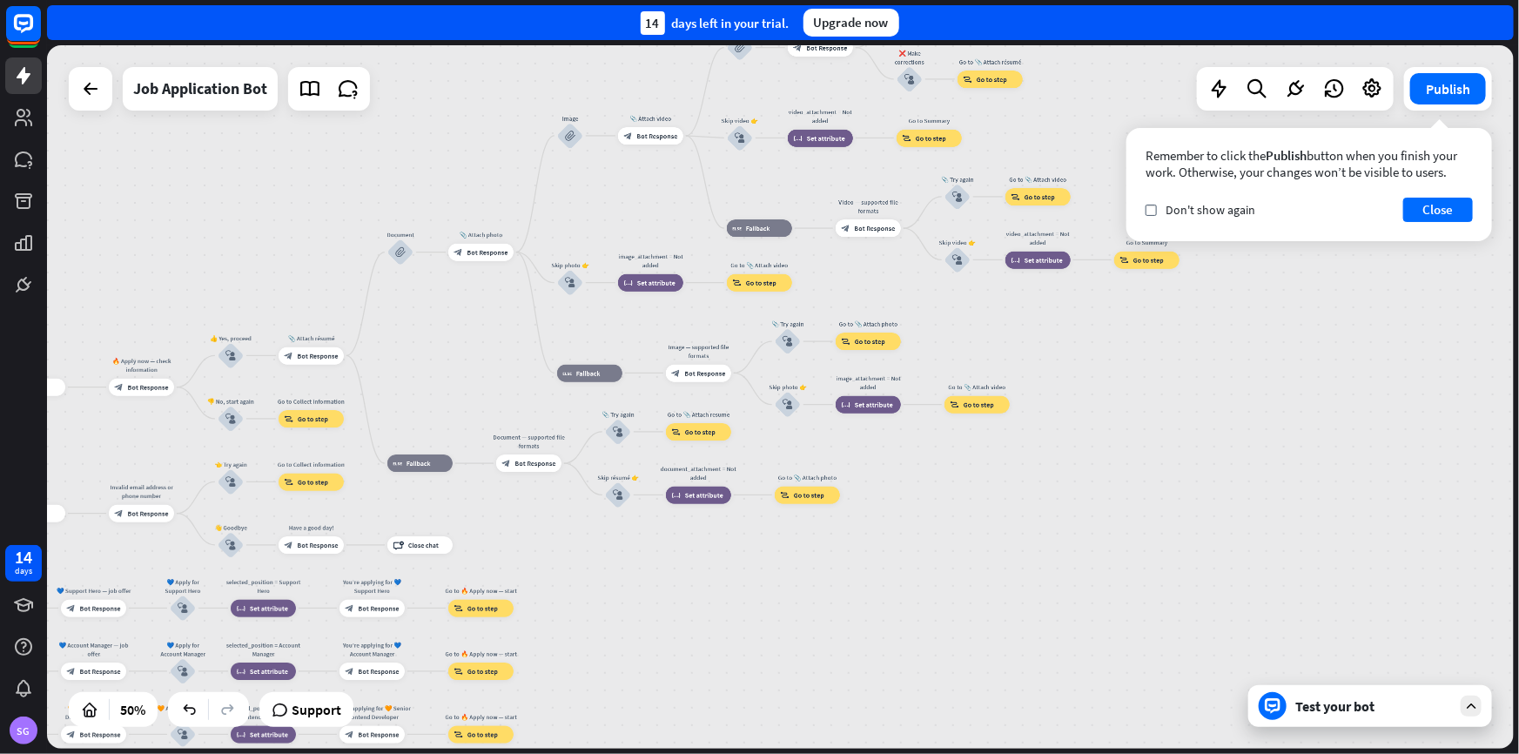
drag, startPoint x: 1162, startPoint y: 544, endPoint x: 1159, endPoint y: 233, distance: 310.7
click at [1175, 99] on div "home_2 Start point Welcome message block_bot_response Bot Response ✨ Main menu …" at bounding box center [780, 396] width 1467 height 703
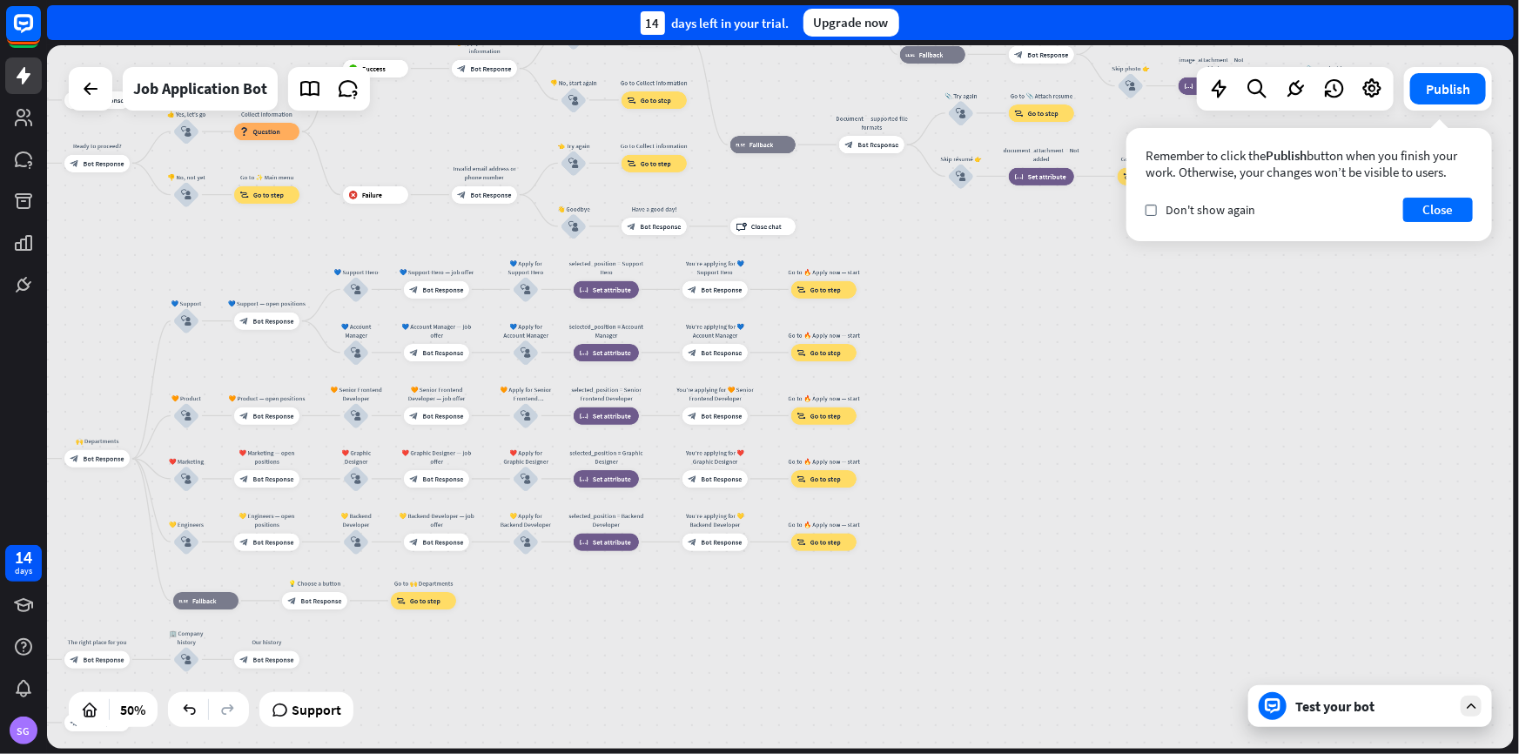
drag, startPoint x: 1354, startPoint y: 236, endPoint x: 1176, endPoint y: 374, distance: 225.8
click at [1369, 224] on div "home_2 Start point Welcome message block_bot_response Bot Response ✨ Main menu …" at bounding box center [780, 396] width 1467 height 703
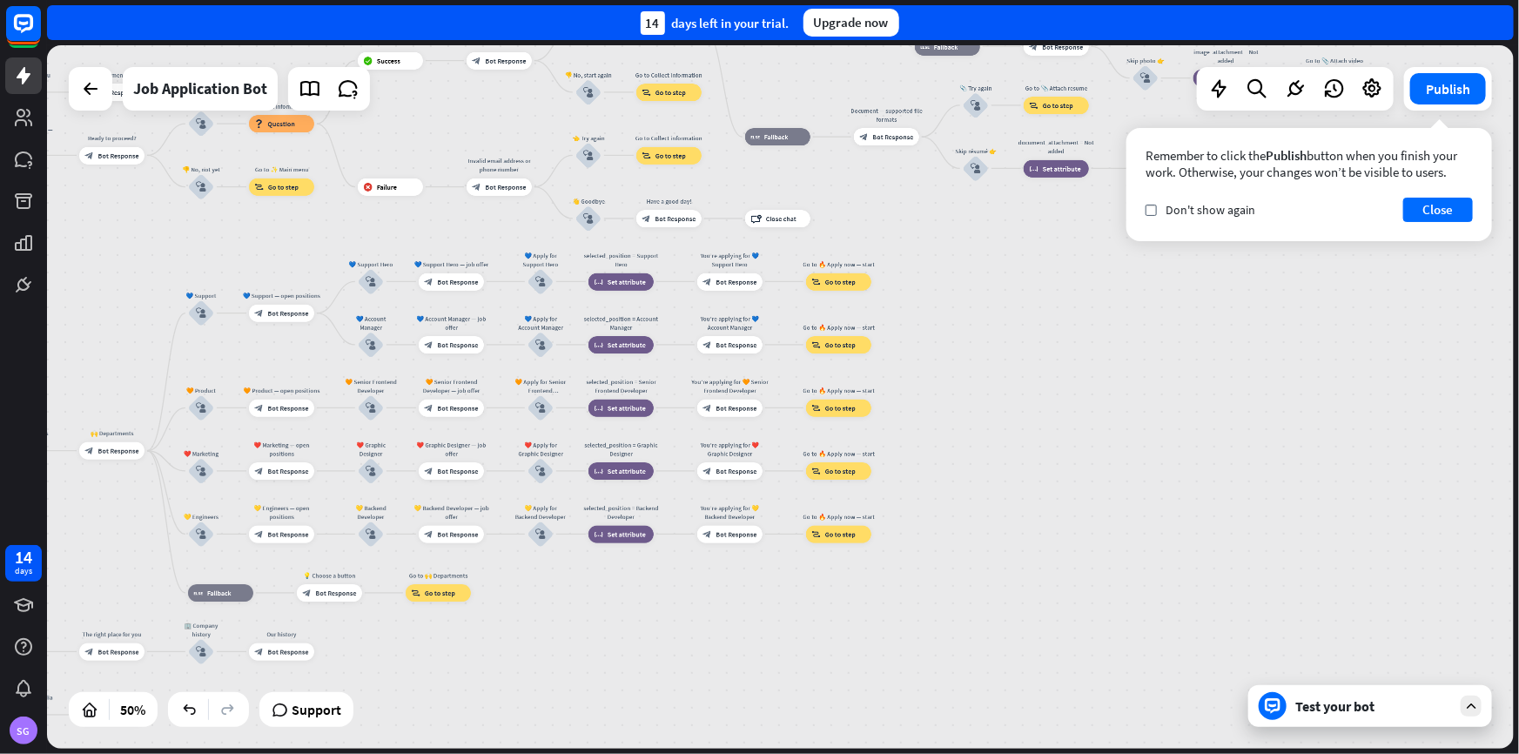
drag, startPoint x: 995, startPoint y: 434, endPoint x: 1366, endPoint y: 272, distance: 404.6
click at [1340, 288] on div "home_2 Start point Welcome message block_bot_response Bot Response ✨ Main menu …" at bounding box center [780, 396] width 1467 height 703
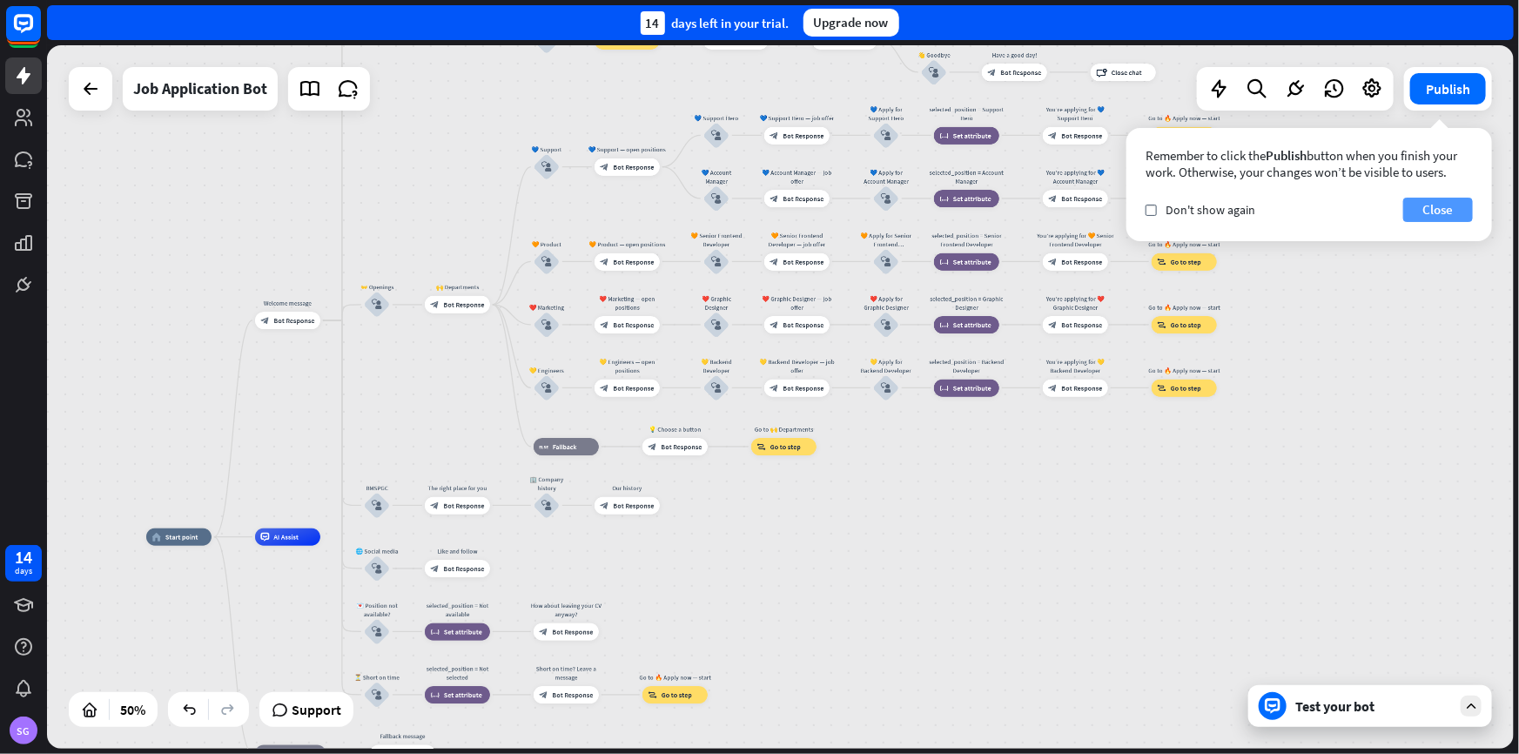
click at [1453, 214] on button "Close" at bounding box center [1438, 210] width 70 height 24
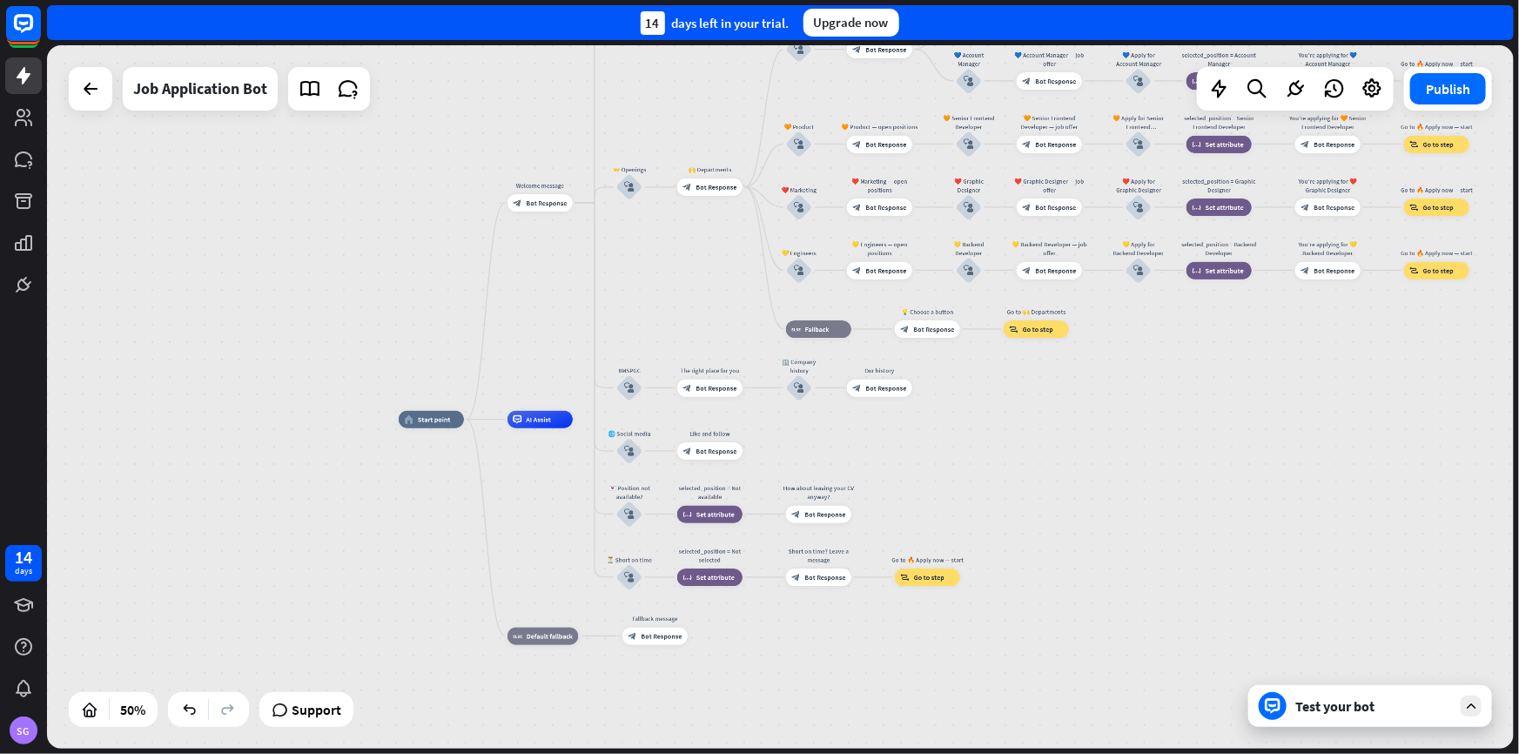
drag, startPoint x: 1144, startPoint y: 473, endPoint x: 1231, endPoint y: 419, distance: 102.9
click at [1231, 419] on div "home_2 Start point Welcome message block_bot_response Bot Response ✨ Main menu …" at bounding box center [780, 396] width 1467 height 703
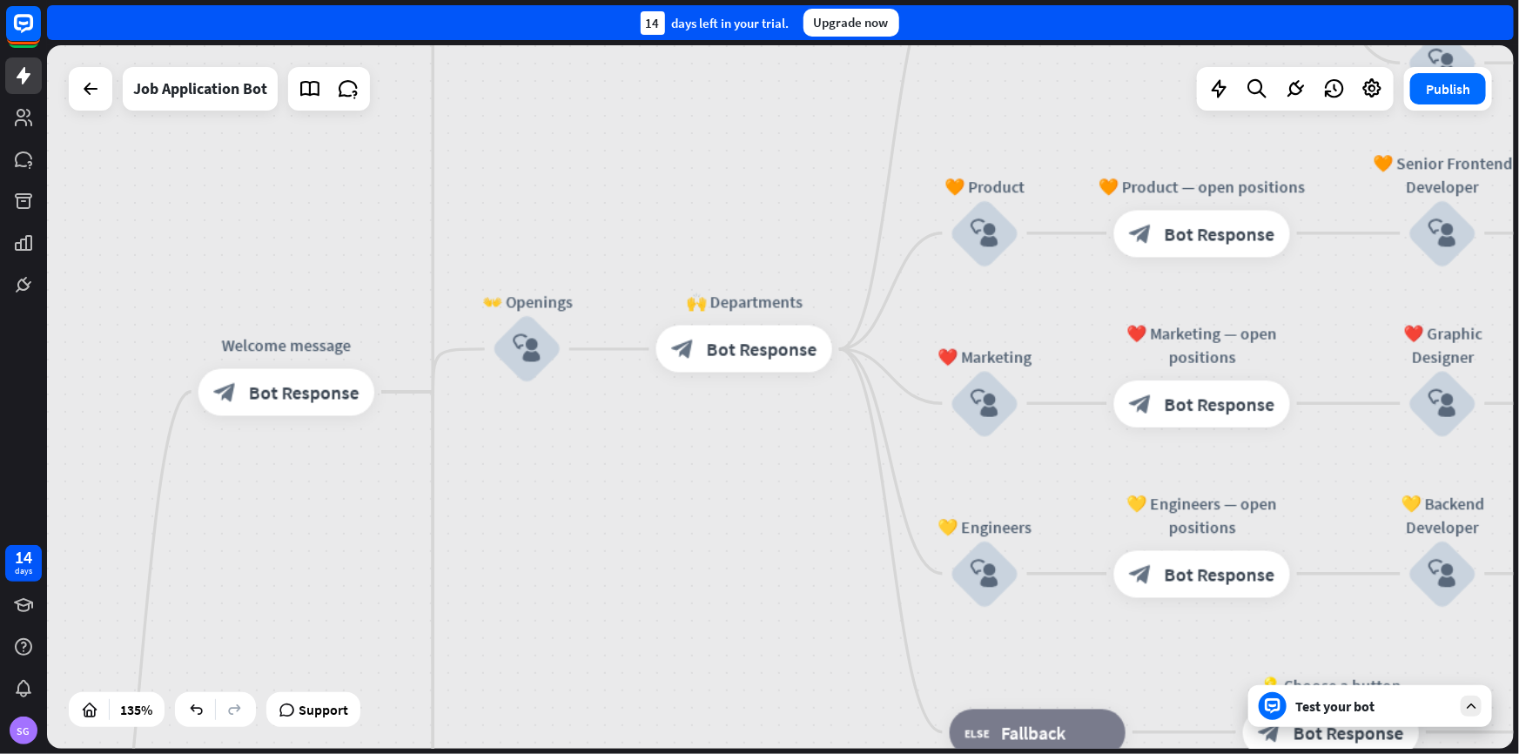
drag, startPoint x: 751, startPoint y: 352, endPoint x: 661, endPoint y: 587, distance: 251.8
click at [661, 587] on div "home_2 Start point Welcome message block_bot_response Bot Response ✨ Main menu …" at bounding box center [780, 396] width 1467 height 703
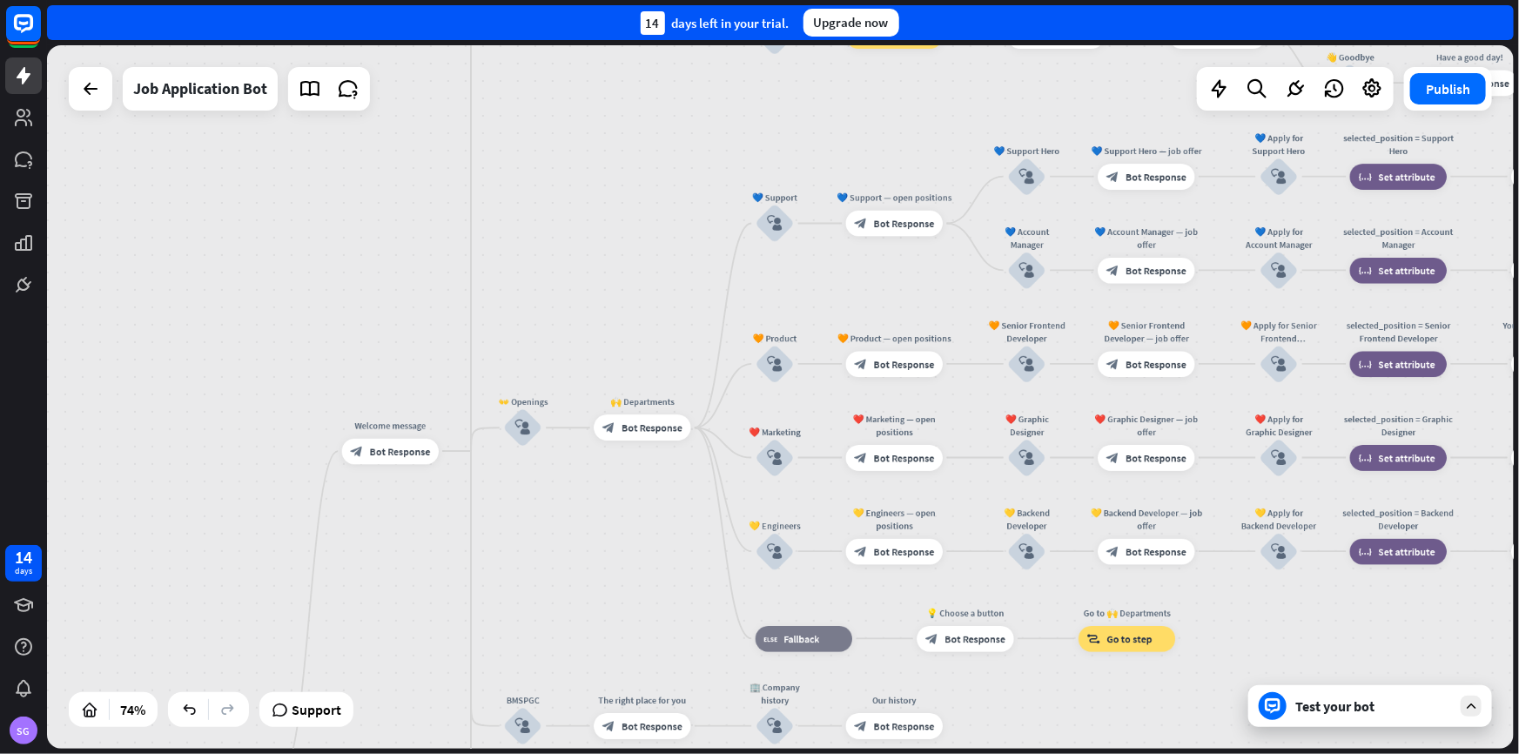
drag, startPoint x: 666, startPoint y: 597, endPoint x: 611, endPoint y: 521, distance: 93.5
click at [611, 521] on div "home_2 Start point Welcome message block_bot_response Bot Response ✨ Main menu …" at bounding box center [780, 396] width 1467 height 703
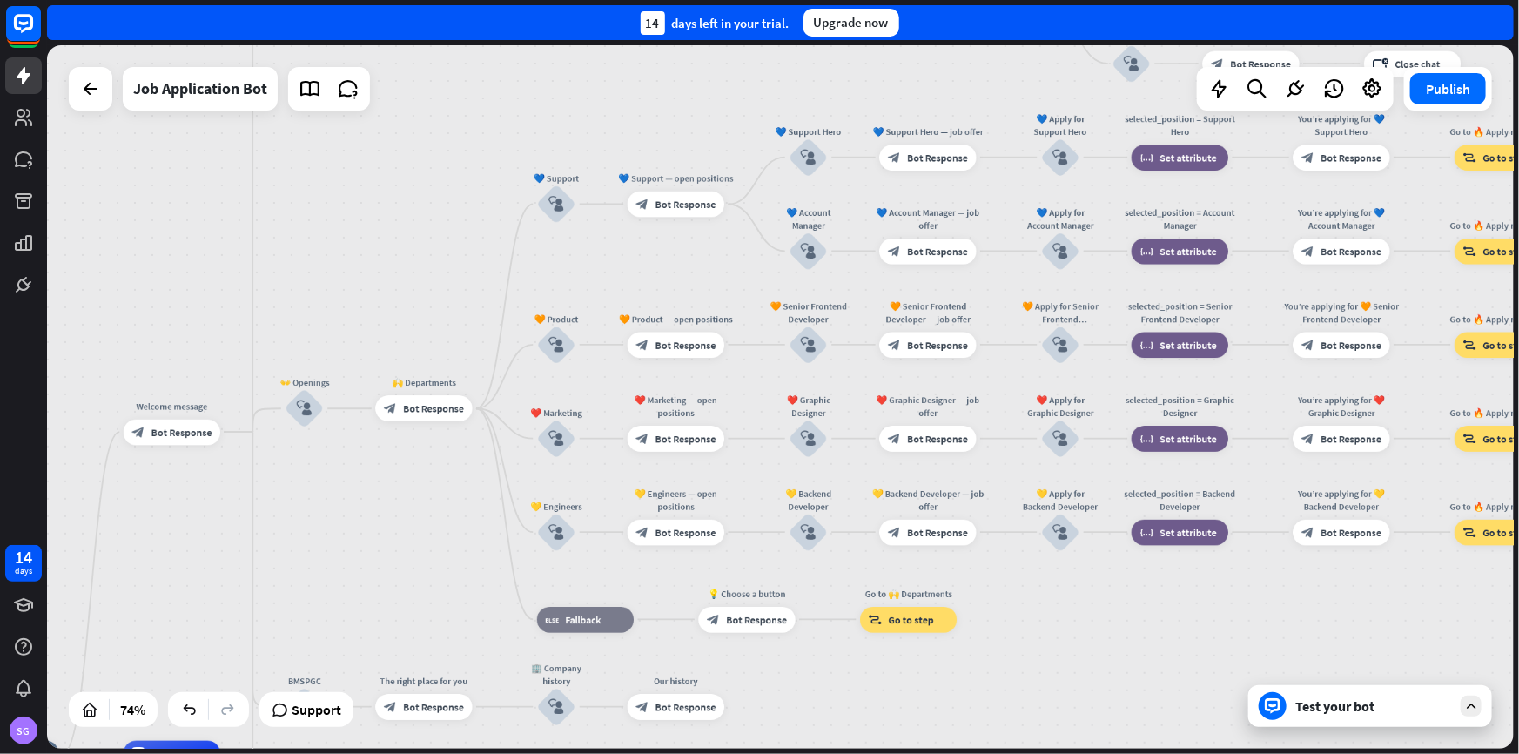
drag, startPoint x: 1263, startPoint y: 558, endPoint x: 1052, endPoint y: 596, distance: 214.1
click at [1052, 596] on div "home_2 Start point Welcome message block_bot_response Bot Response ✨ Main menu …" at bounding box center [780, 396] width 1467 height 703
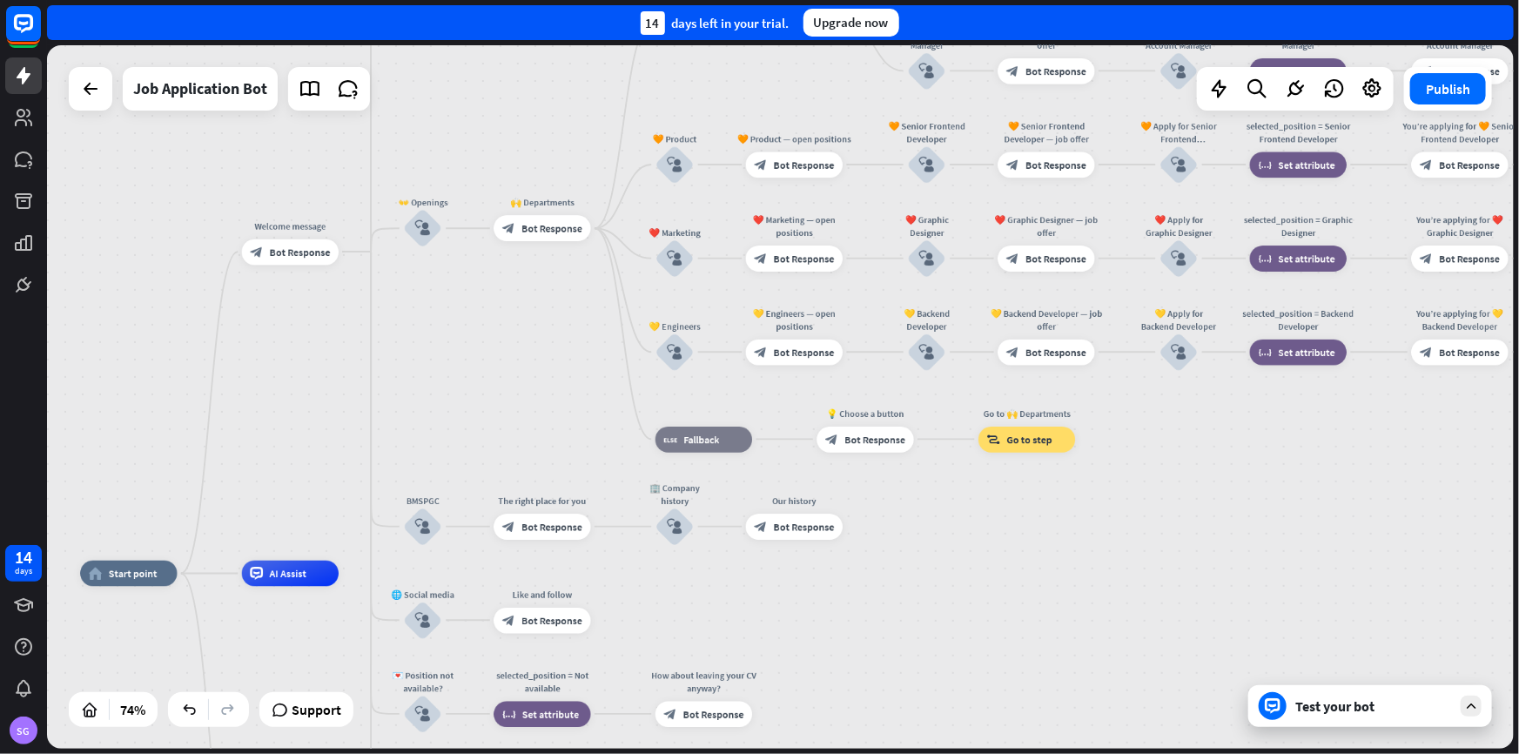
drag, startPoint x: 966, startPoint y: 650, endPoint x: 1283, endPoint y: 467, distance: 366.2
click at [1283, 466] on div "home_2 Start point Welcome message block_bot_response Bot Response ✨ Main menu …" at bounding box center [780, 396] width 1467 height 703
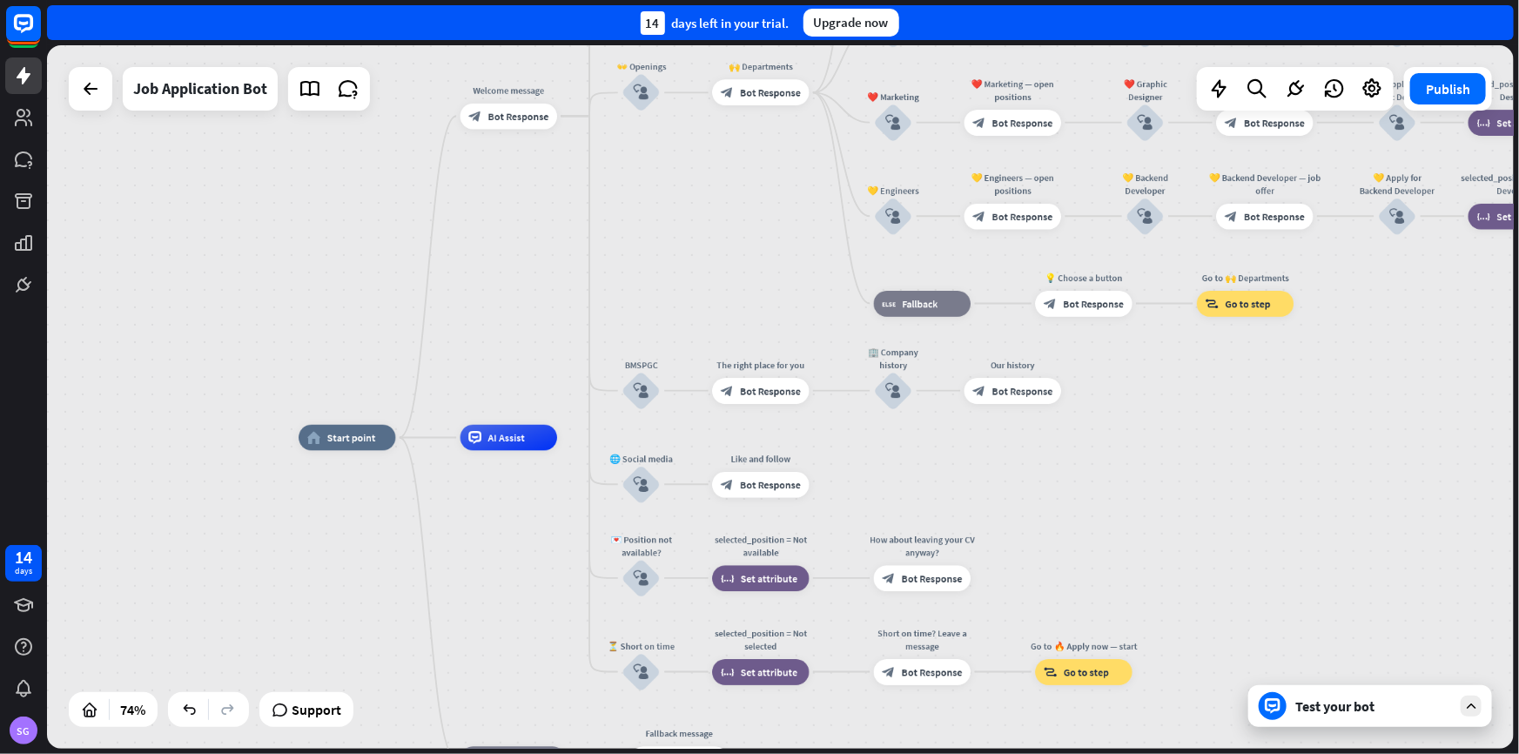
drag, startPoint x: 926, startPoint y: 587, endPoint x: 1122, endPoint y: 467, distance: 229.7
click at [1122, 467] on div "home_2 Start point Welcome message block_bot_response Bot Response ✨ Main menu …" at bounding box center [843, 699] width 1089 height 522
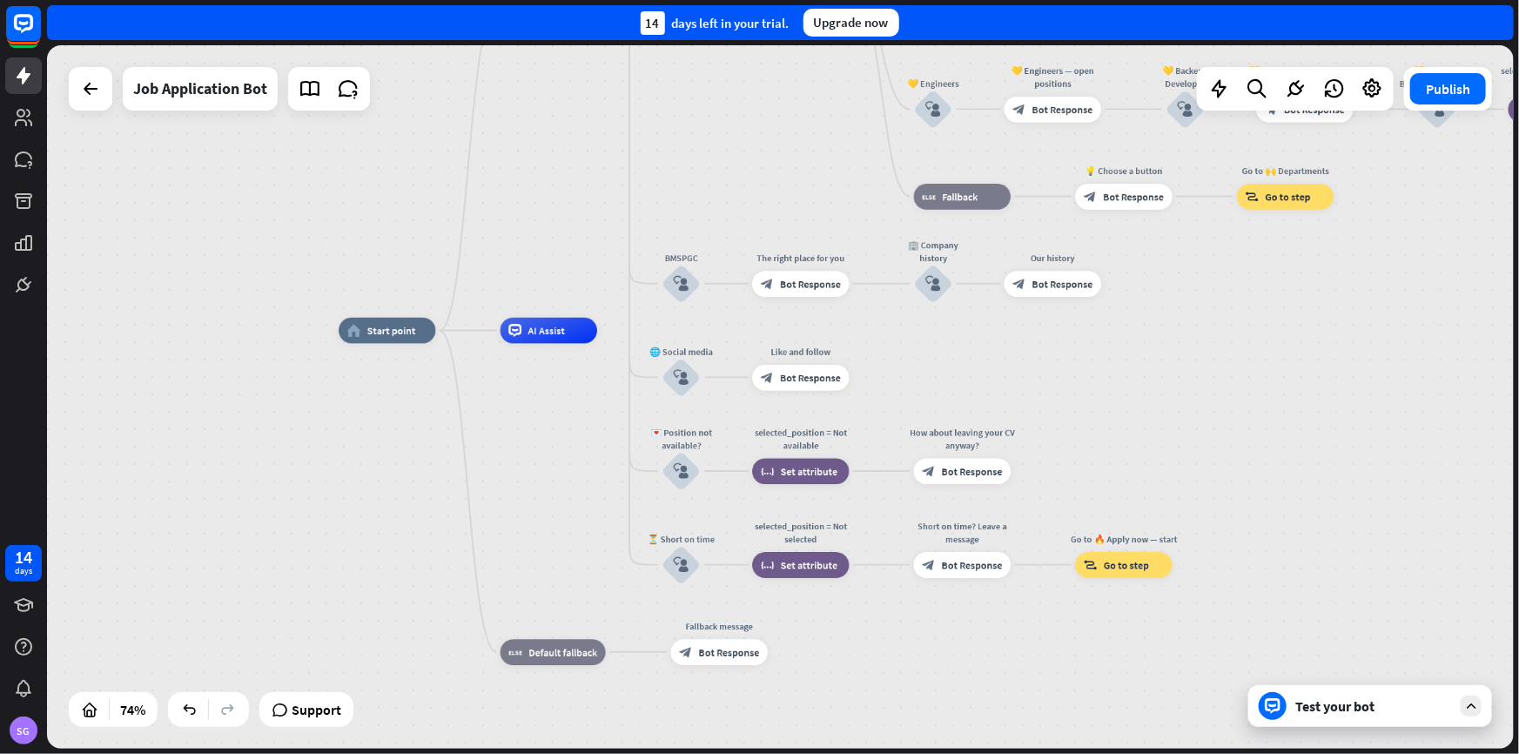
drag, startPoint x: 1010, startPoint y: 504, endPoint x: 1048, endPoint y: 397, distance: 113.7
click at [1053, 393] on div "home_2 Start point Welcome message block_bot_response Bot Response ✨ Main menu …" at bounding box center [883, 592] width 1089 height 522
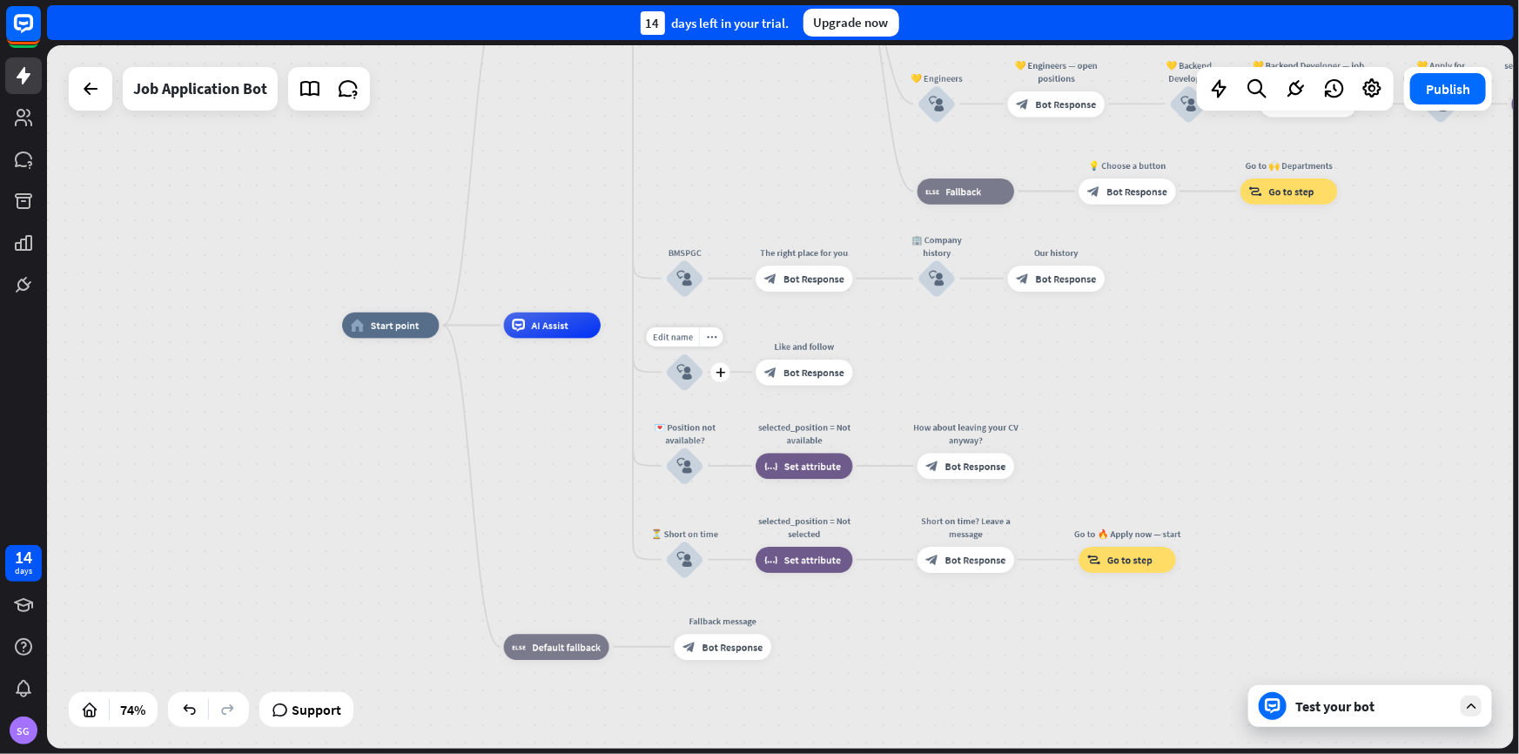
click at [675, 366] on div "block_user_input" at bounding box center [684, 371] width 39 height 39
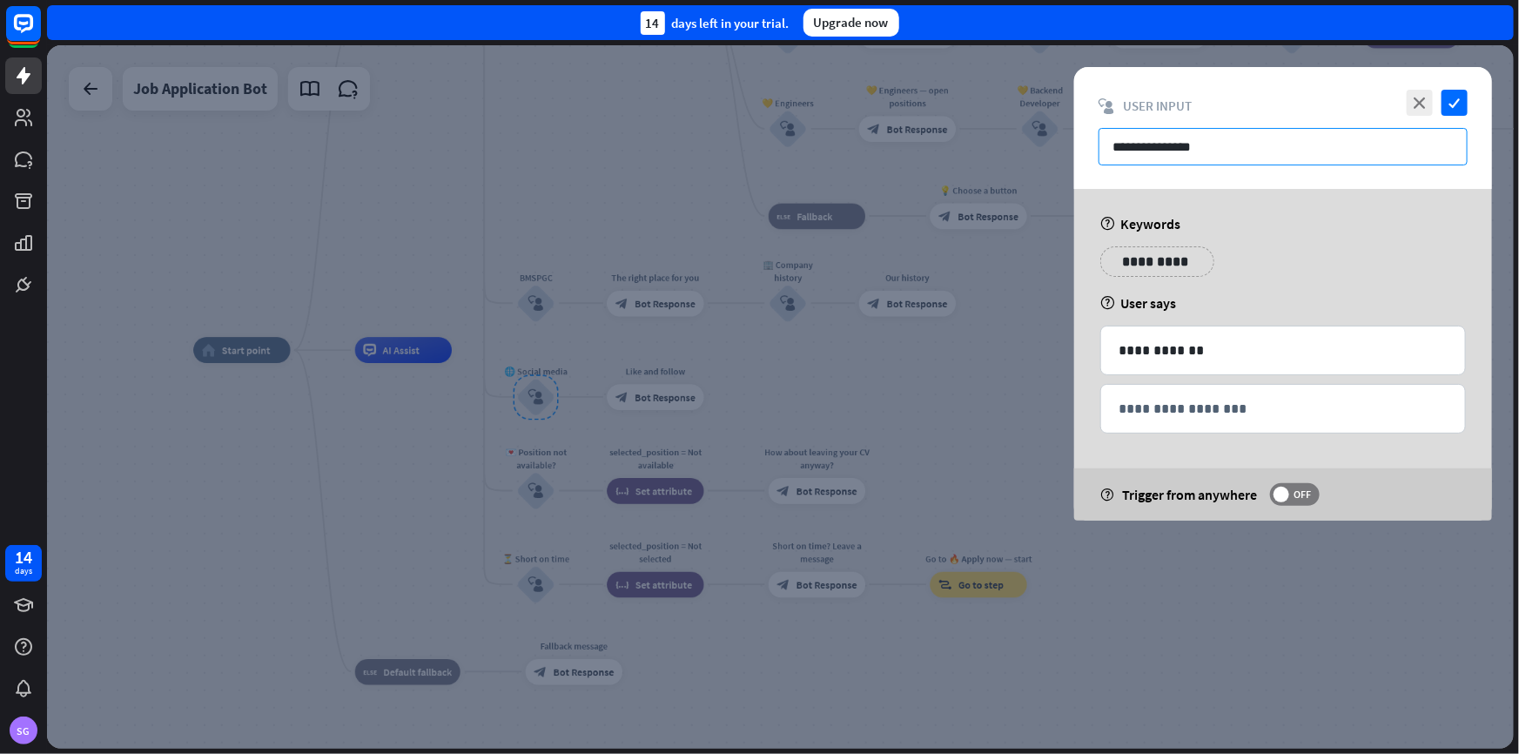
click at [1333, 135] on input "**********" at bounding box center [1282, 146] width 369 height 37
drag, startPoint x: 1269, startPoint y: 142, endPoint x: 946, endPoint y: 180, distance: 325.2
click at [949, 180] on div "**********" at bounding box center [780, 396] width 1467 height 703
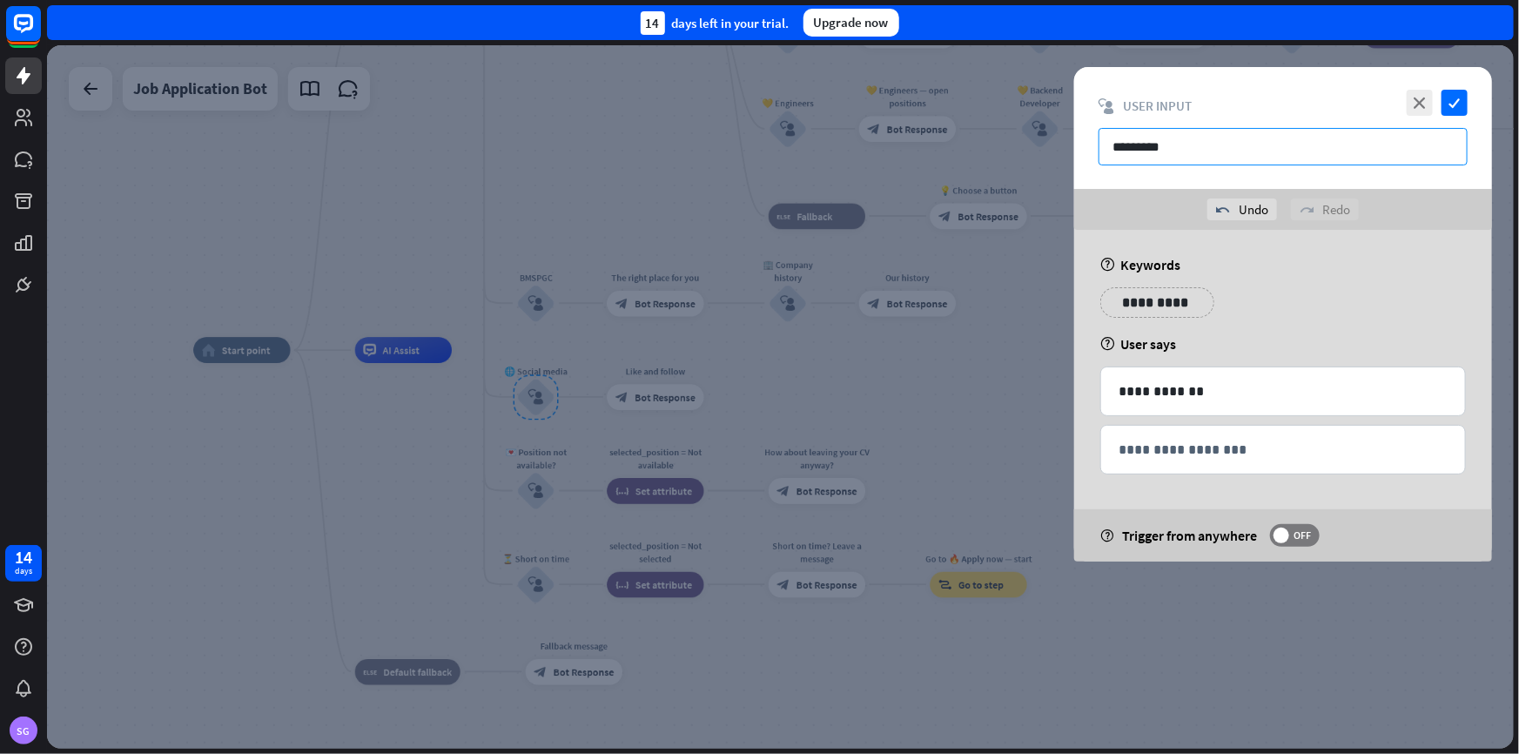
type input "**********"
click at [919, 381] on div at bounding box center [780, 396] width 1467 height 703
